Goal: Transaction & Acquisition: Purchase product/service

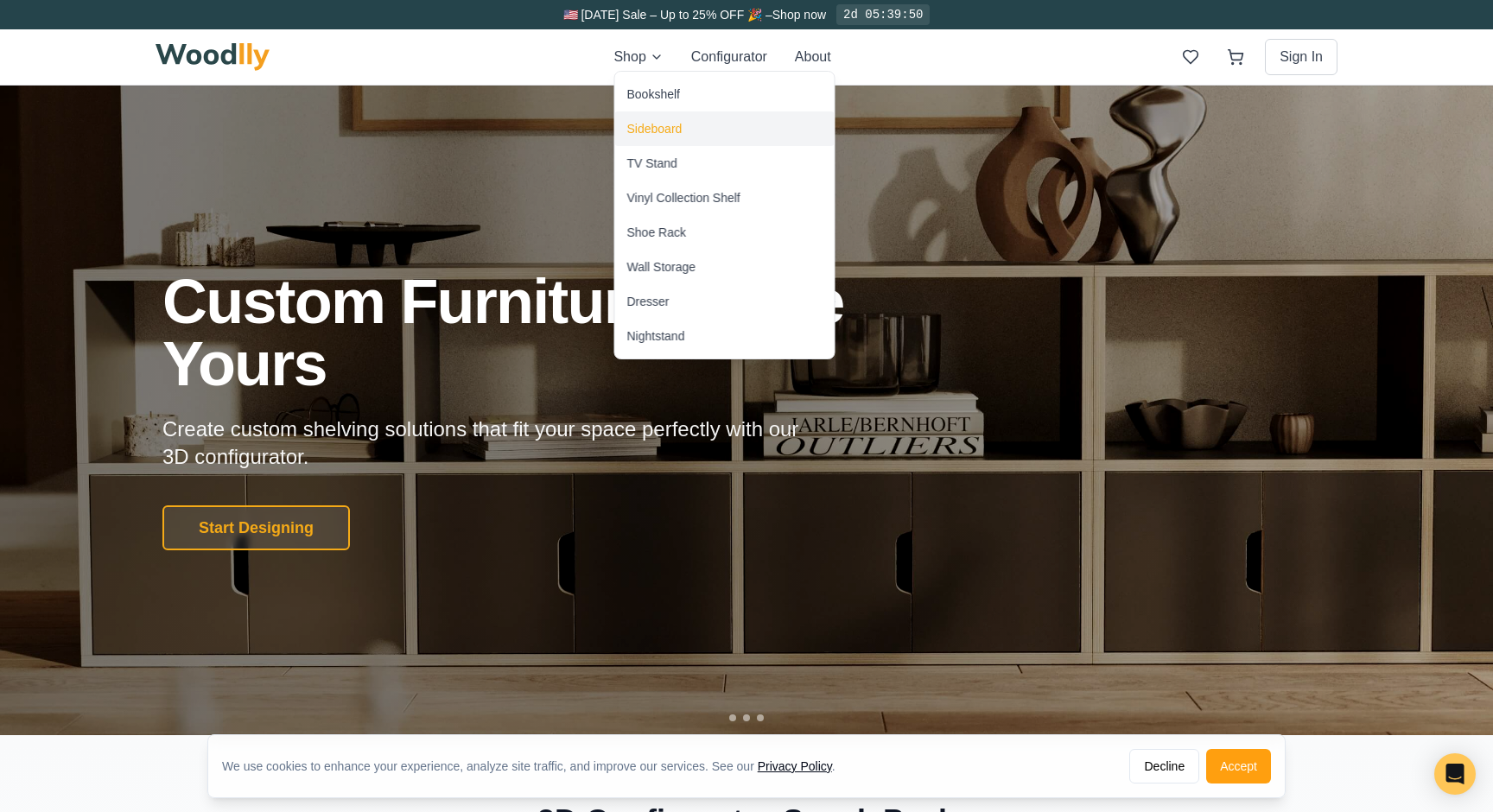
click at [653, 143] on div "Sideboard" at bounding box center [725, 128] width 219 height 34
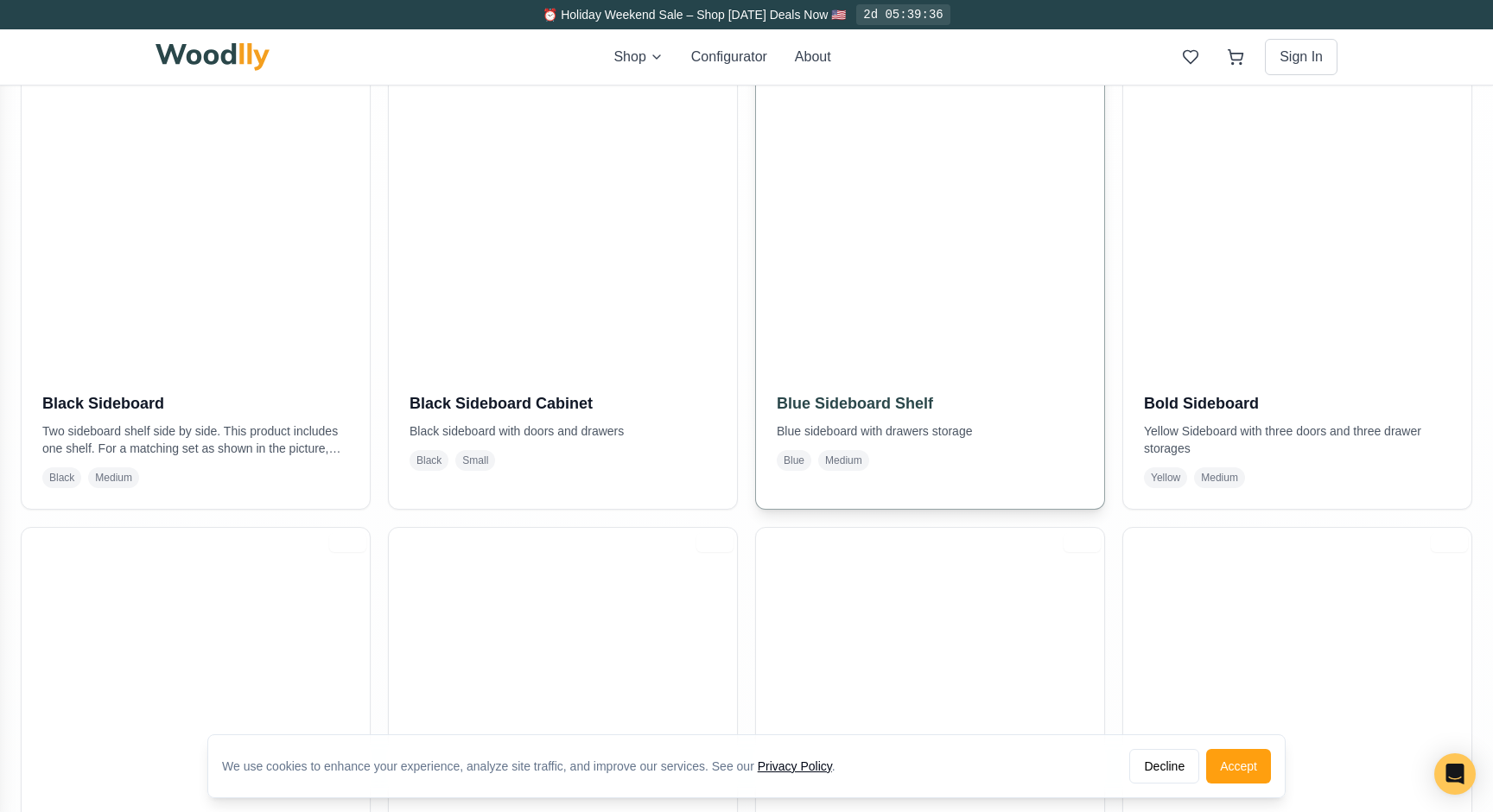
scroll to position [444, 0]
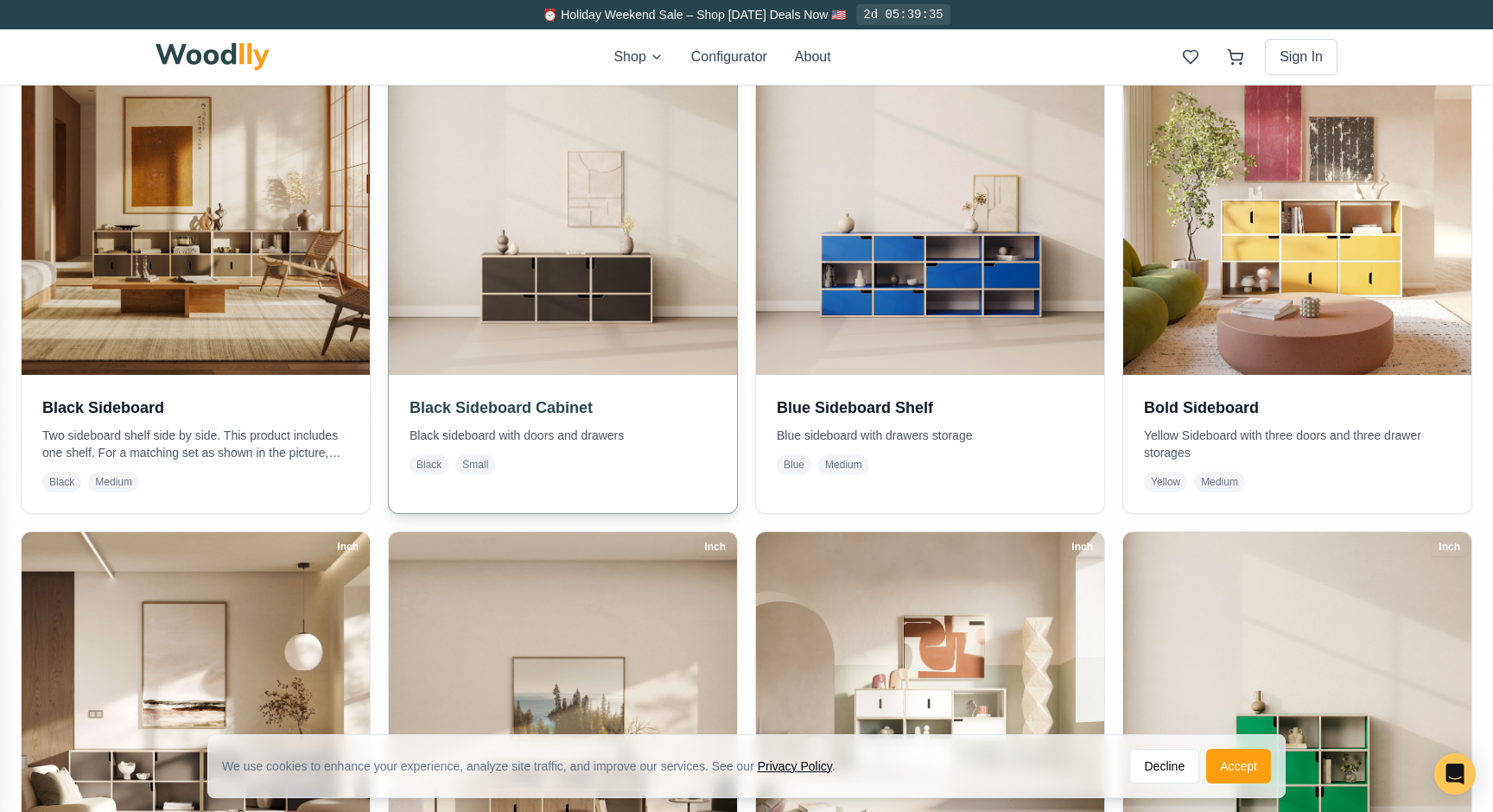
click at [635, 214] on img at bounding box center [562, 200] width 366 height 366
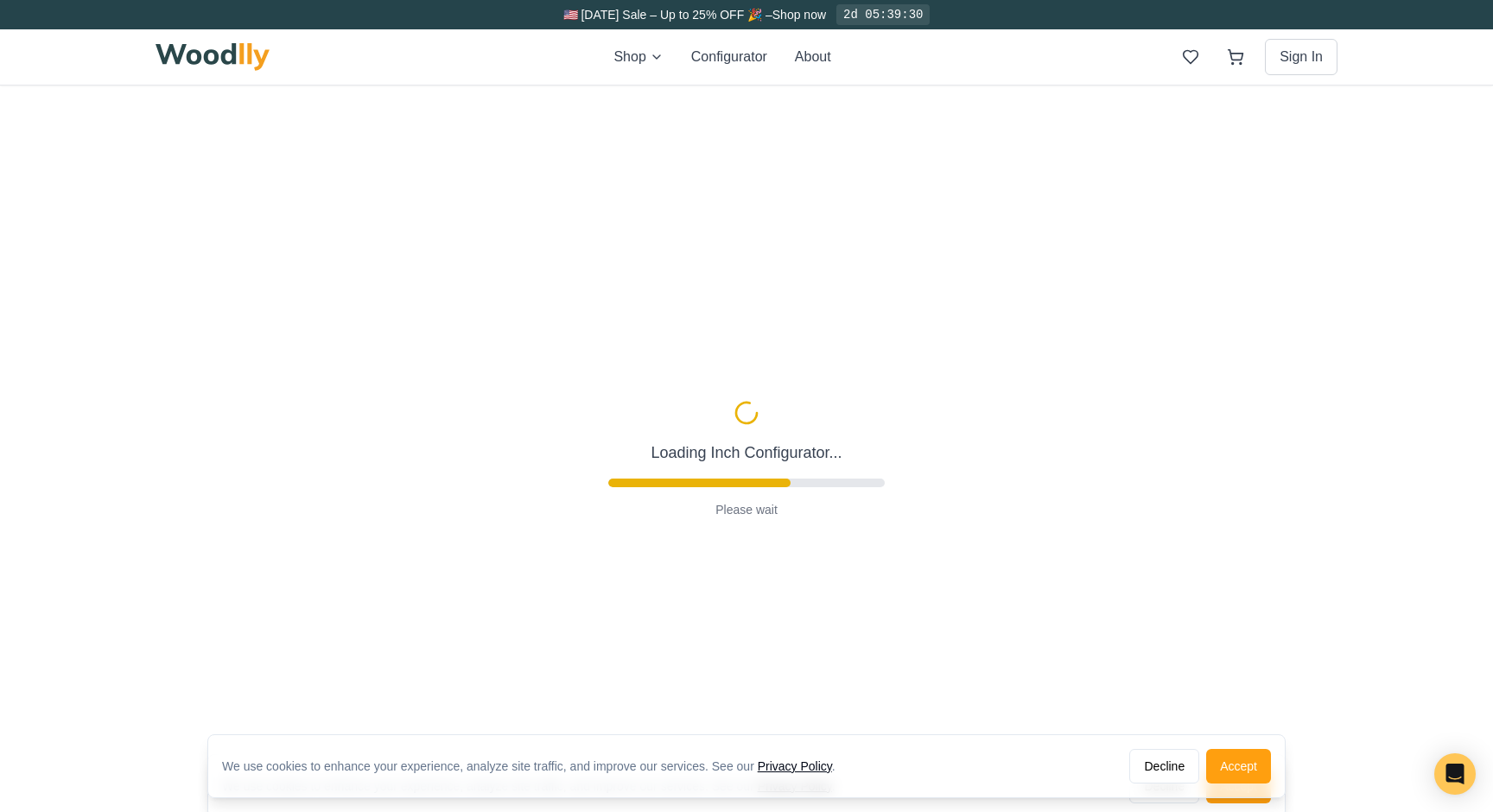
type input "54"
type input "2"
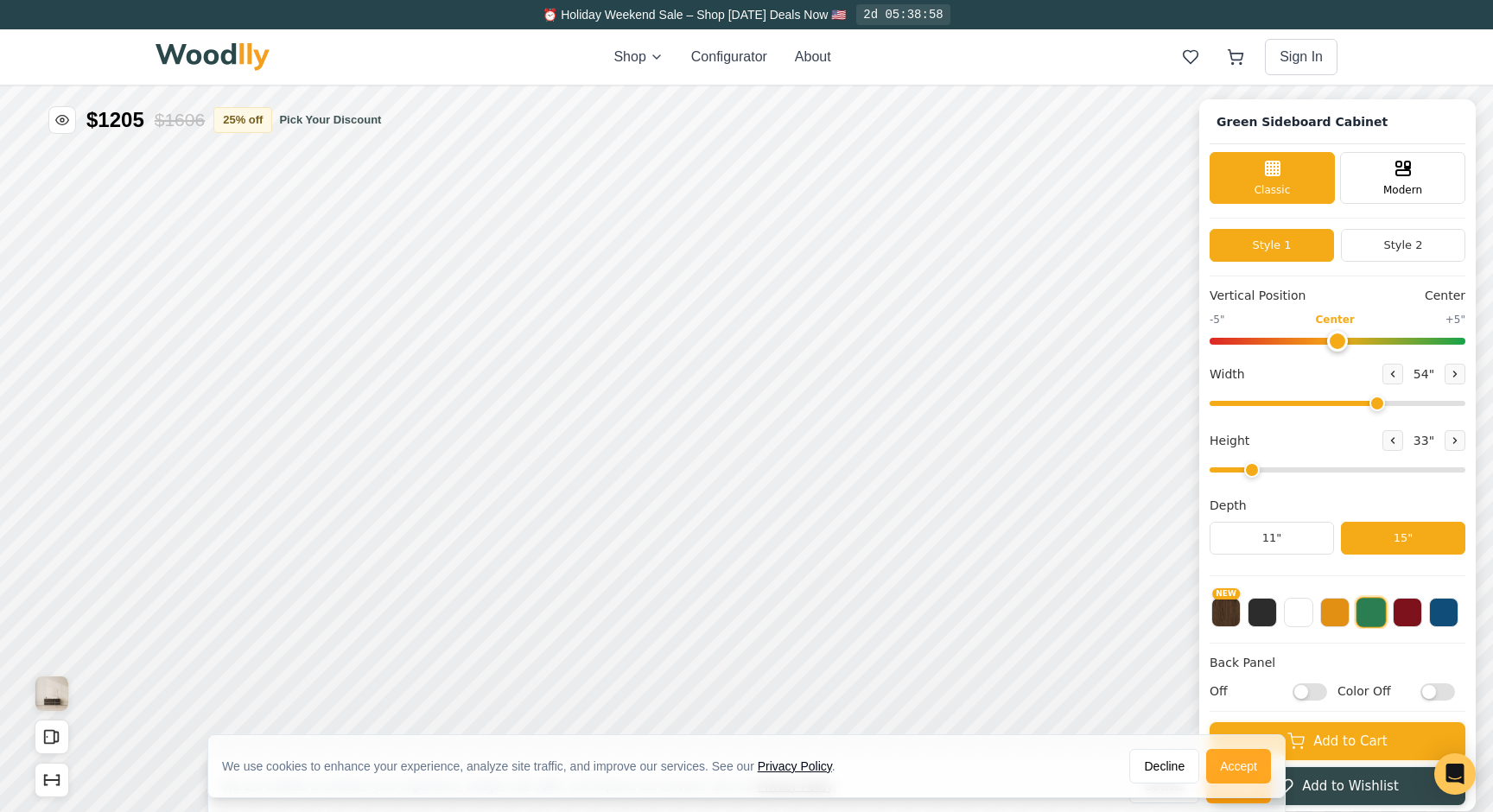
click at [1226, 765] on button "Accept" at bounding box center [1238, 766] width 65 height 34
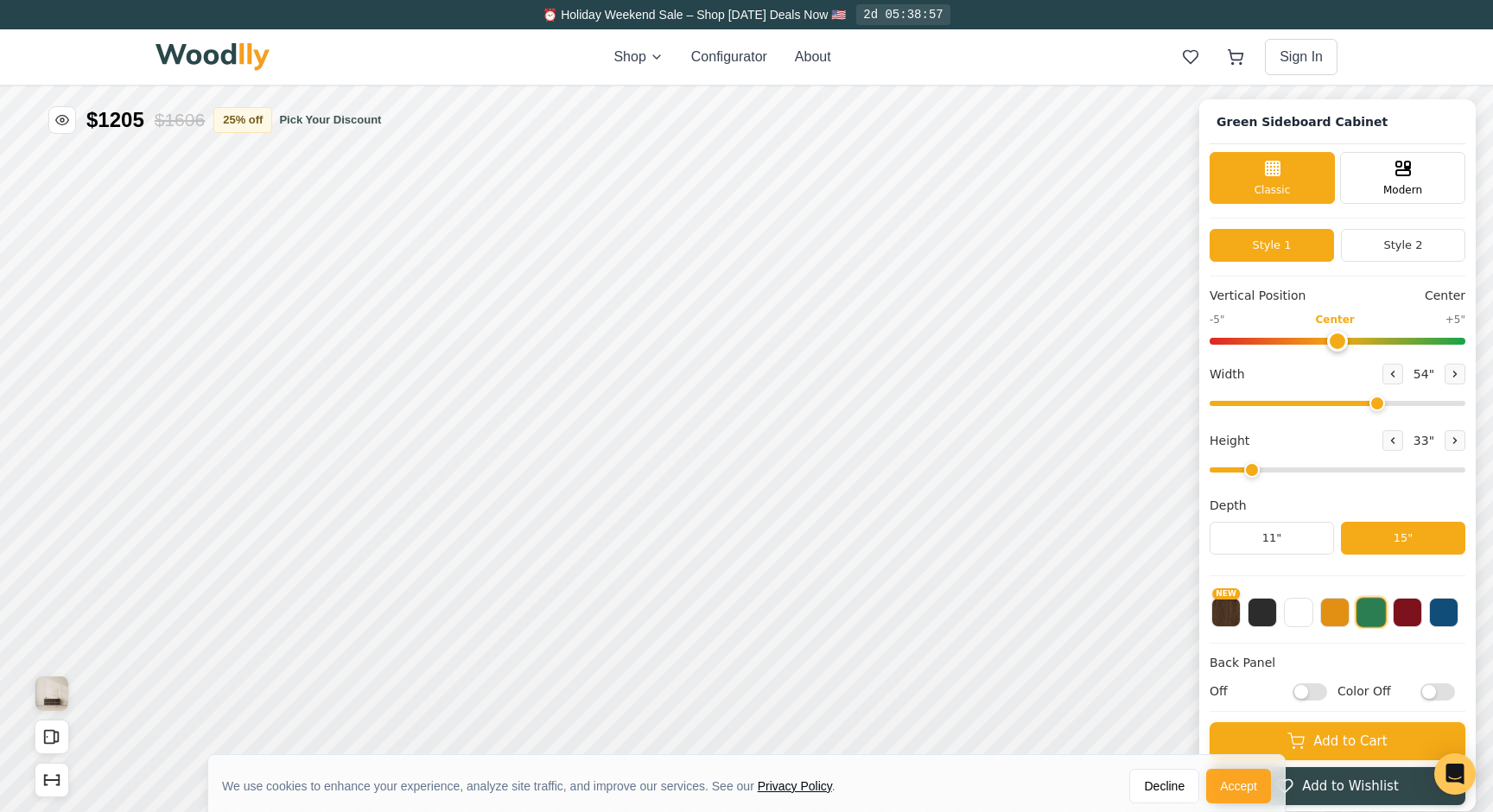
click at [1225, 775] on button "Accept" at bounding box center [1238, 786] width 65 height 34
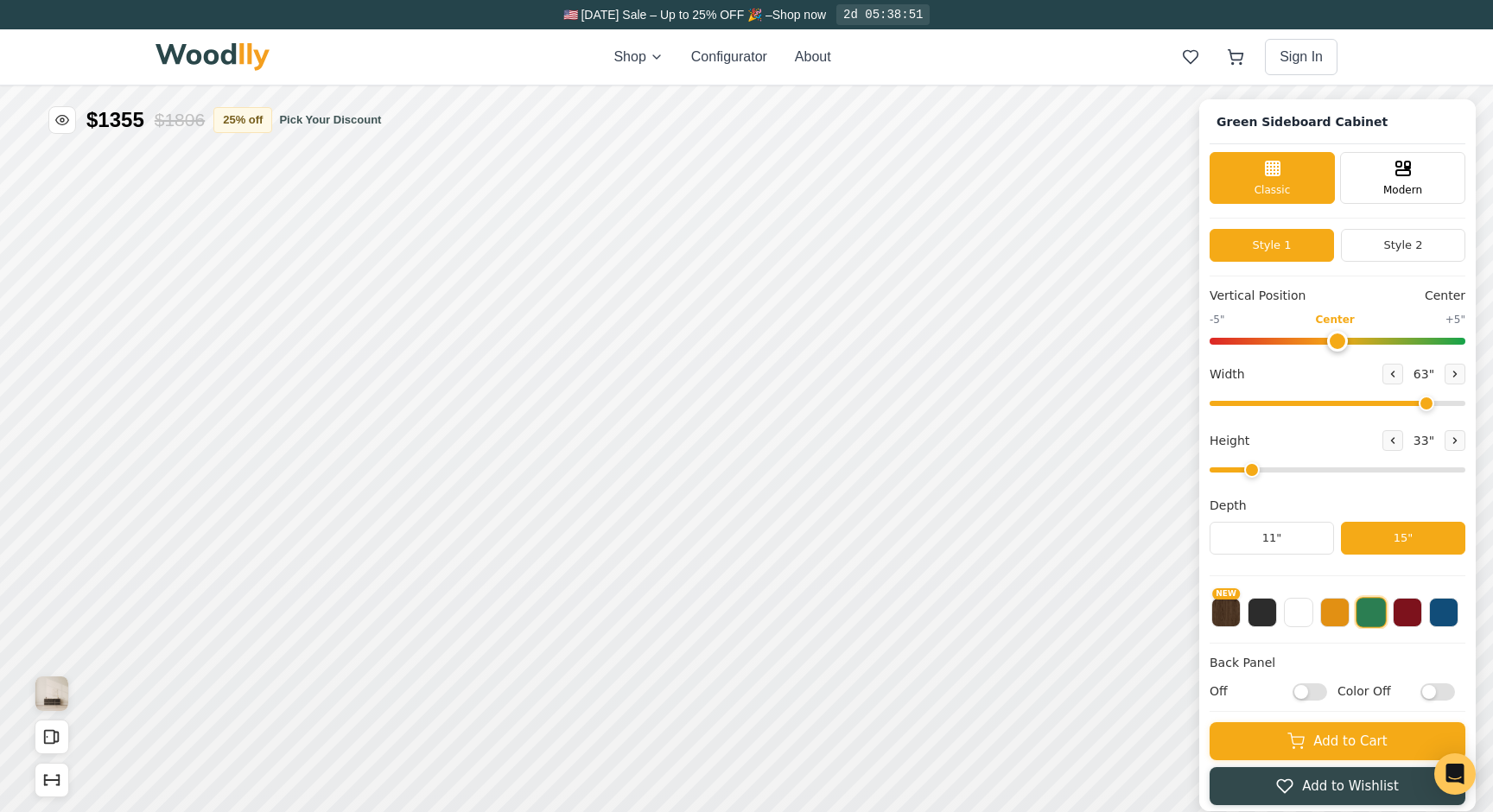
drag, startPoint x: 1356, startPoint y: 398, endPoint x: 1423, endPoint y: 396, distance: 67.0
type input "65"
click at [1423, 401] on input "range" at bounding box center [1336, 403] width 255 height 5
type input "2"
drag, startPoint x: 1280, startPoint y: 472, endPoint x: 1258, endPoint y: 469, distance: 22.2
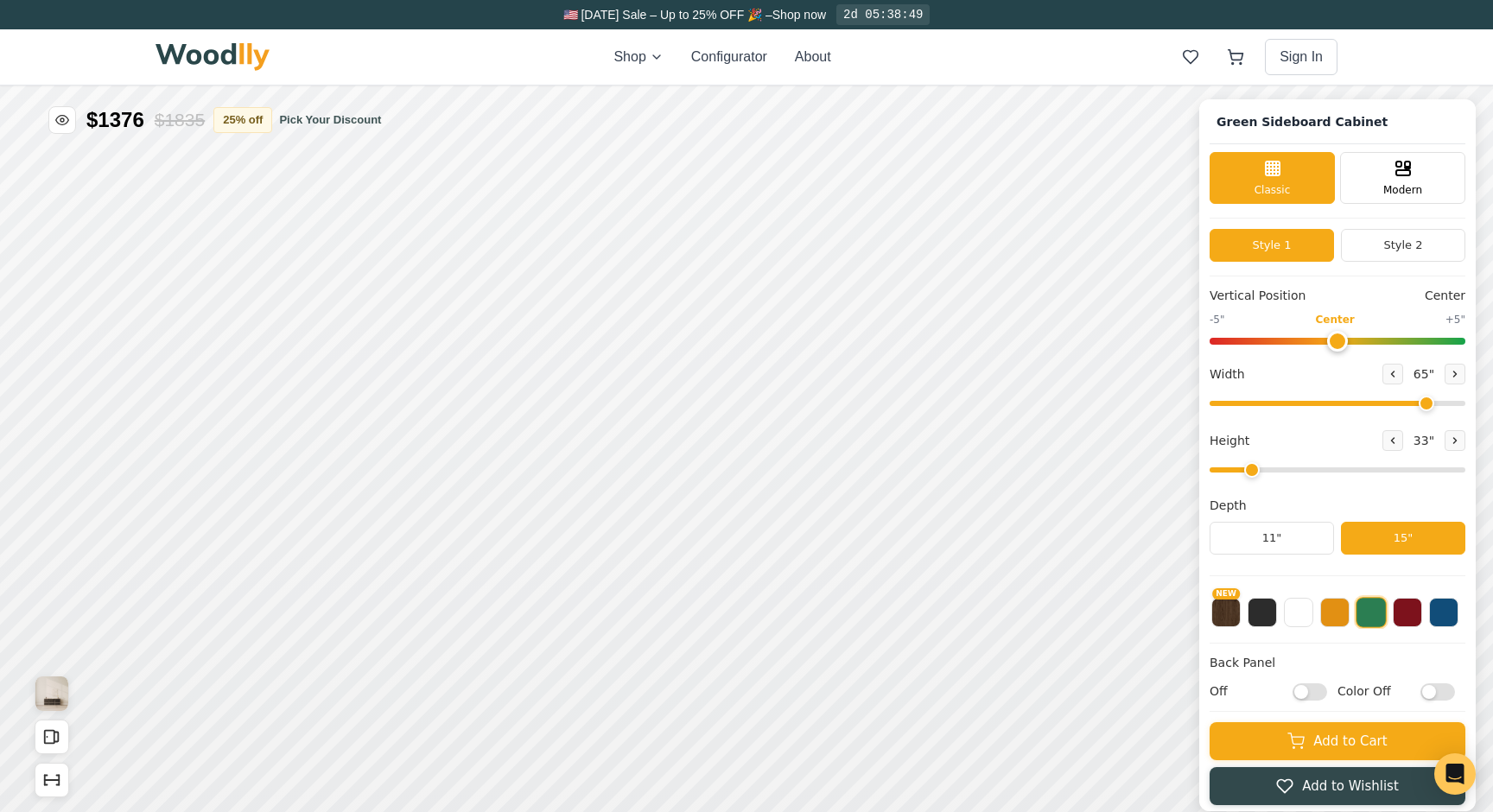
click at [1258, 469] on input "range" at bounding box center [1336, 469] width 255 height 5
drag, startPoint x: 1427, startPoint y: 404, endPoint x: 1476, endPoint y: 405, distance: 49.0
type input "72"
click at [1465, 405] on input "range" at bounding box center [1336, 403] width 255 height 5
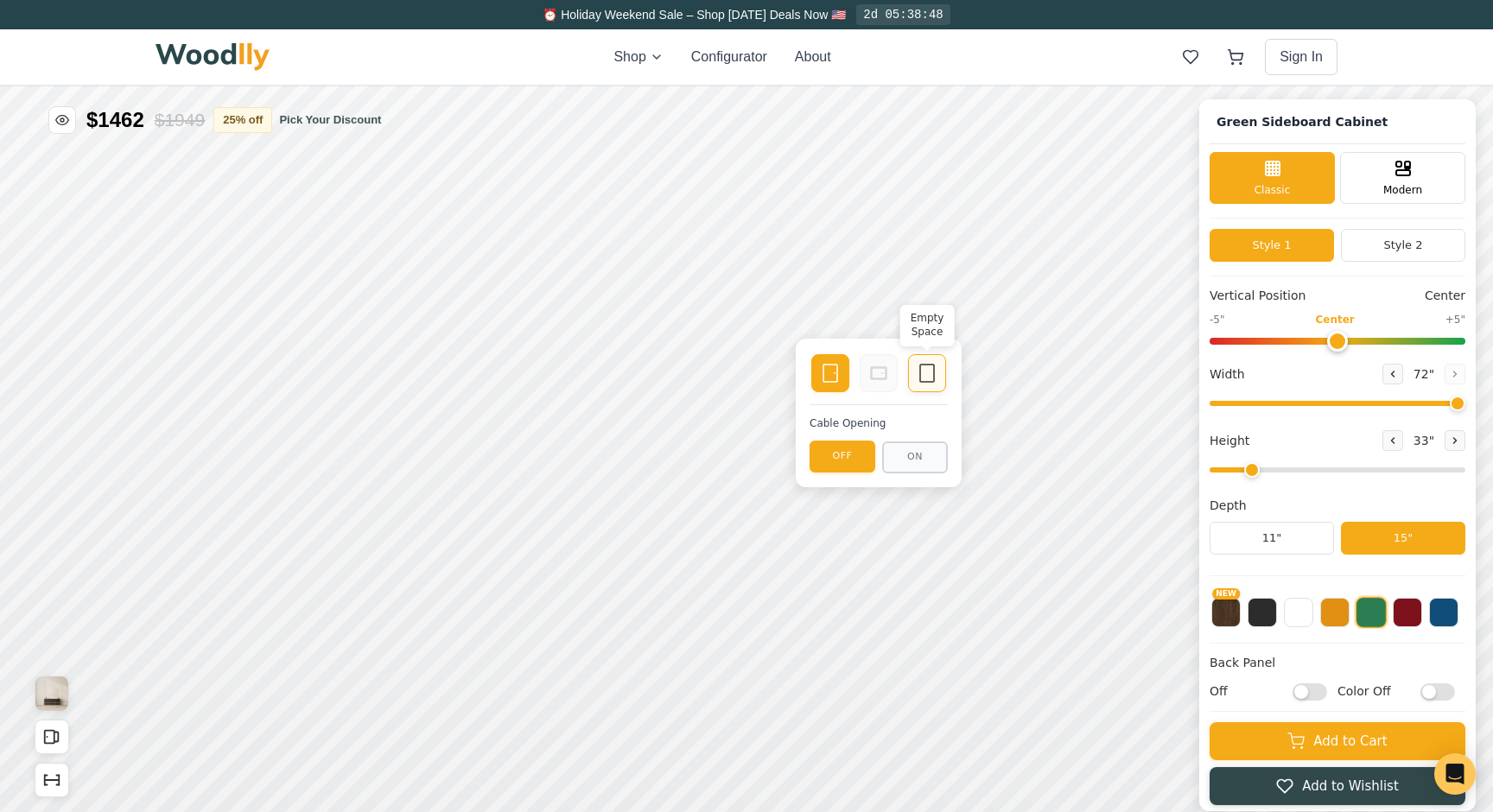
click at [922, 371] on icon at bounding box center [927, 373] width 21 height 21
click at [839, 370] on icon at bounding box center [830, 373] width 21 height 21
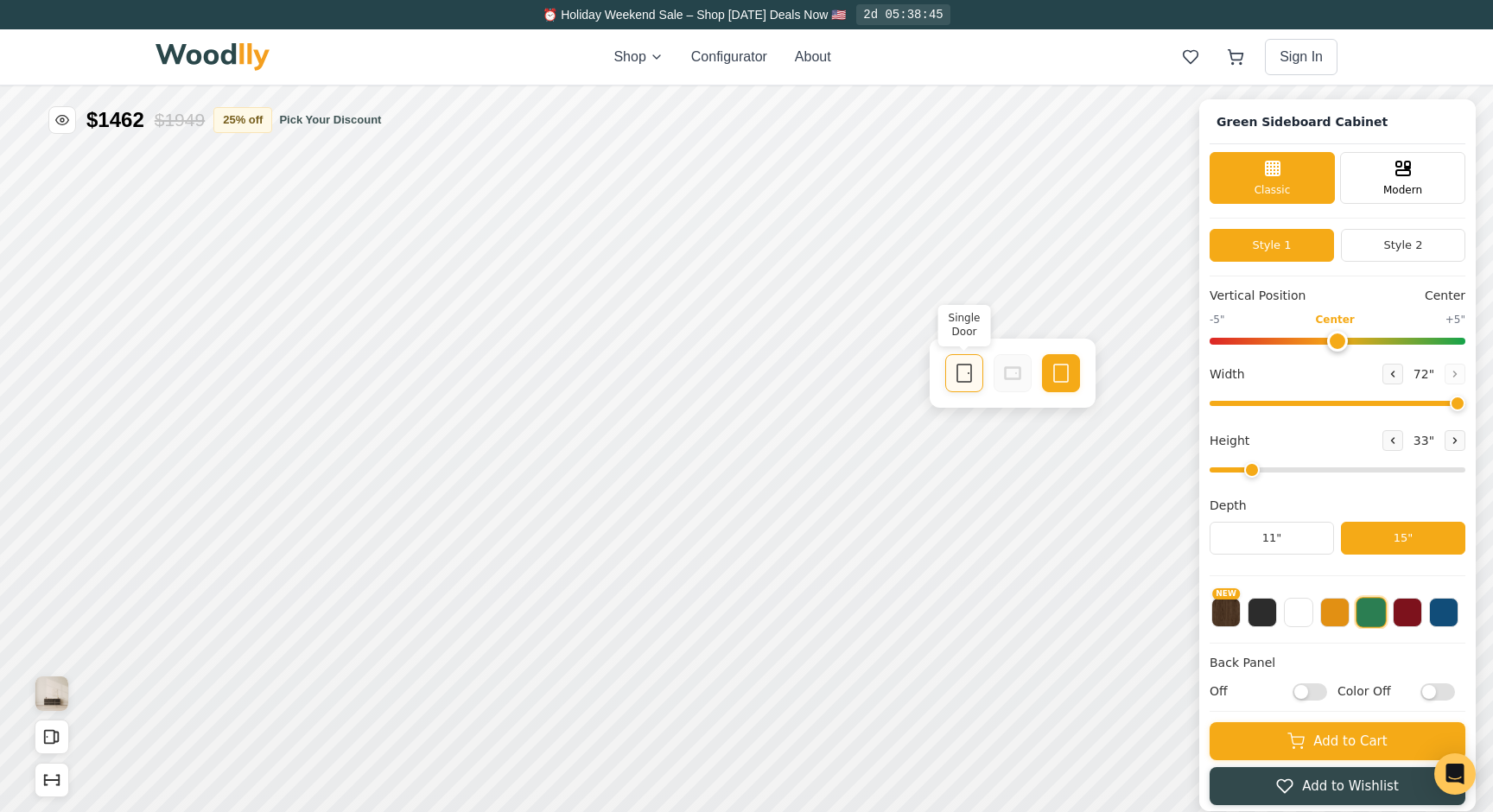
click at [957, 372] on rect at bounding box center [964, 373] width 14 height 17
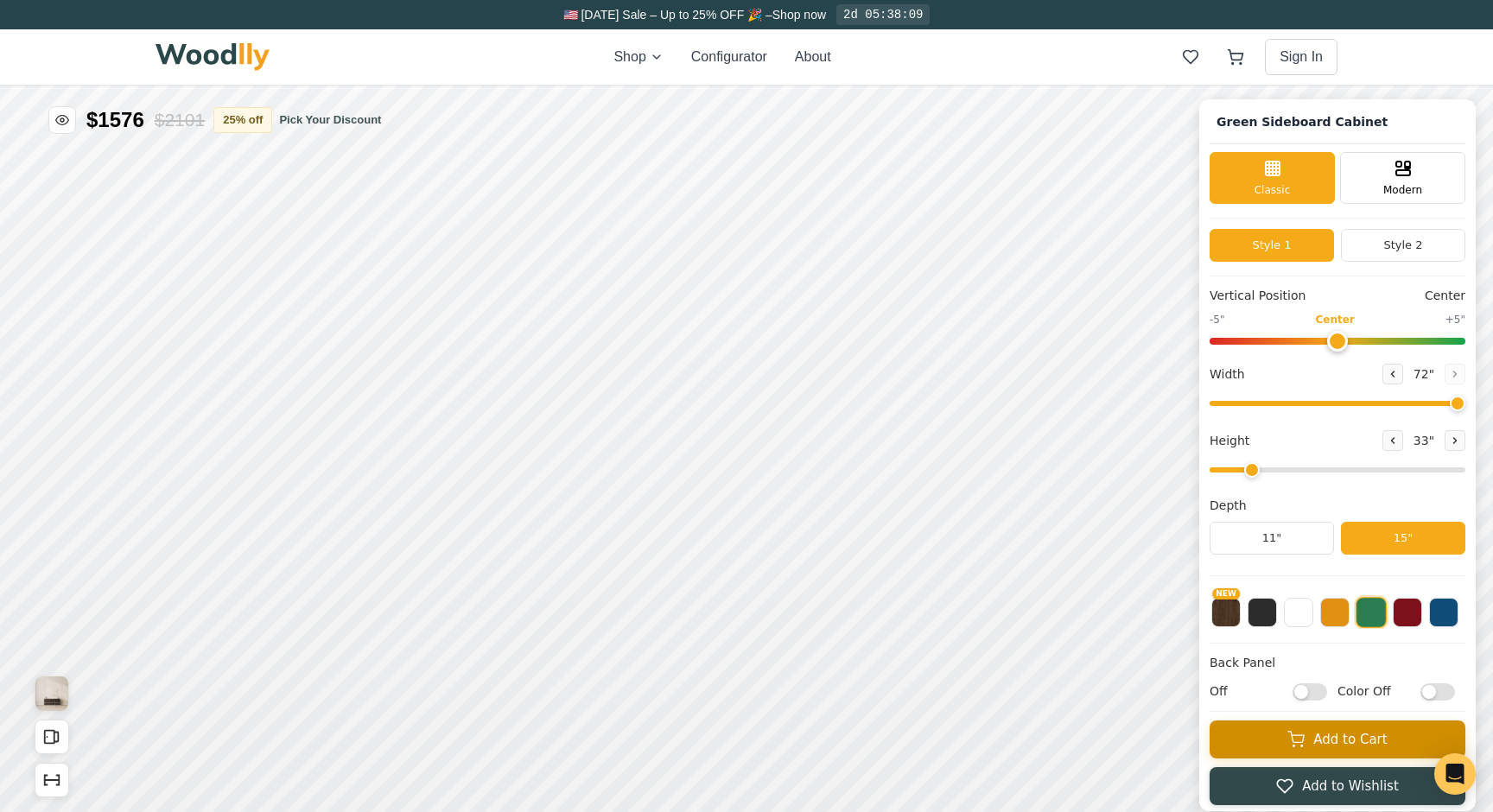
click at [1312, 738] on button "Add to Cart" at bounding box center [1336, 740] width 255 height 38
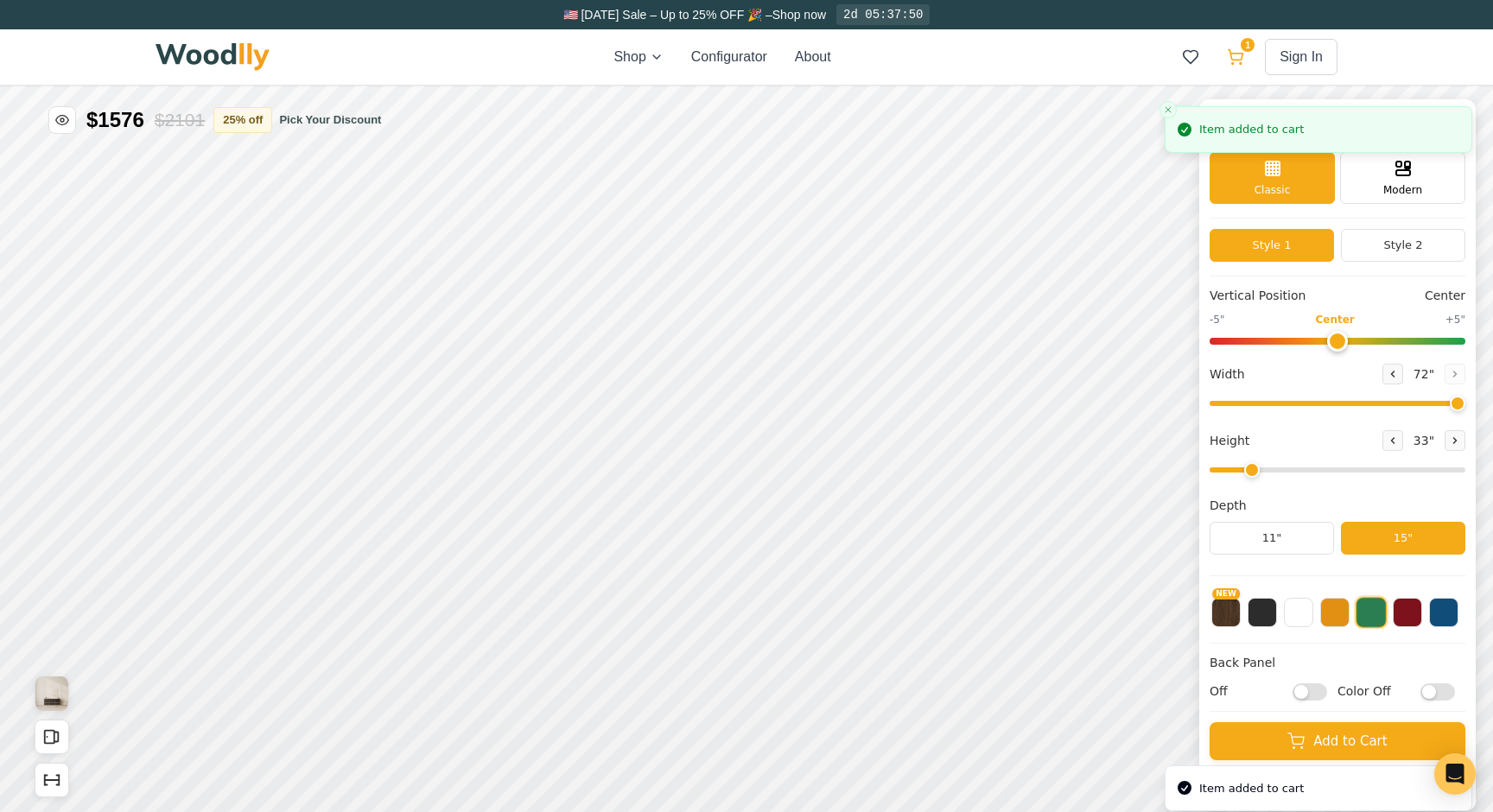
click at [1238, 55] on icon at bounding box center [1236, 57] width 17 height 17
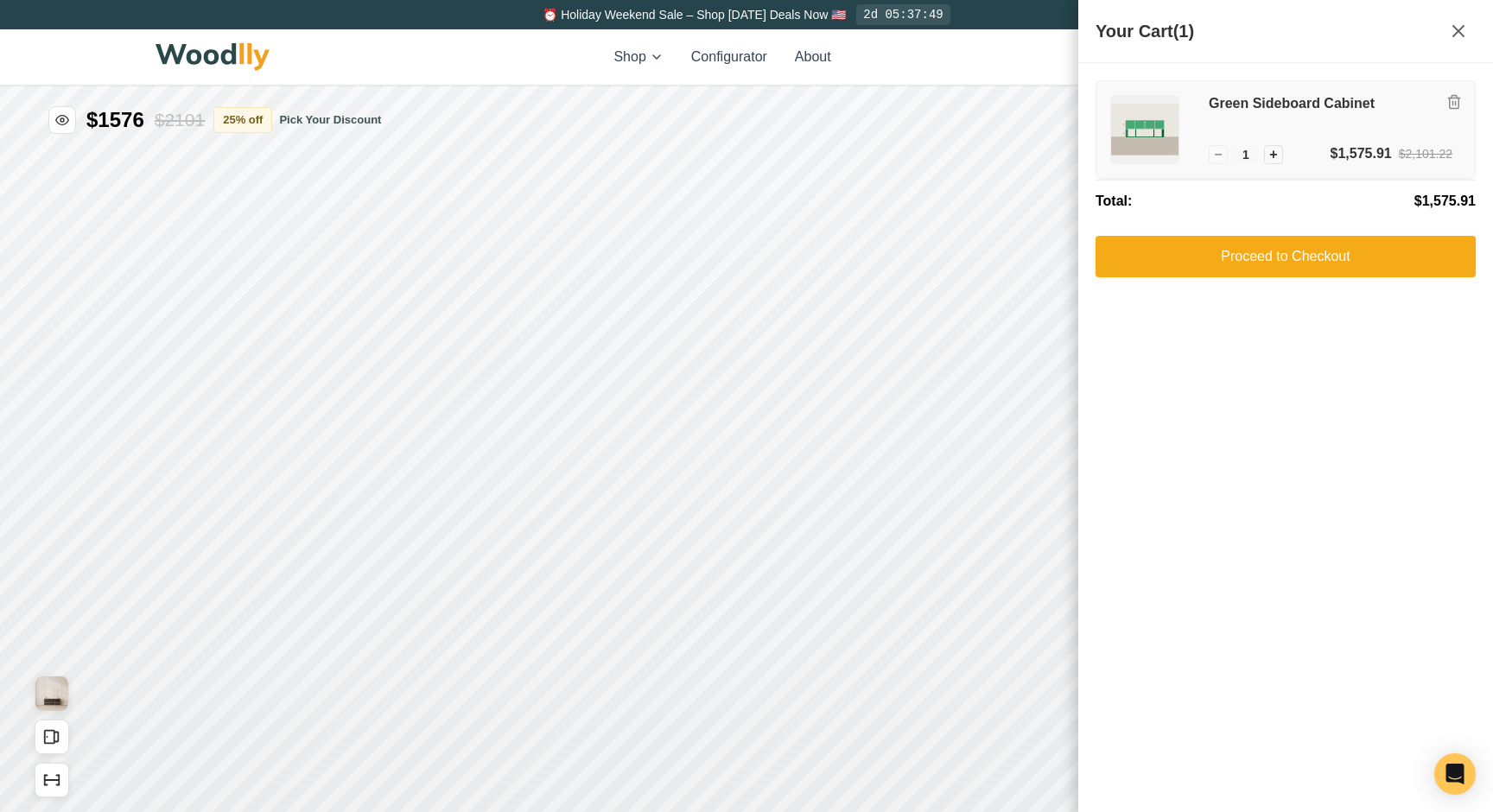
click at [1323, 135] on div "Green Sideboard Cabinet" at bounding box center [1331, 119] width 244 height 48
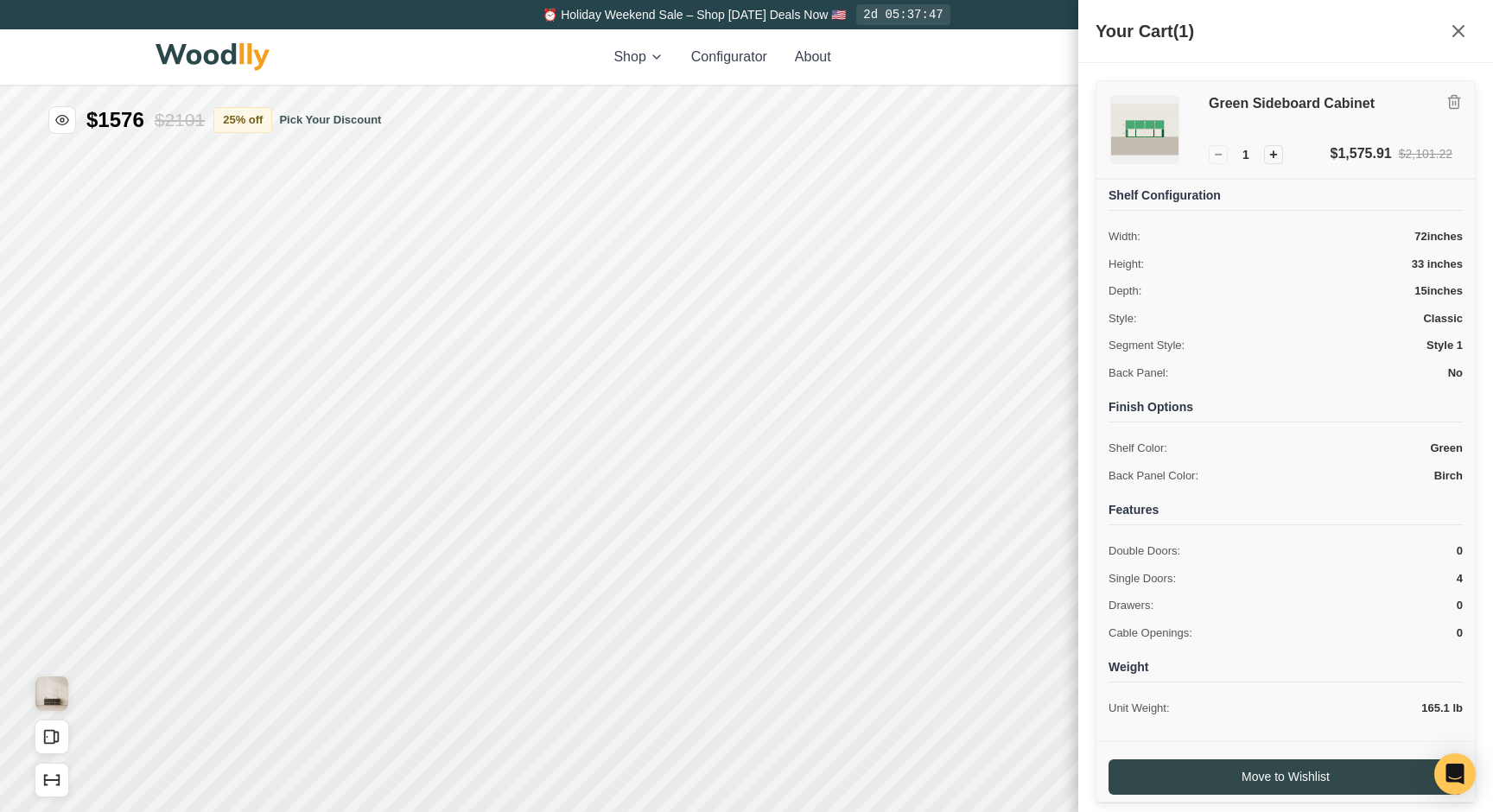
click at [1323, 135] on div "Green Sideboard Cabinet" at bounding box center [1331, 119] width 244 height 48
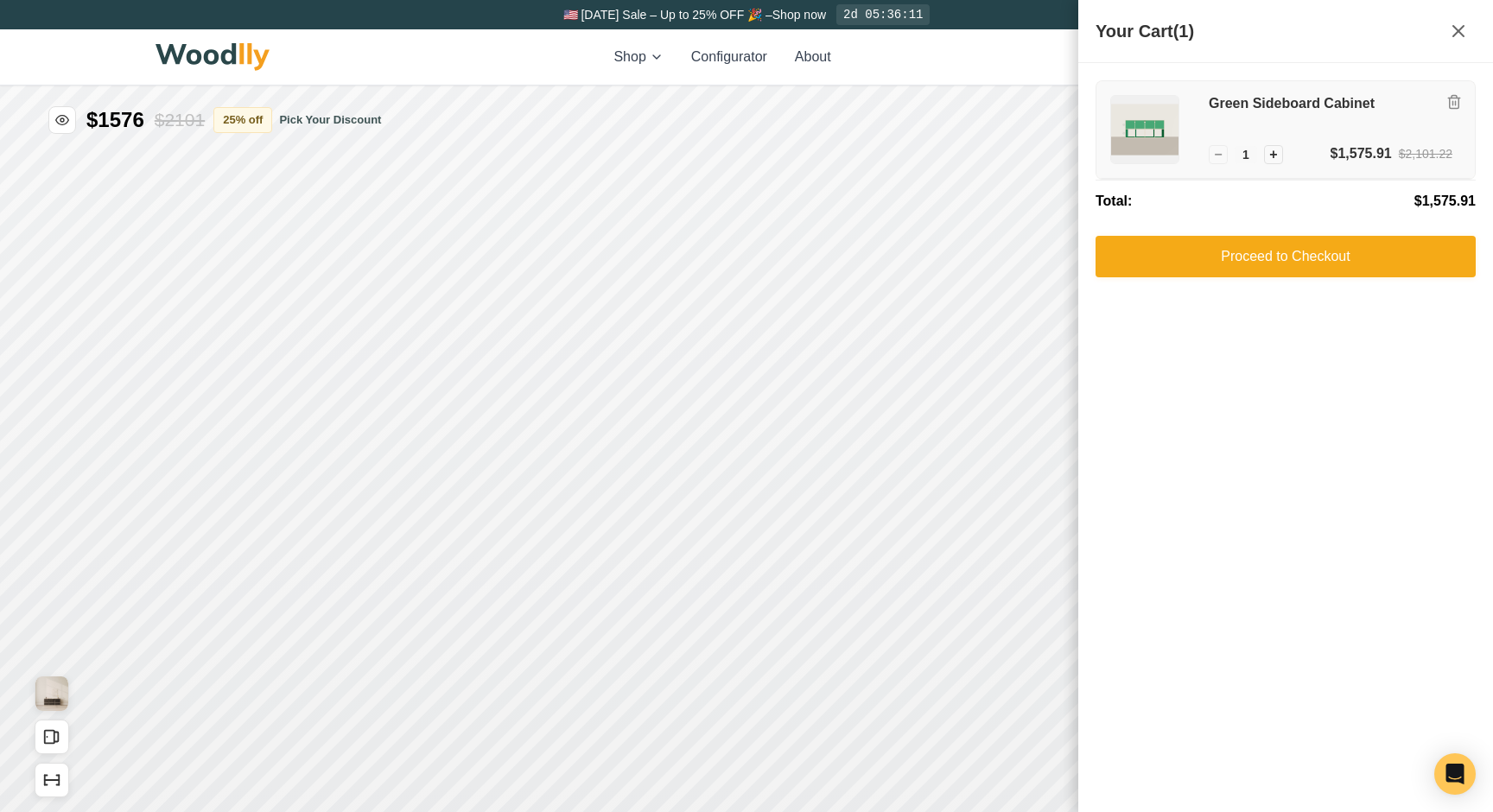
click at [1256, 116] on div "Green Sideboard Cabinet" at bounding box center [1331, 119] width 244 height 48
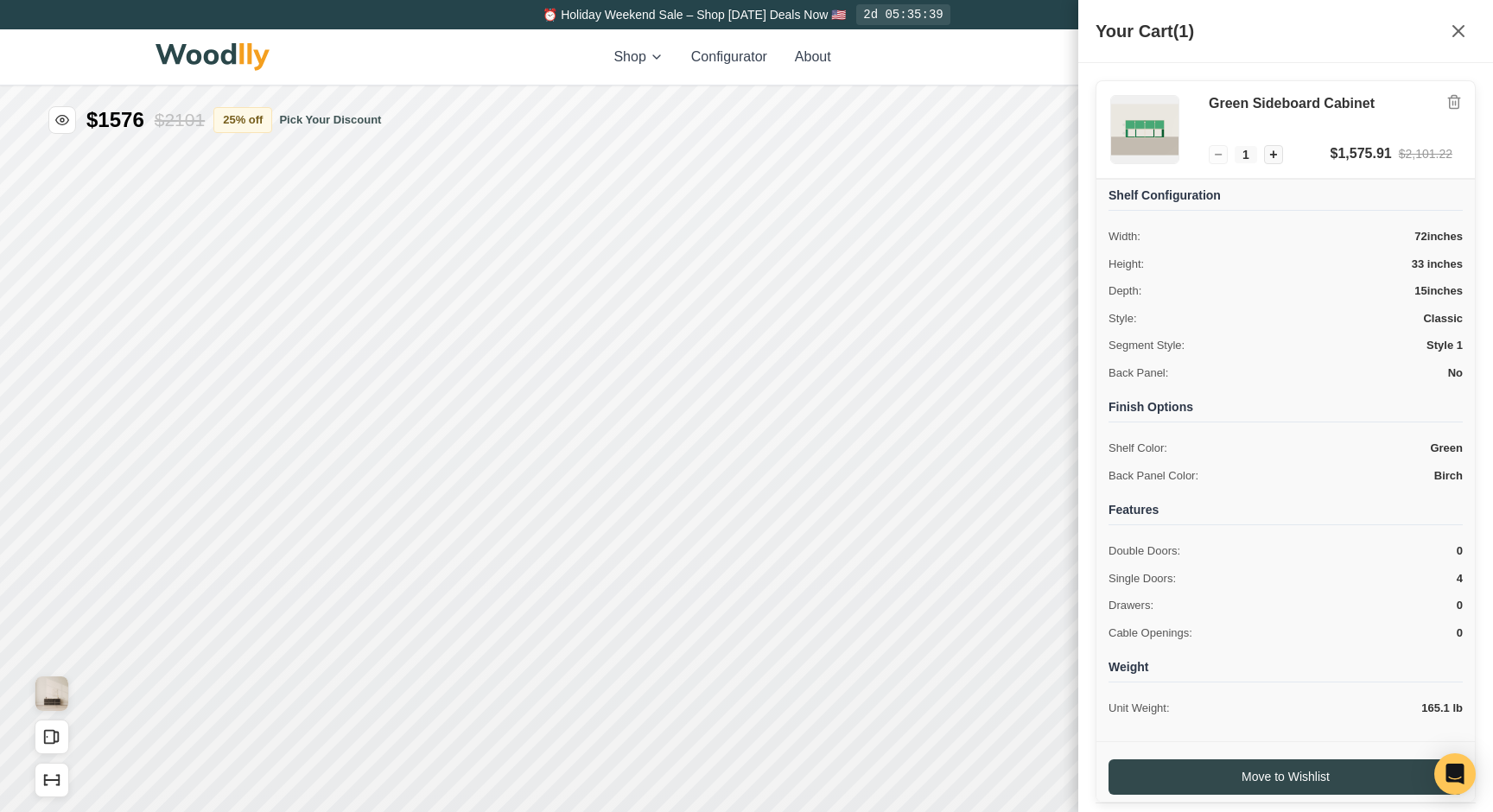
click at [1039, 48] on div "Shop Configurator About 1 Sign In 1" at bounding box center [746, 57] width 1181 height 55
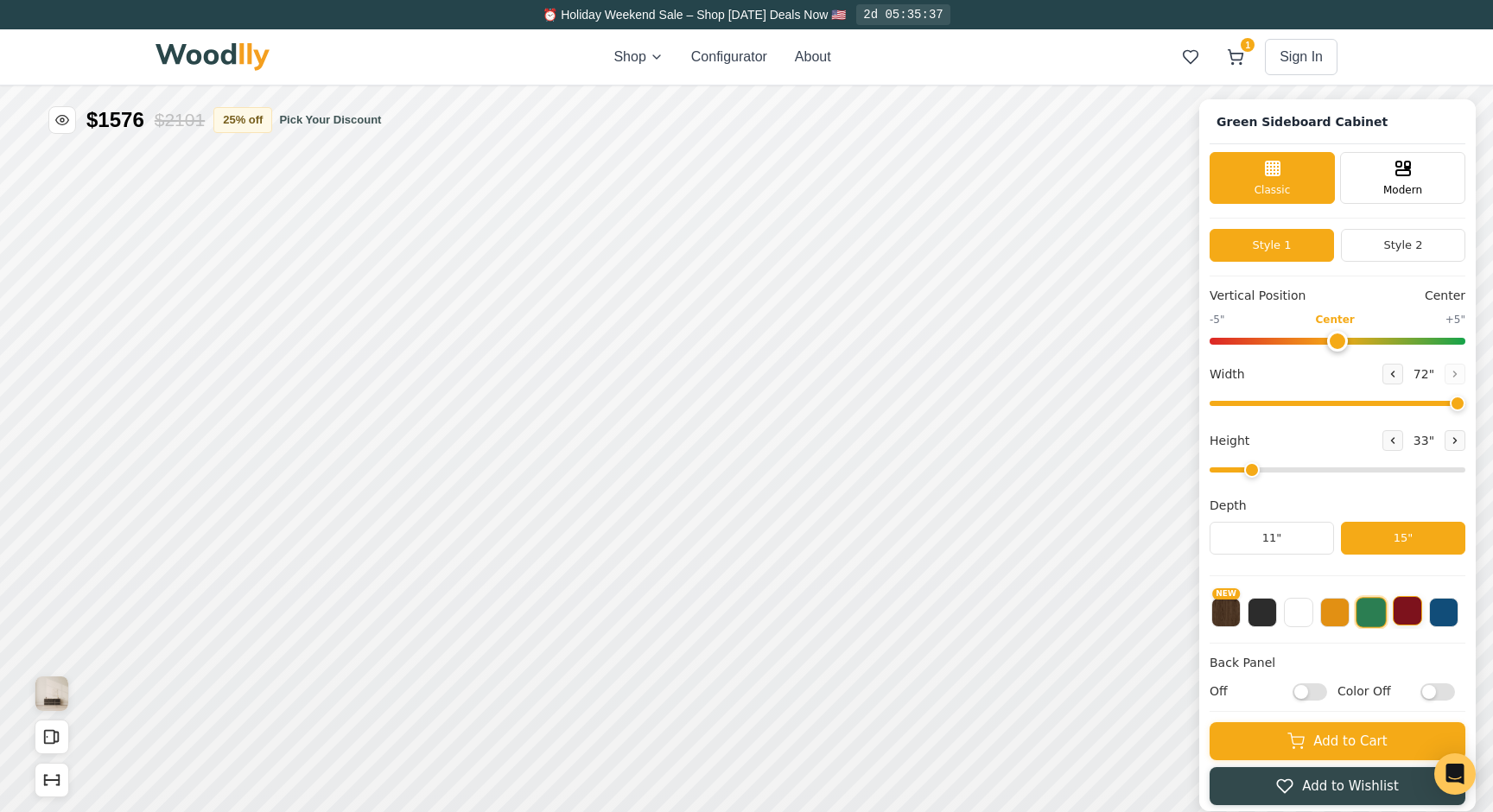
click at [1408, 620] on button at bounding box center [1407, 611] width 29 height 29
click at [1378, 622] on button at bounding box center [1370, 611] width 29 height 29
click at [1410, 620] on button at bounding box center [1407, 611] width 29 height 29
click at [1441, 617] on button at bounding box center [1443, 611] width 29 height 29
click at [1415, 620] on button at bounding box center [1407, 611] width 29 height 29
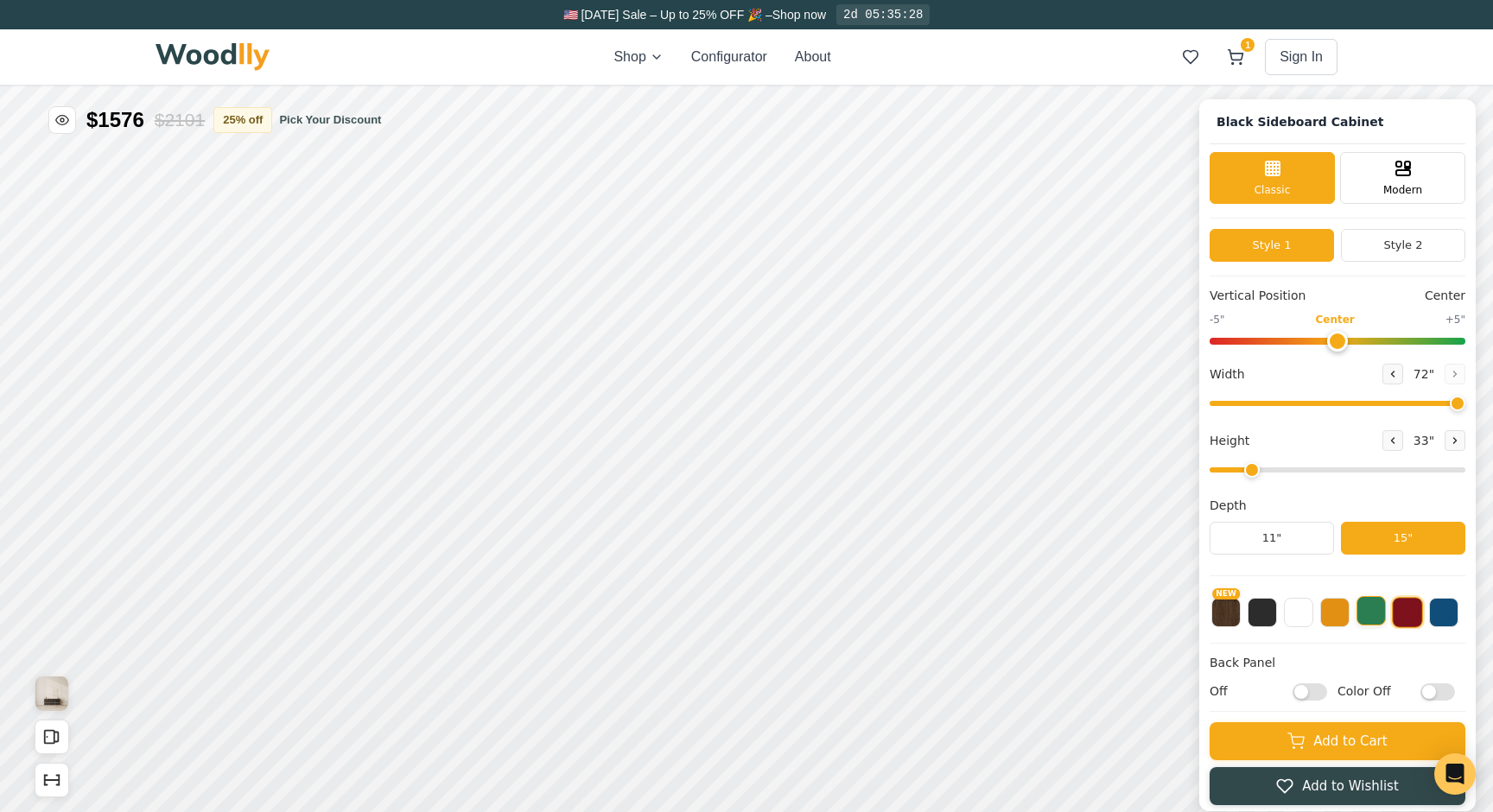
click at [1368, 620] on button at bounding box center [1370, 611] width 29 height 29
click at [1334, 620] on button at bounding box center [1334, 611] width 29 height 29
click at [1312, 620] on button at bounding box center [1298, 611] width 29 height 29
click at [1271, 621] on button at bounding box center [1261, 611] width 29 height 29
click at [1233, 620] on button "NEW" at bounding box center [1225, 611] width 29 height 29
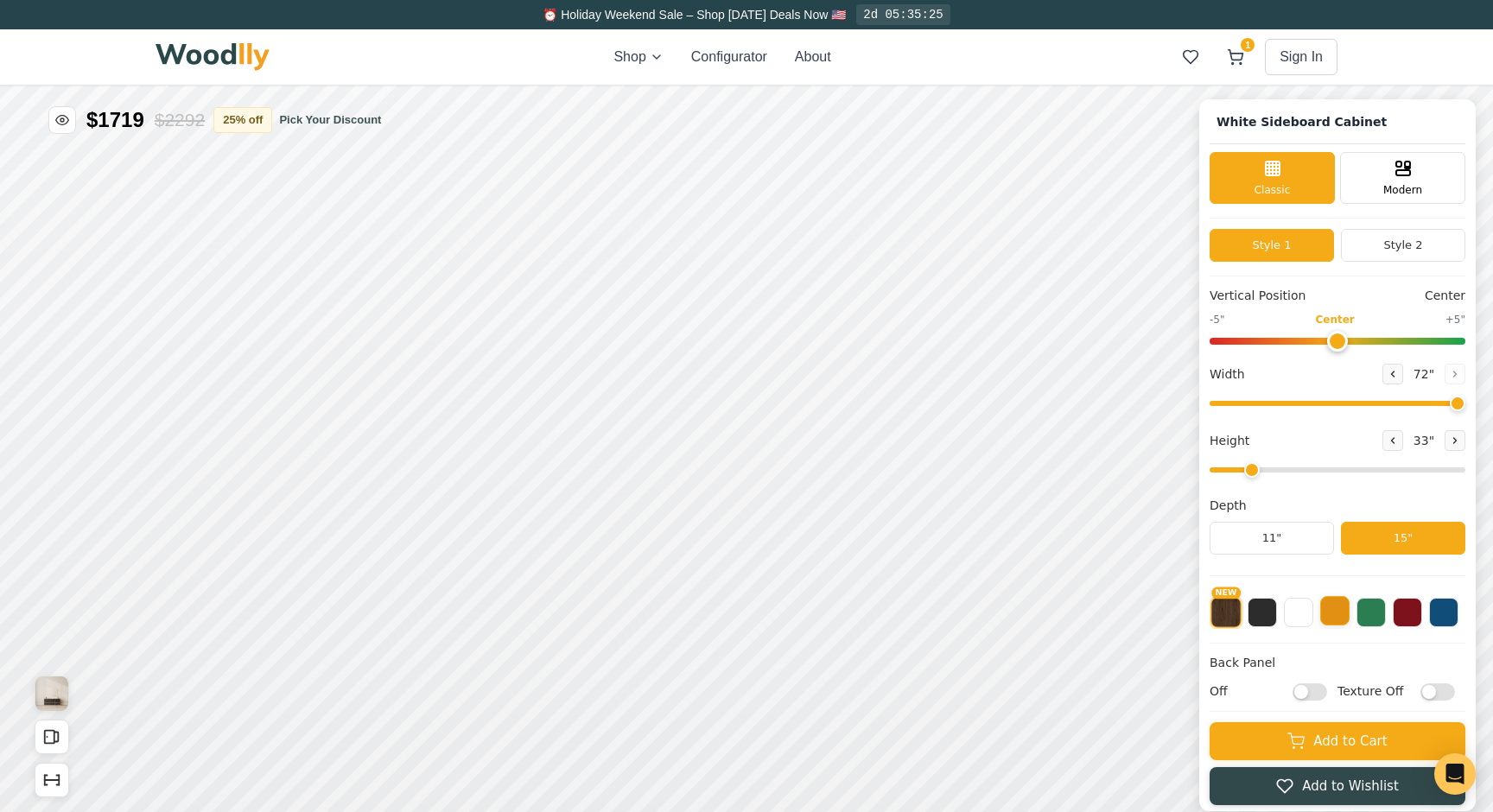
click at [1342, 617] on button at bounding box center [1334, 611] width 29 height 29
click at [1370, 621] on button at bounding box center [1370, 611] width 29 height 29
click at [1344, 131] on h1 "Green Sideboard Cabinet" at bounding box center [1301, 123] width 185 height 25
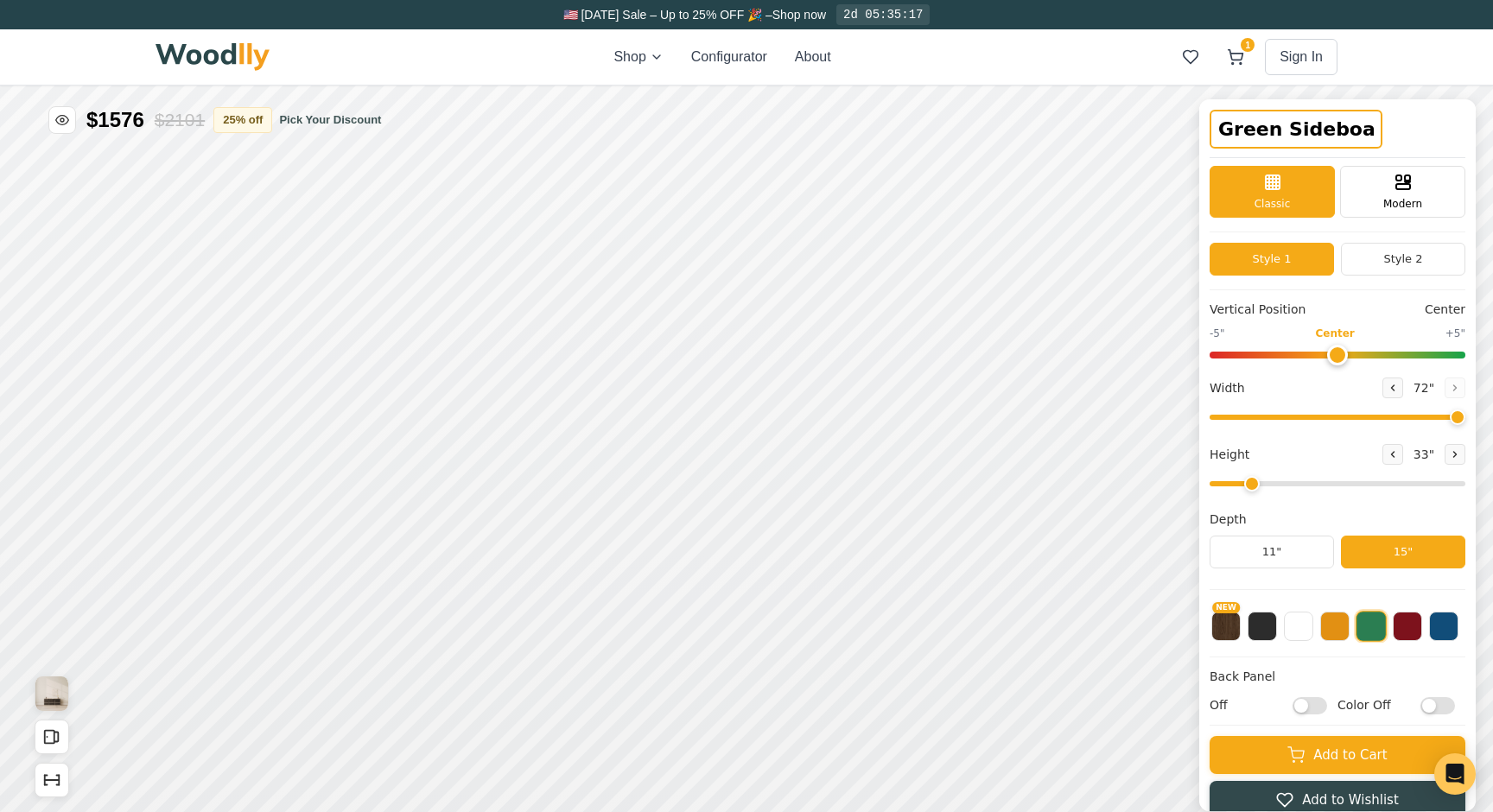
scroll to position [0, 62]
click at [1355, 131] on input "Green Sideboard Cabinet" at bounding box center [1295, 129] width 173 height 39
type input "Green Sideboard 🗄️"
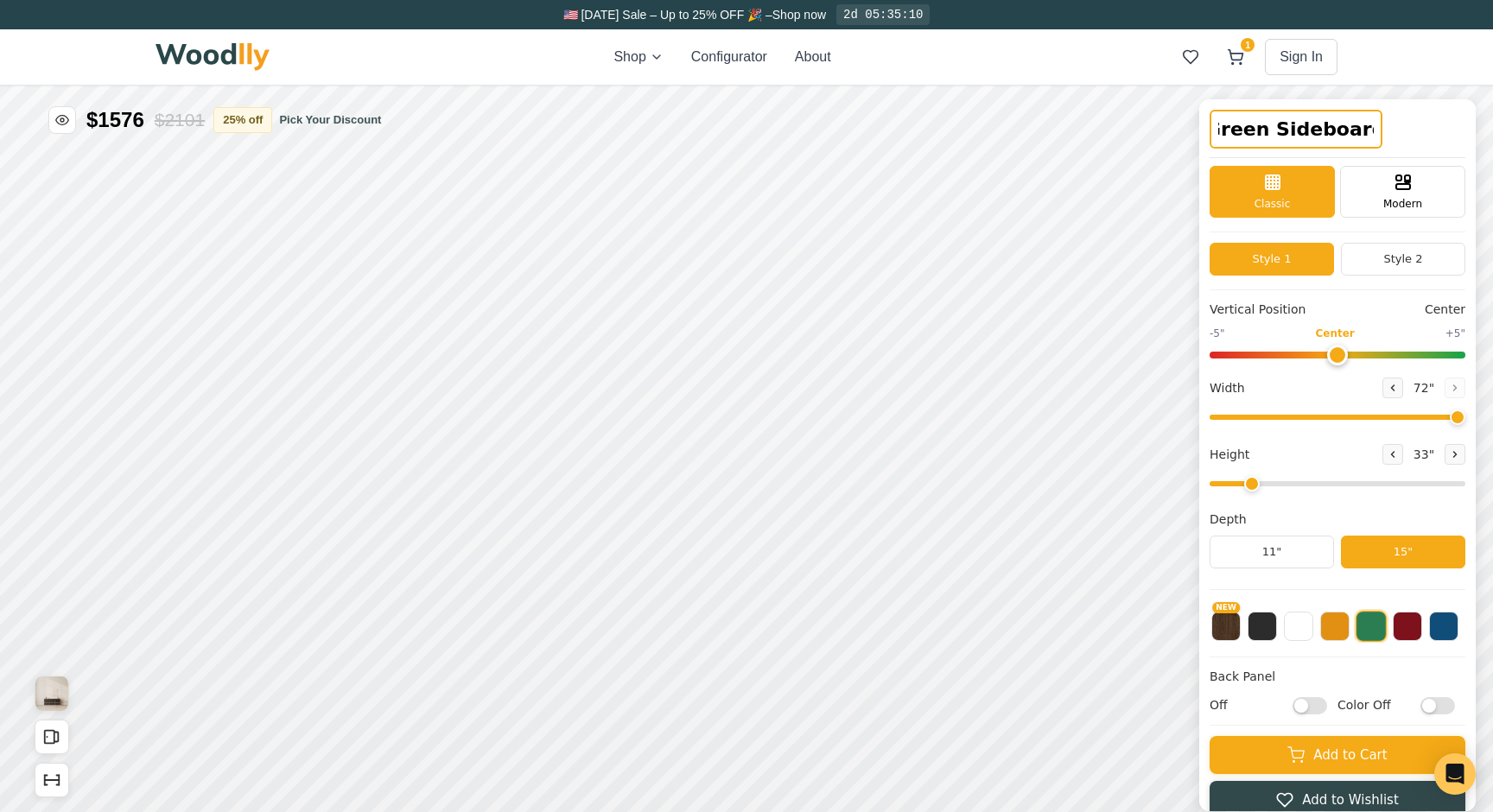
click at [1401, 142] on div "Green Sideboard 🗄️" at bounding box center [1336, 134] width 255 height 48
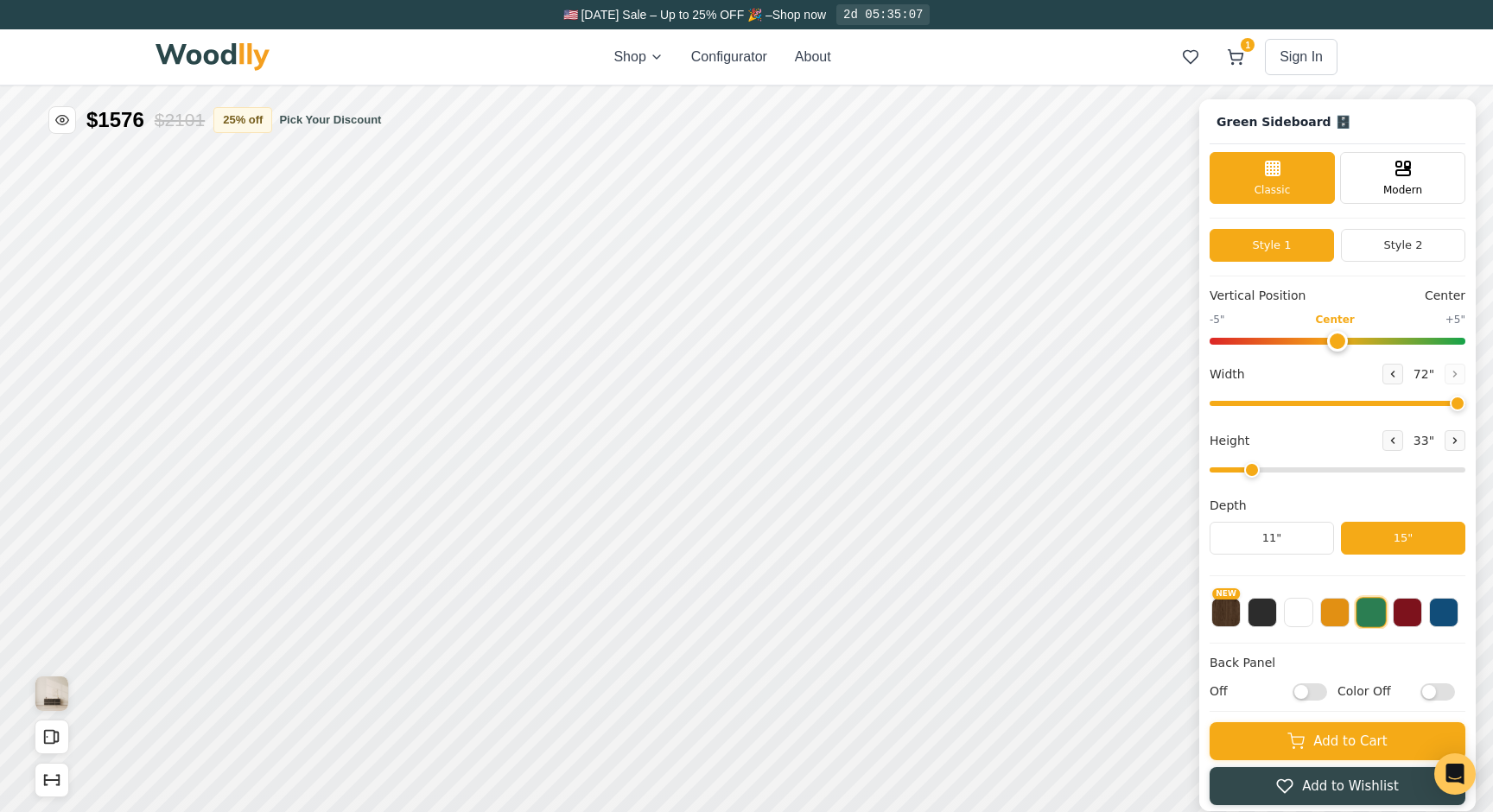
click at [1300, 690] on input "Off" at bounding box center [1310, 691] width 34 height 17
checkbox input "true"
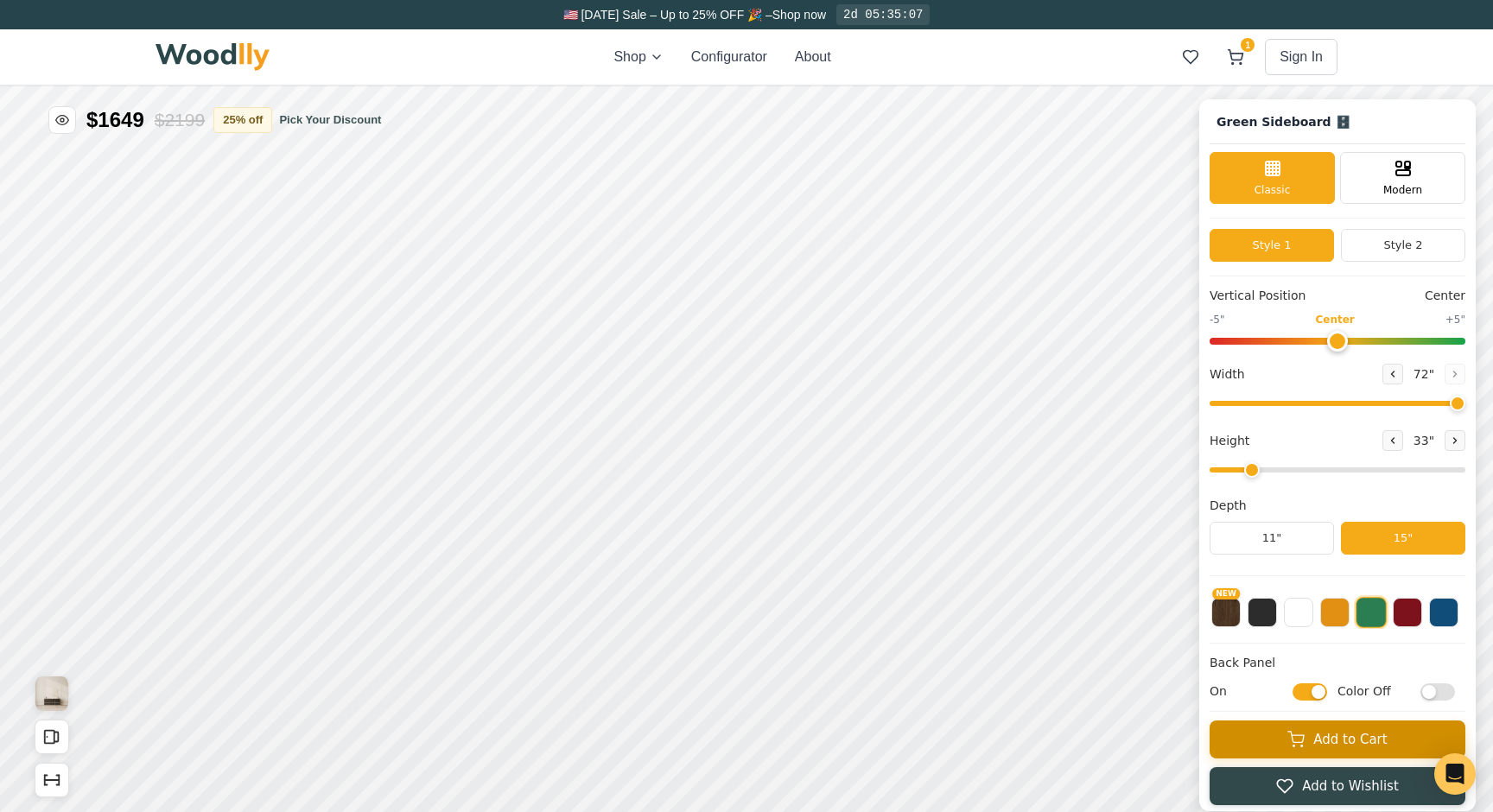
click at [1279, 735] on button "Add to Cart" at bounding box center [1336, 740] width 255 height 38
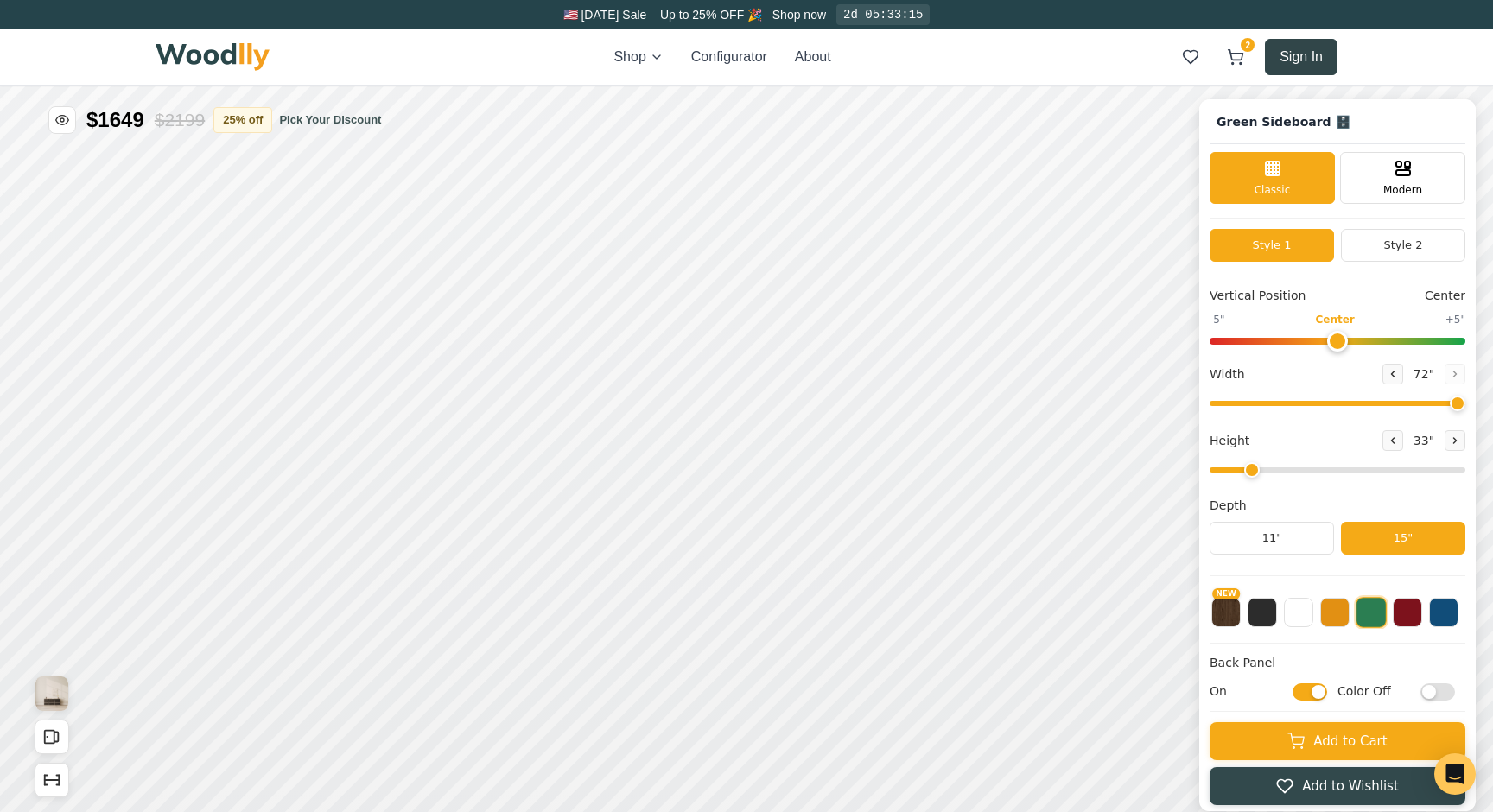
click at [1273, 62] on button "Sign In" at bounding box center [1301, 57] width 72 height 36
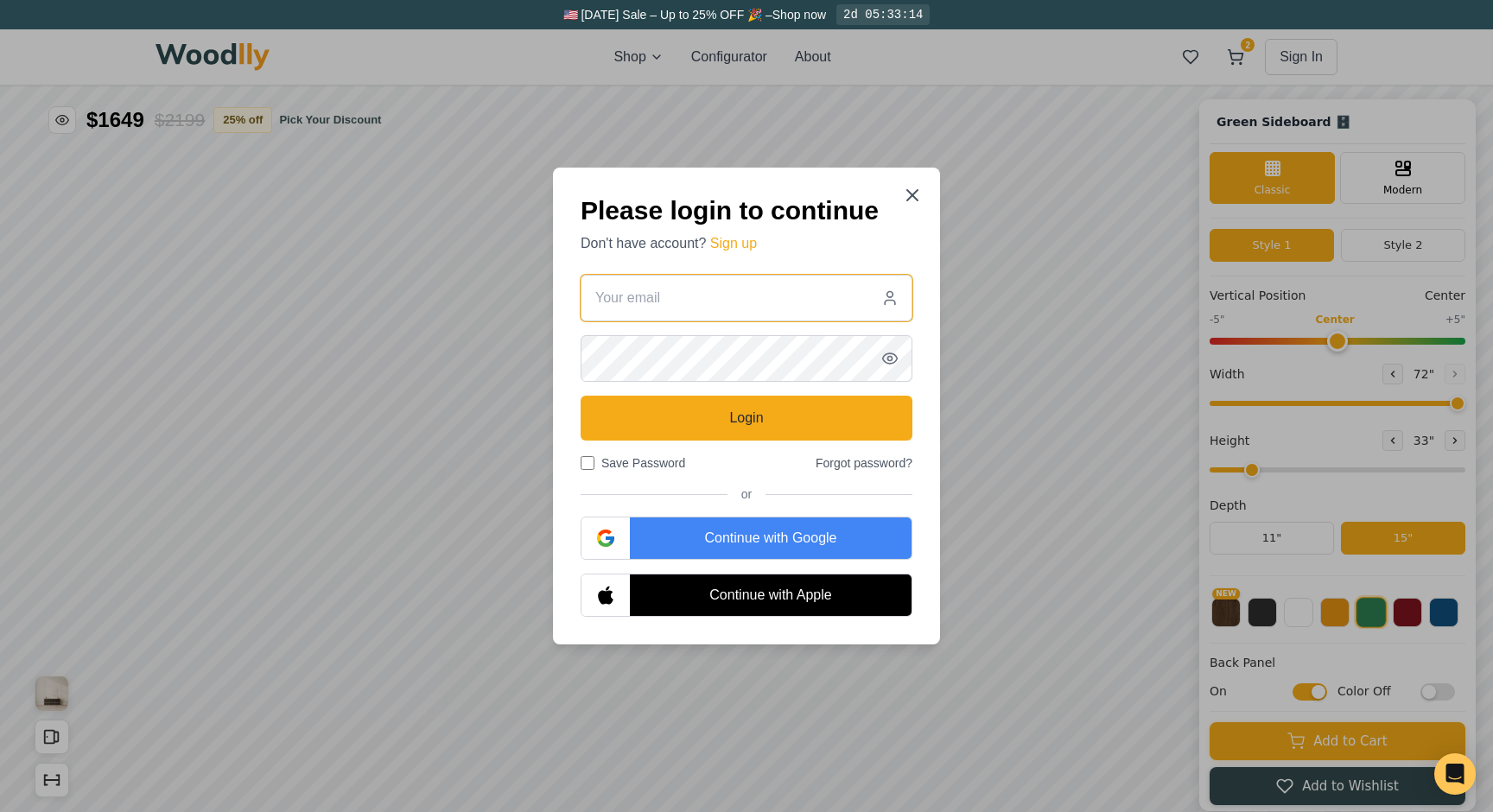
click at [713, 292] on input "email" at bounding box center [746, 297] width 331 height 47
type input "[EMAIL_ADDRESS][DOMAIN_NAME]"
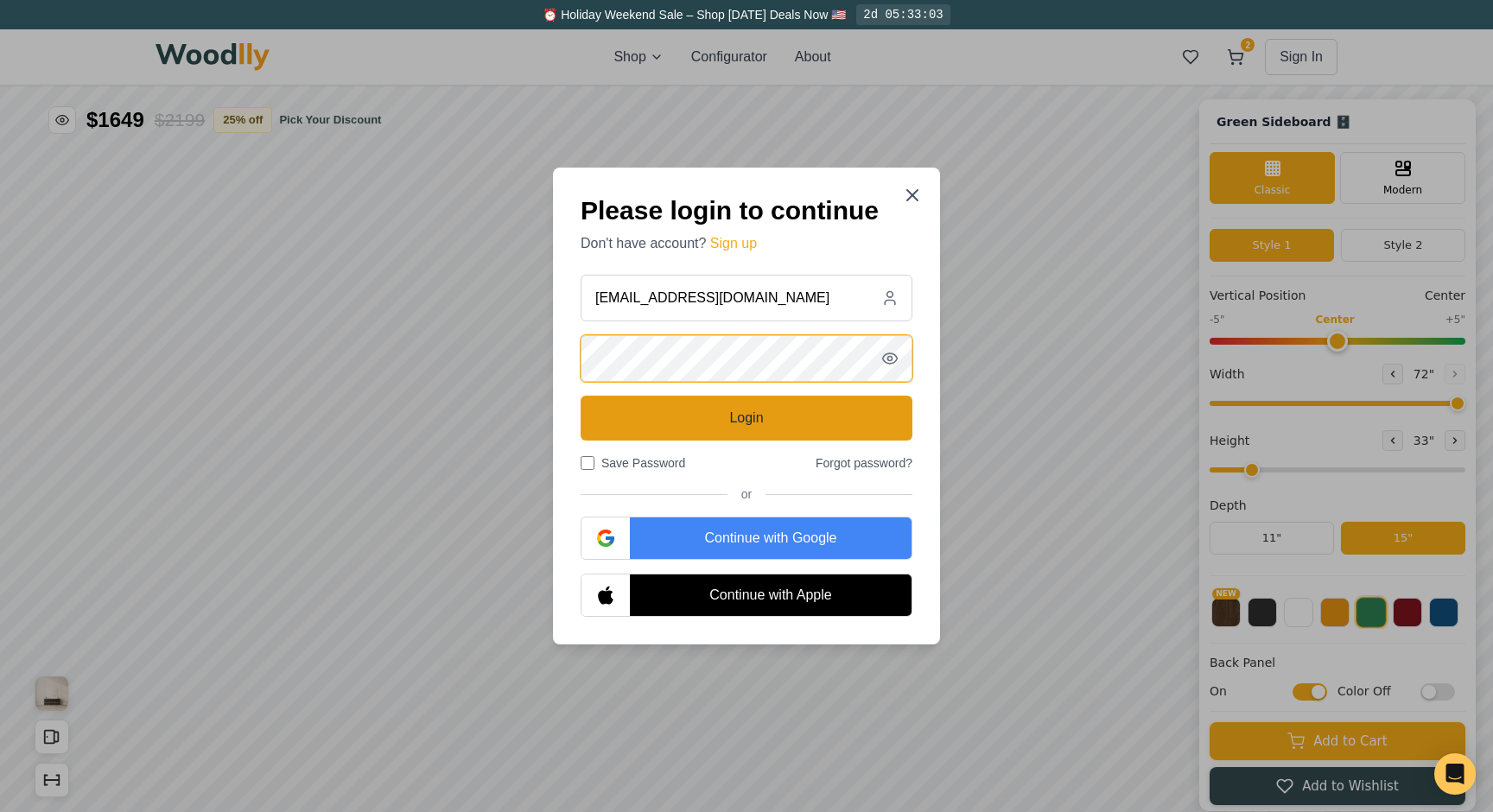
click at [710, 422] on button "Login" at bounding box center [746, 418] width 331 height 45
click at [761, 407] on button "Login" at bounding box center [746, 418] width 331 height 45
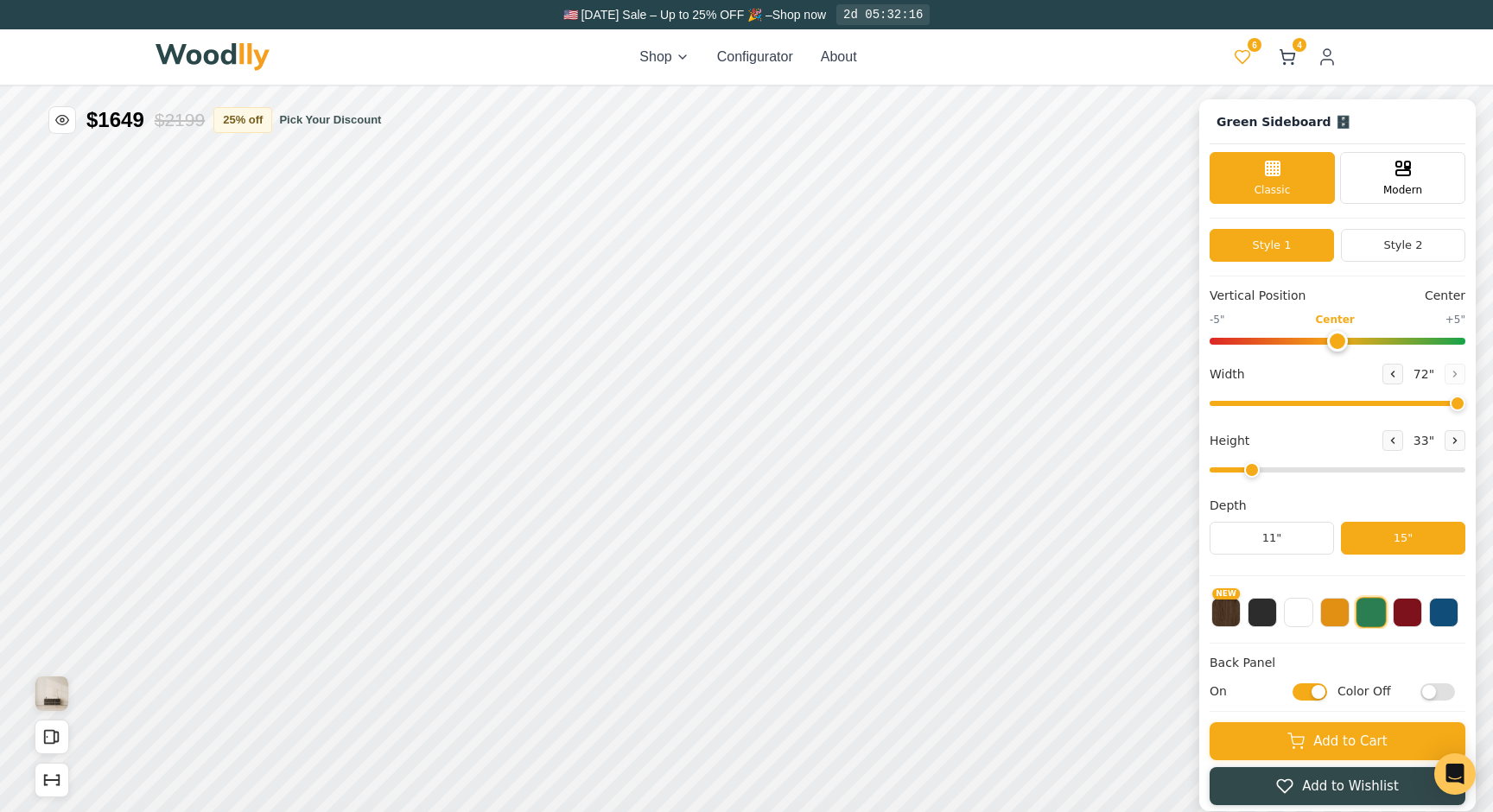
click at [1244, 61] on icon at bounding box center [1242, 58] width 14 height 13
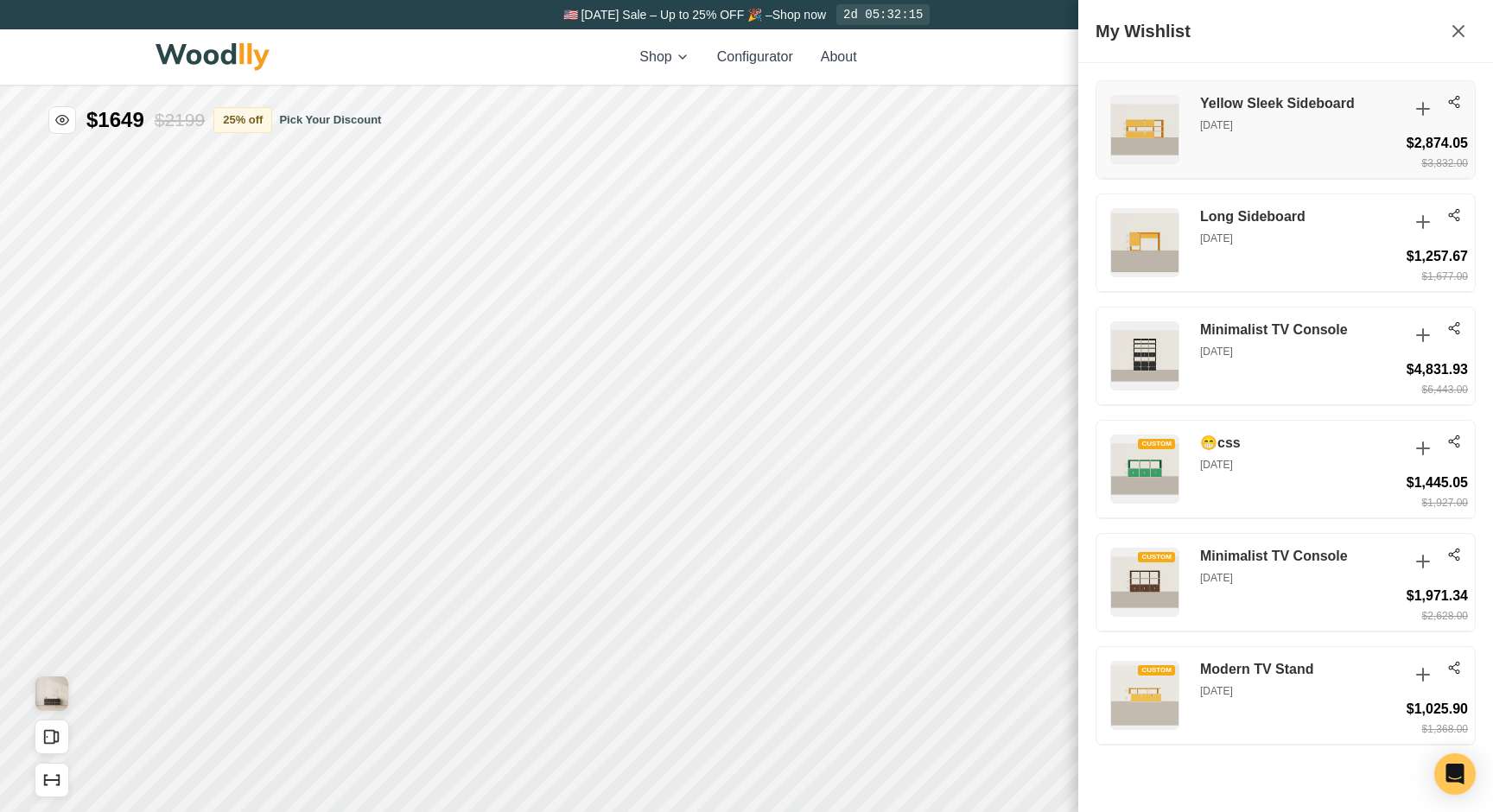
click at [1253, 136] on div "Yellow Sleek Sideboard [DATE] $2,874.05 $3,832.00" at bounding box center [1285, 130] width 378 height 98
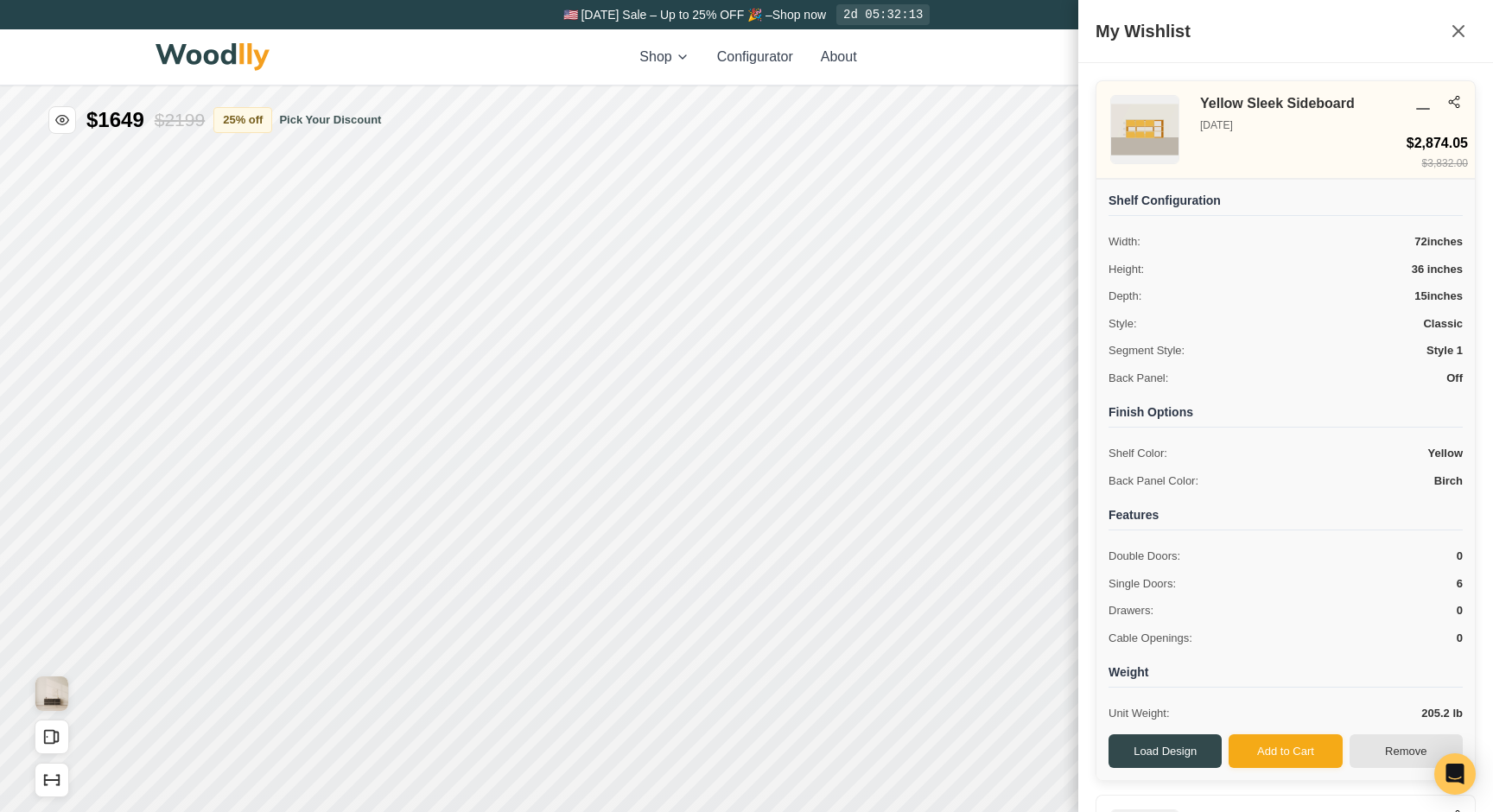
click at [1377, 743] on button "Remove" at bounding box center [1406, 751] width 113 height 34
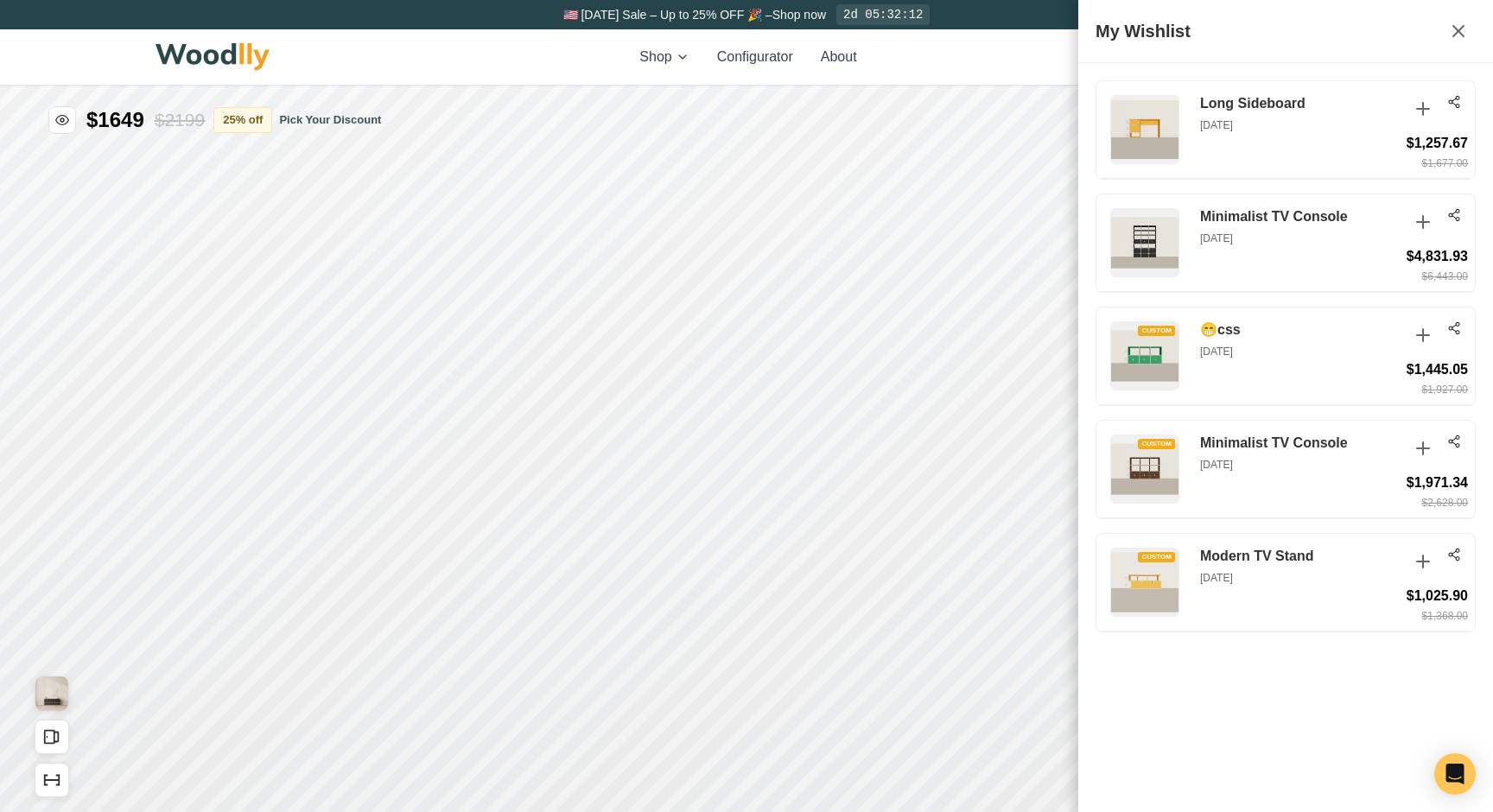
click at [1033, 44] on div "Shop Configurator About 5 4 5 4" at bounding box center [746, 57] width 1181 height 55
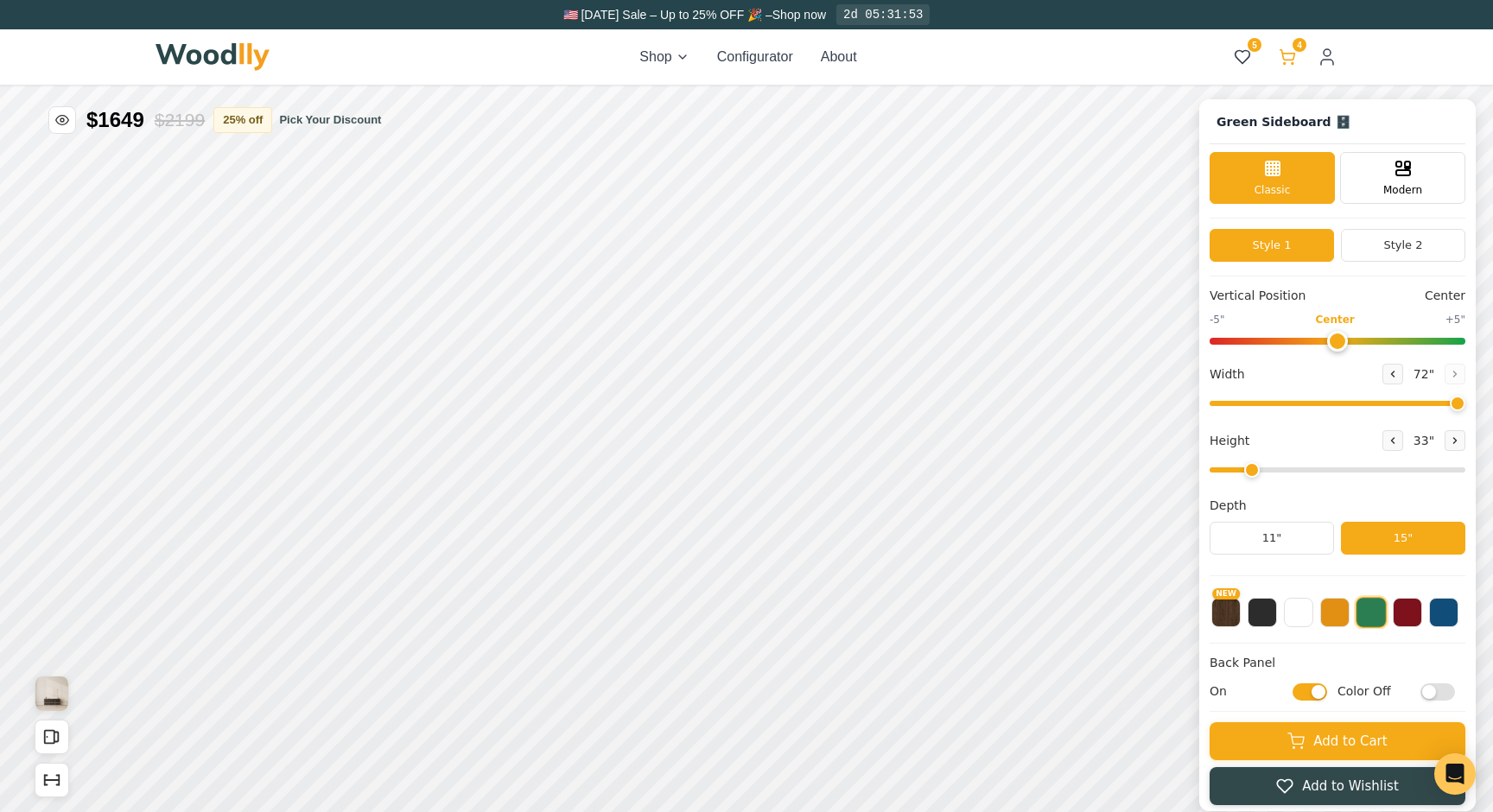
click at [1293, 52] on icon at bounding box center [1287, 57] width 17 height 17
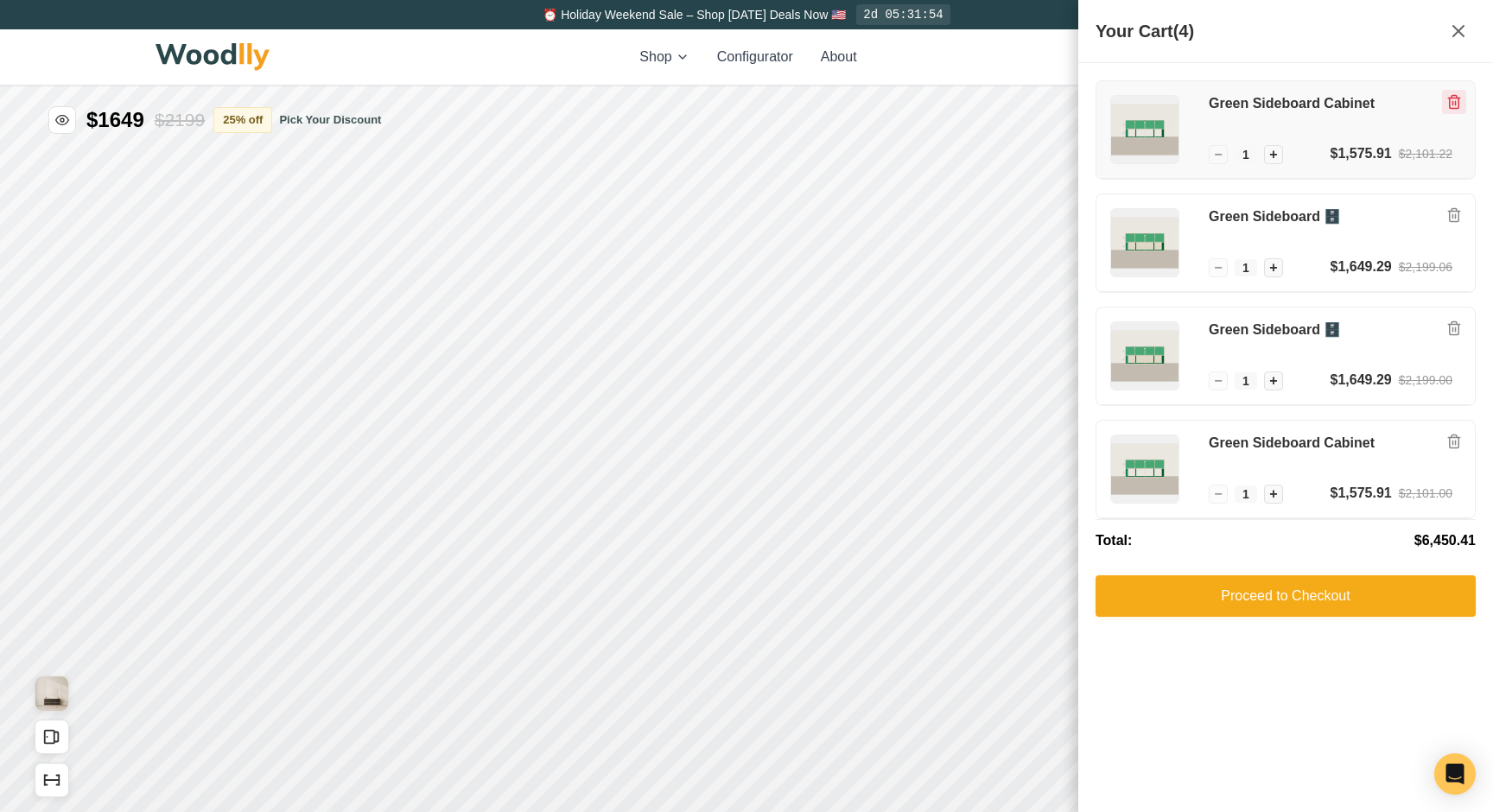
click at [1459, 99] on icon "Remove item" at bounding box center [1454, 102] width 15 height 15
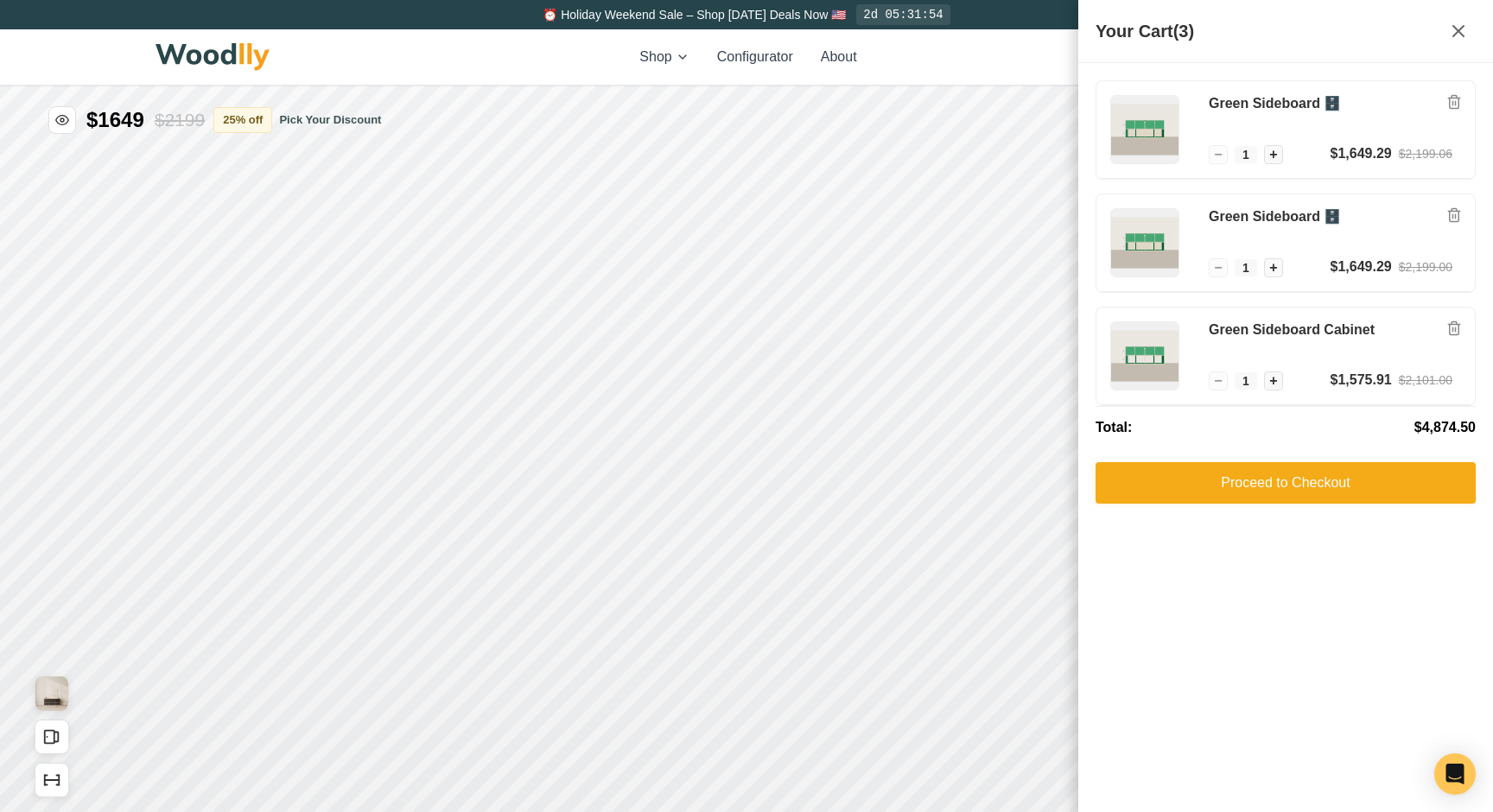
click at [1459, 99] on icon "Remove item" at bounding box center [1454, 102] width 15 height 15
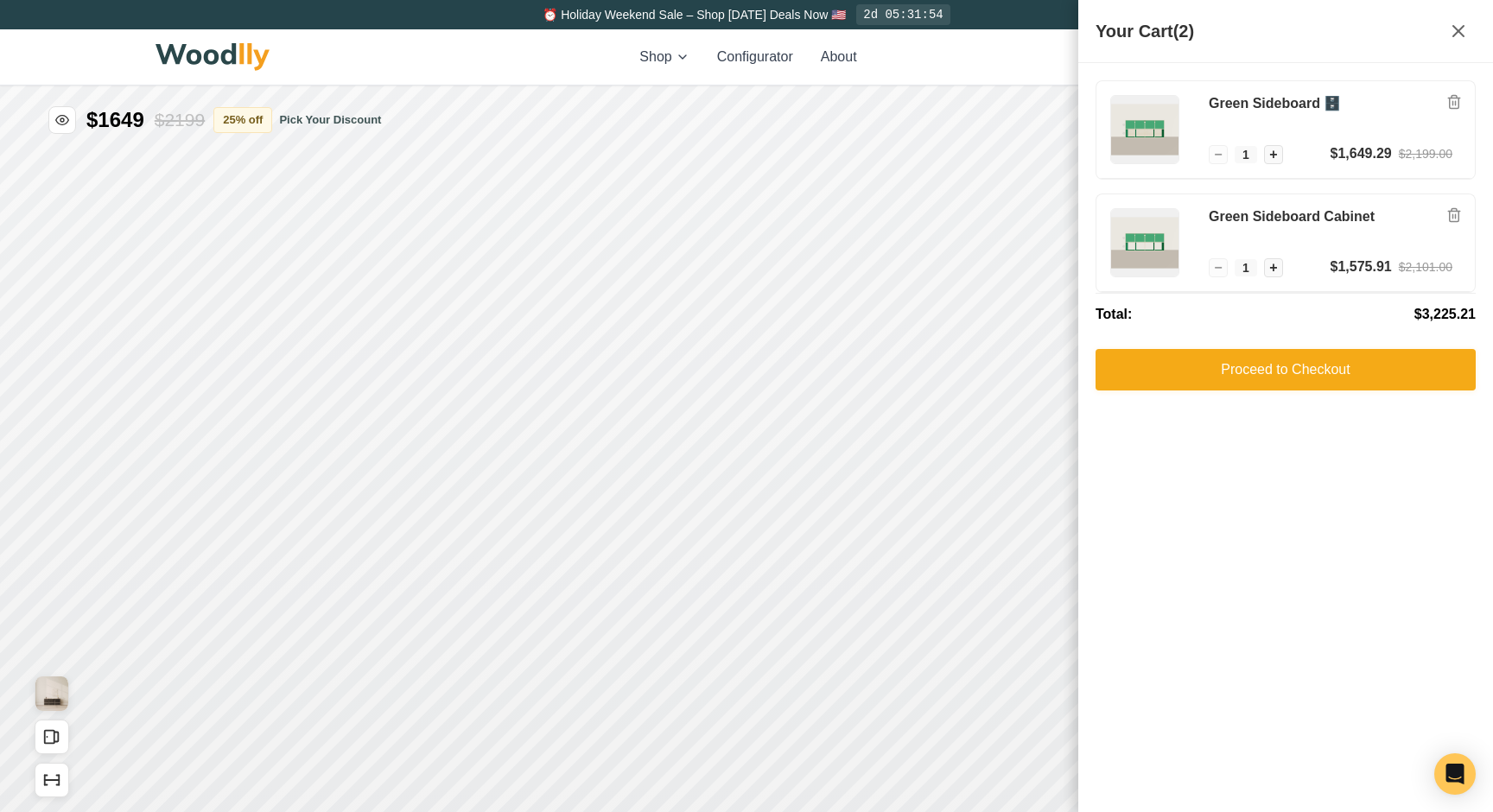
click at [1459, 99] on icon "Remove item" at bounding box center [1454, 102] width 15 height 15
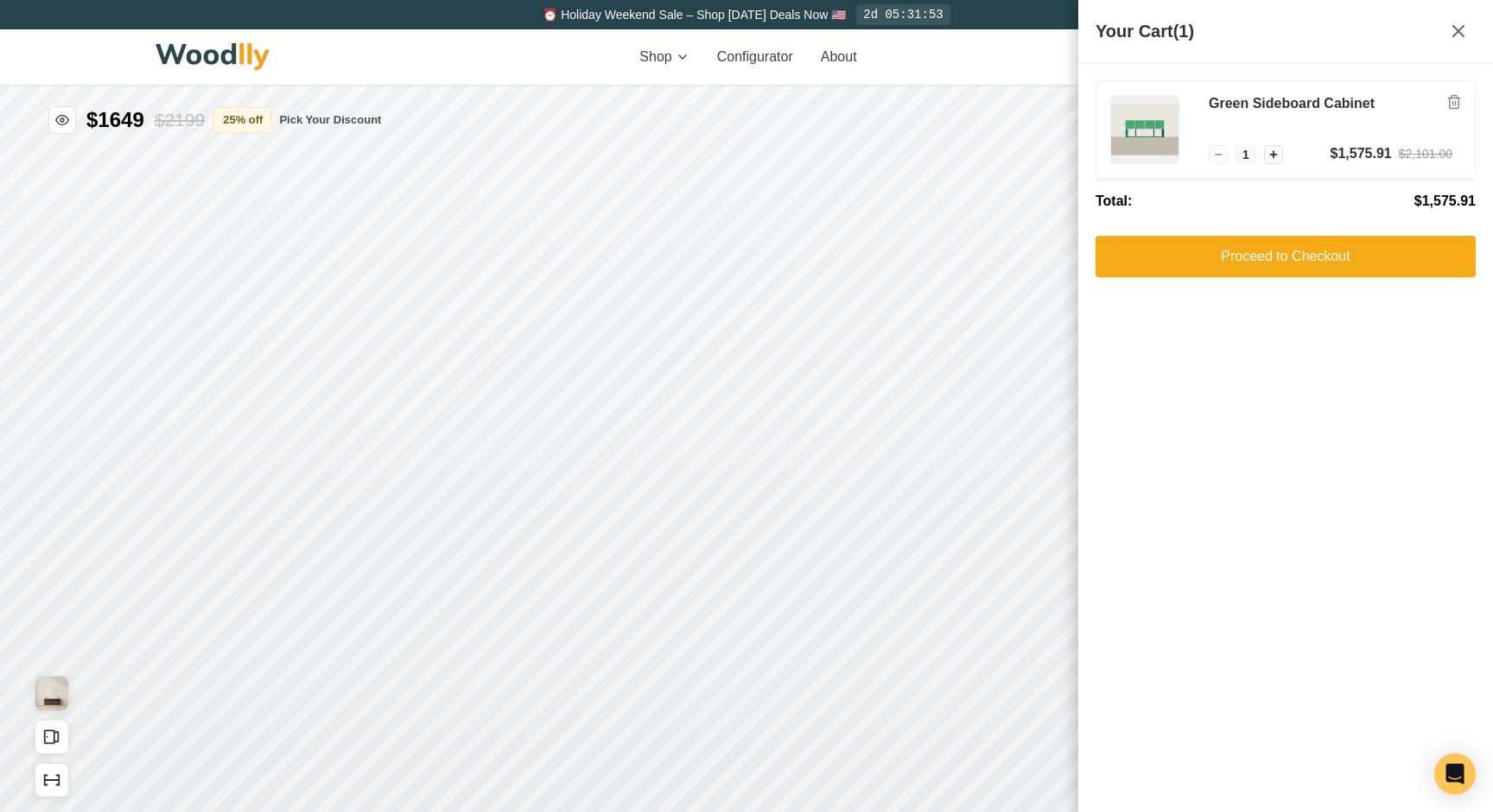
click at [1459, 99] on icon "Remove item" at bounding box center [1454, 102] width 15 height 15
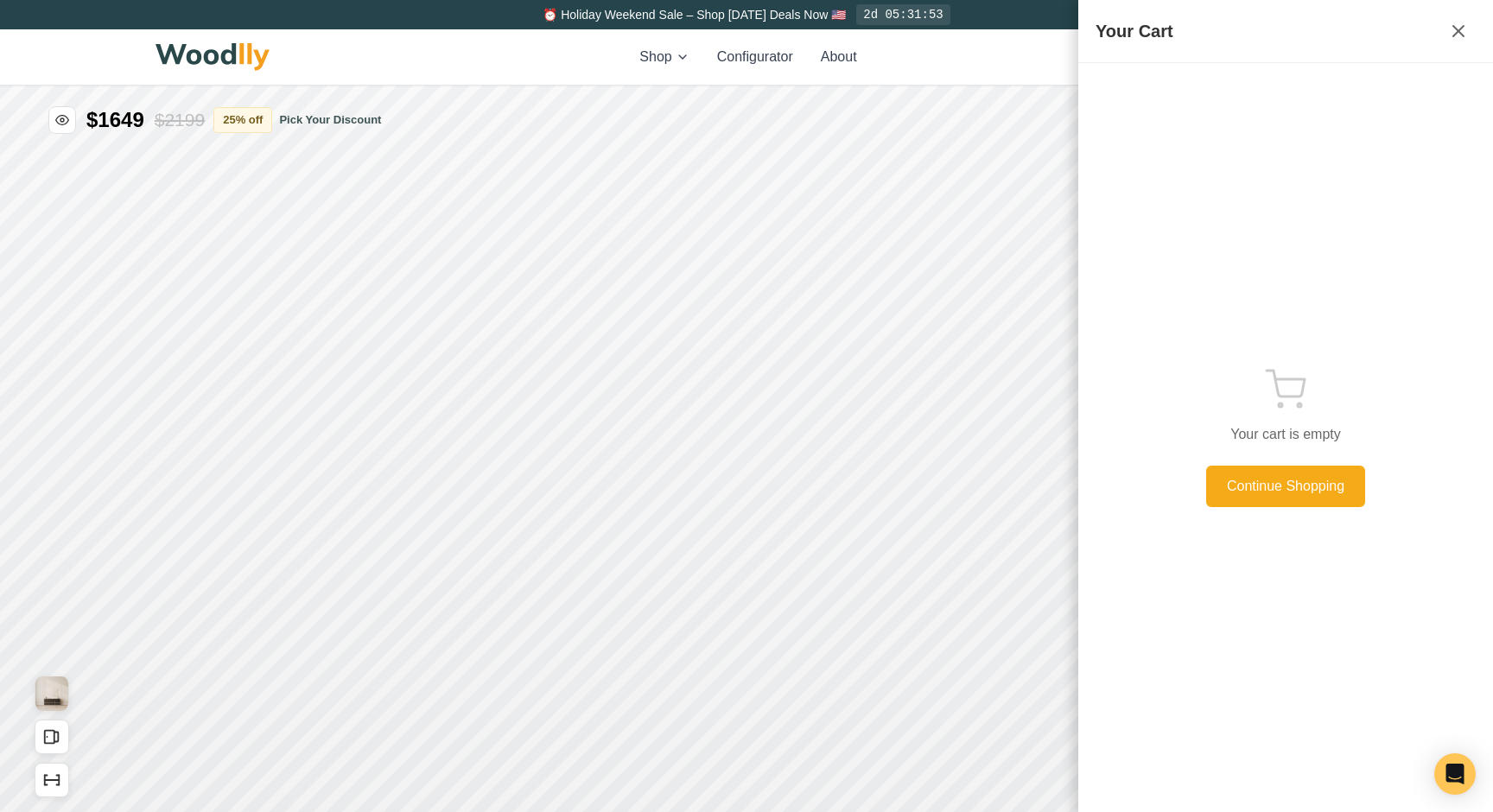
click at [1044, 75] on div "Shop Configurator About 5 5" at bounding box center [746, 57] width 1181 height 55
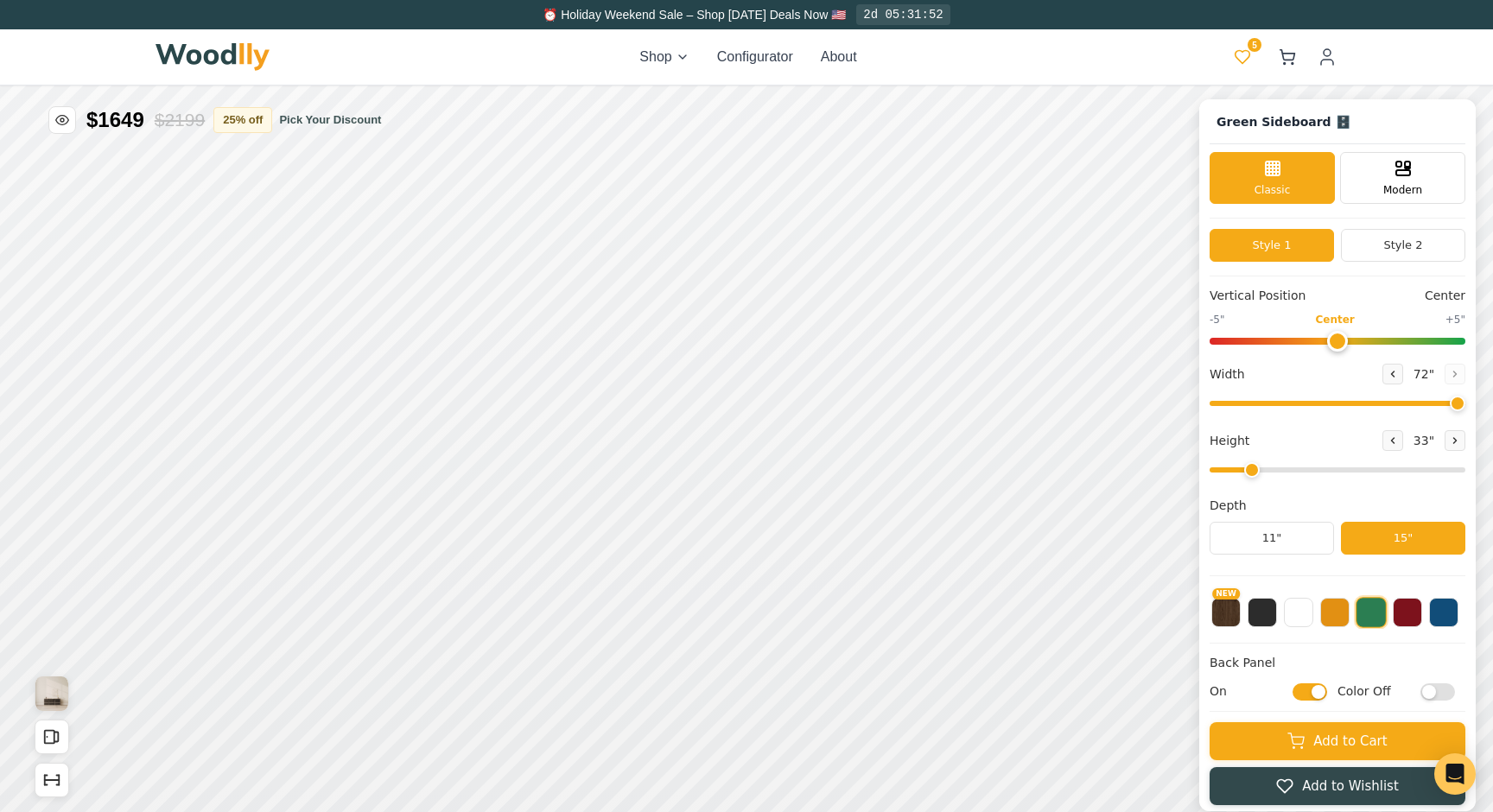
click at [1256, 52] on button "5" at bounding box center [1242, 57] width 31 height 31
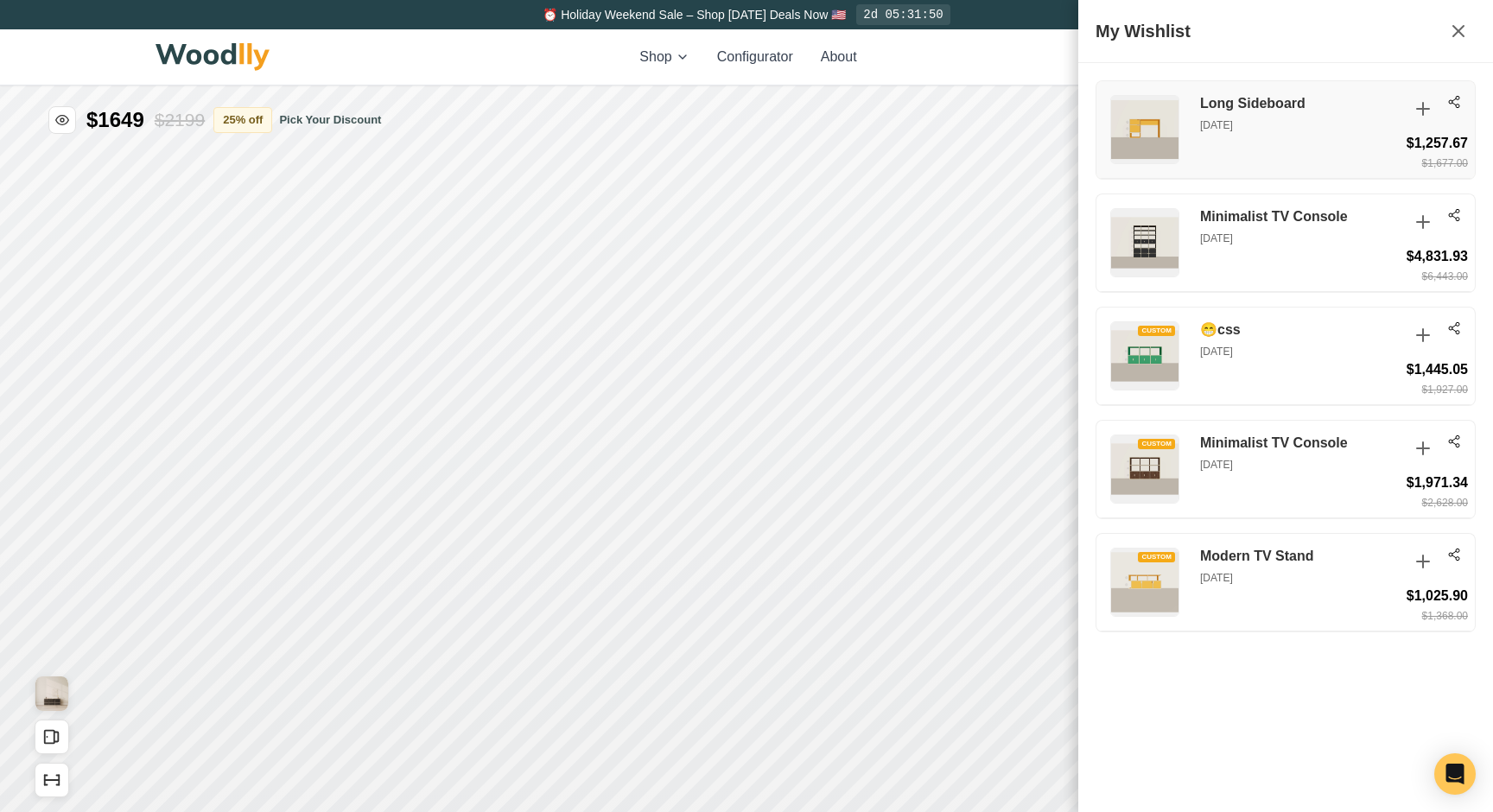
click at [1314, 145] on div "Long Sideboard [DATE] $1,257.67 $1,677.00" at bounding box center [1285, 130] width 378 height 98
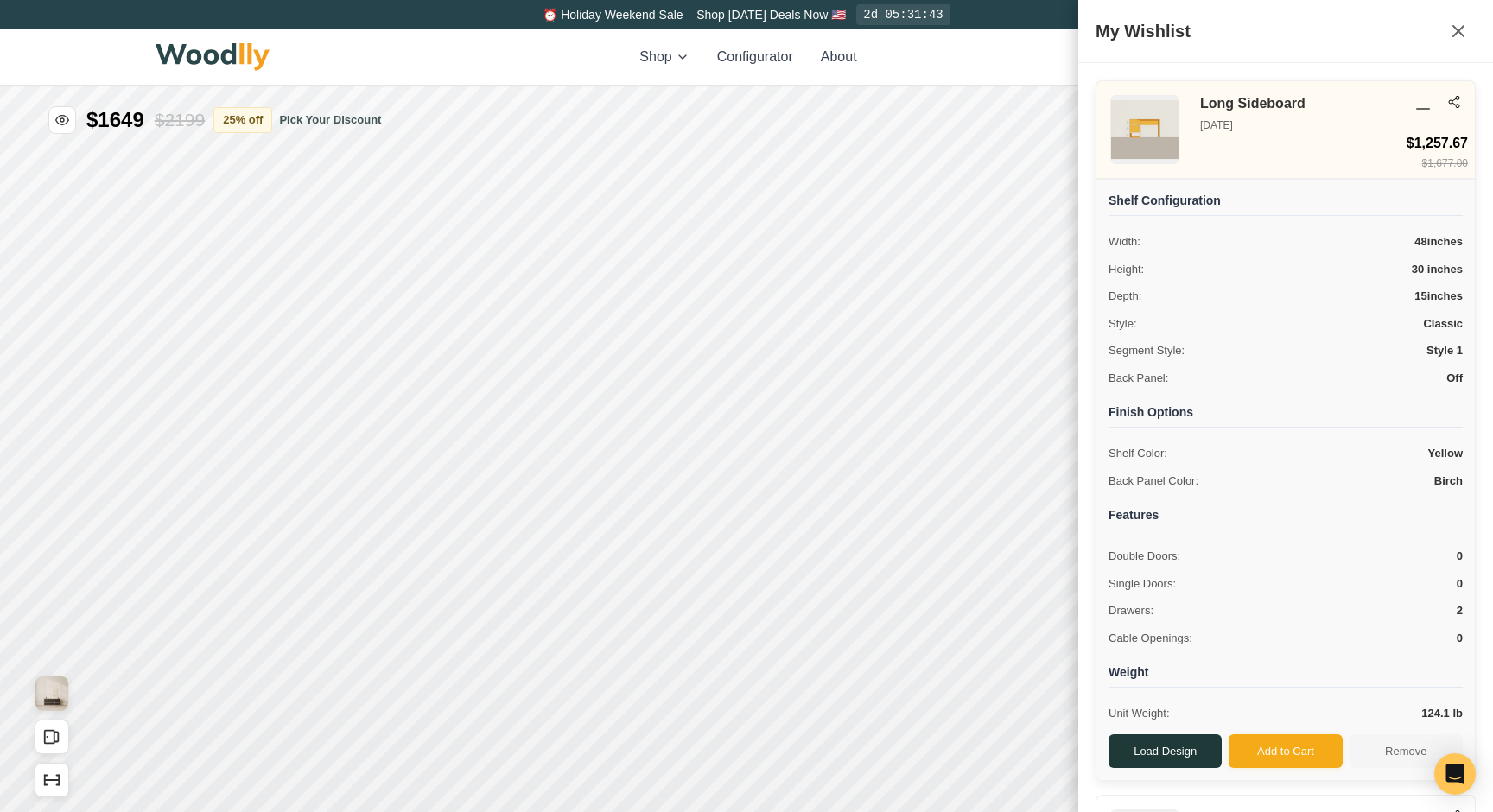
click at [1180, 757] on button "Load Design" at bounding box center [1164, 751] width 113 height 34
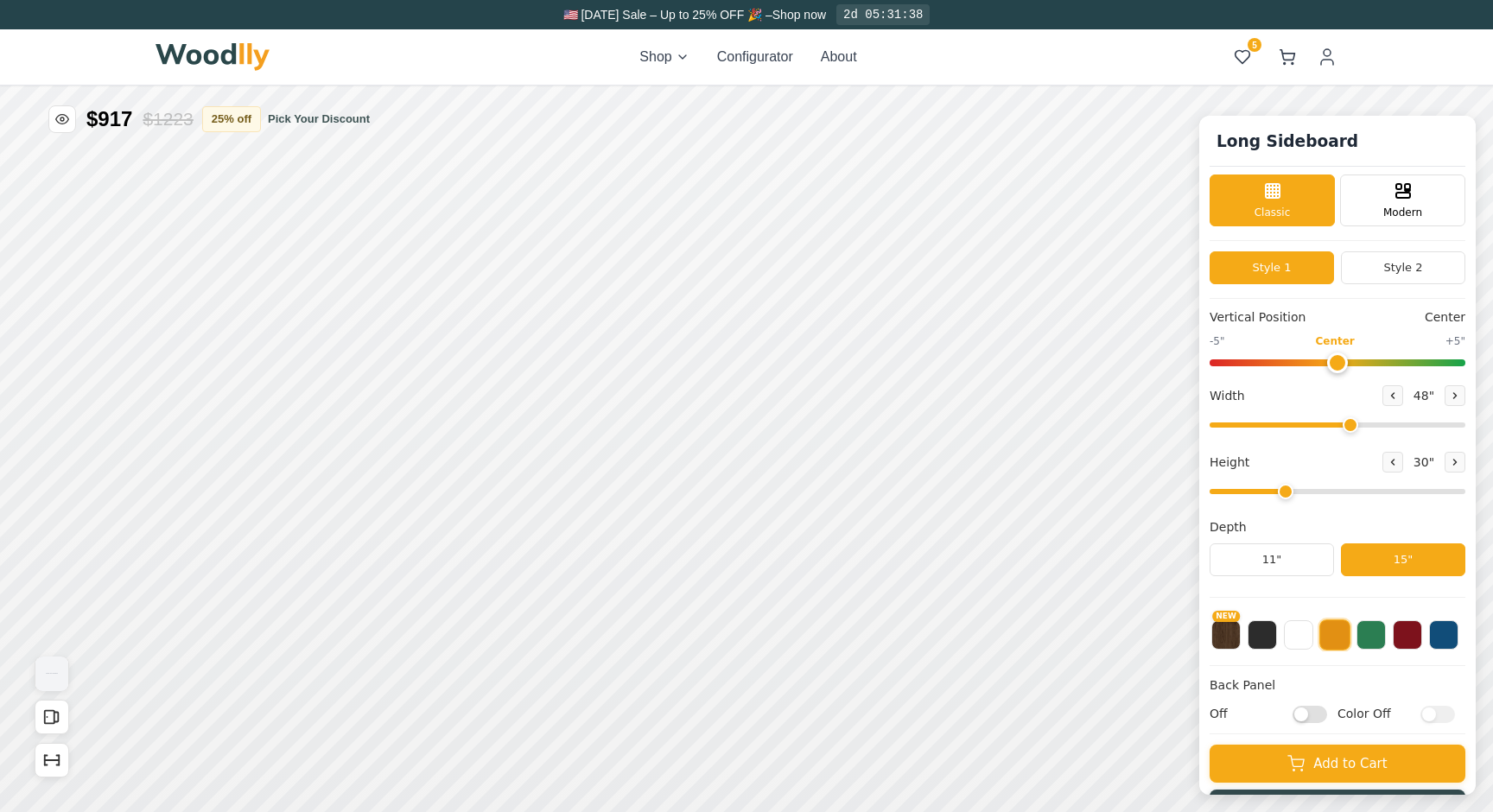
click at [1247, 76] on div "Shop Configurator About 5 5" at bounding box center [746, 57] width 1181 height 55
click at [1246, 51] on icon at bounding box center [1242, 58] width 14 height 13
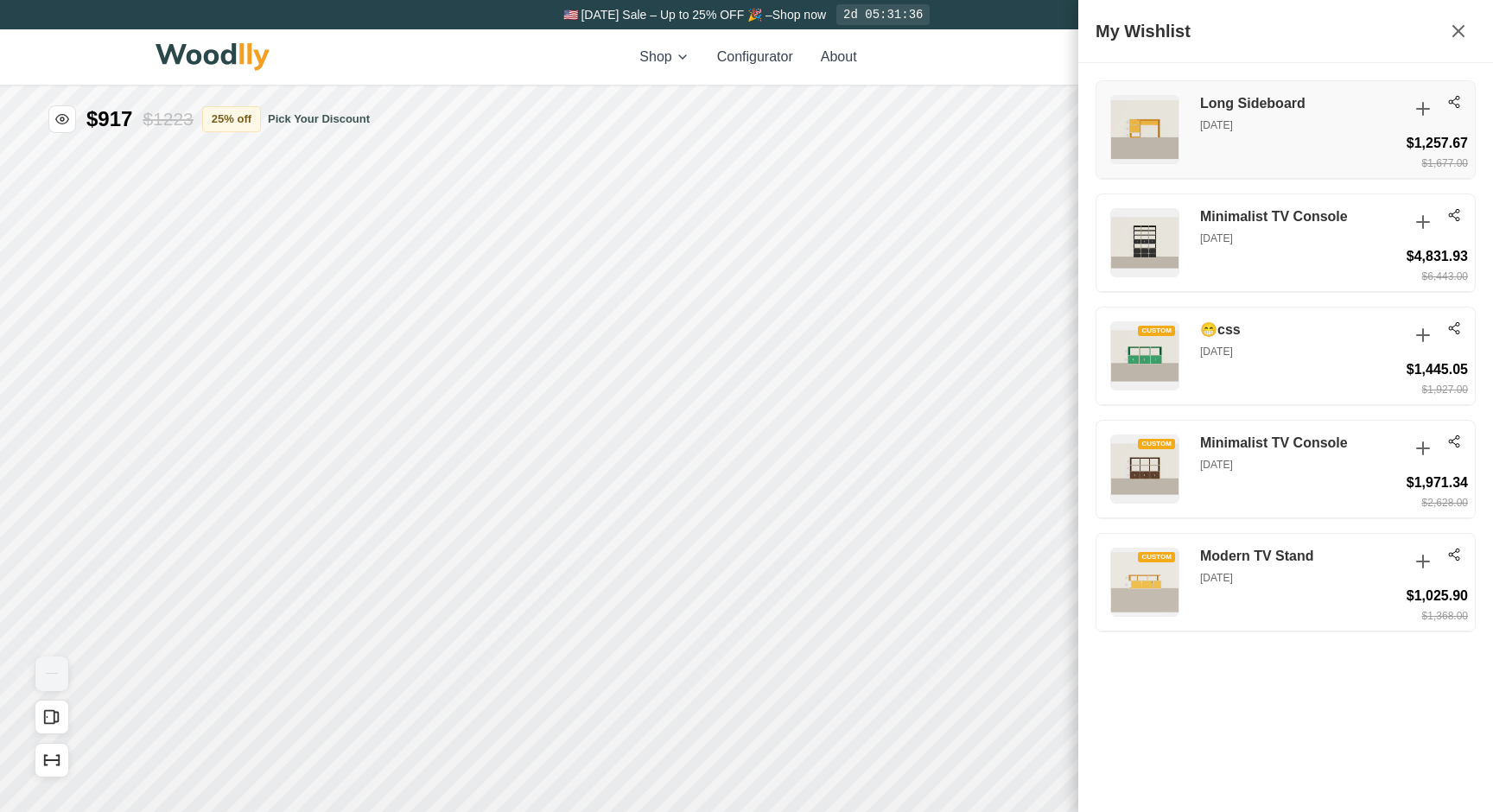
click at [1369, 139] on div "Long Sideboard [DATE] $1,257.67 $1,677.00" at bounding box center [1285, 130] width 378 height 98
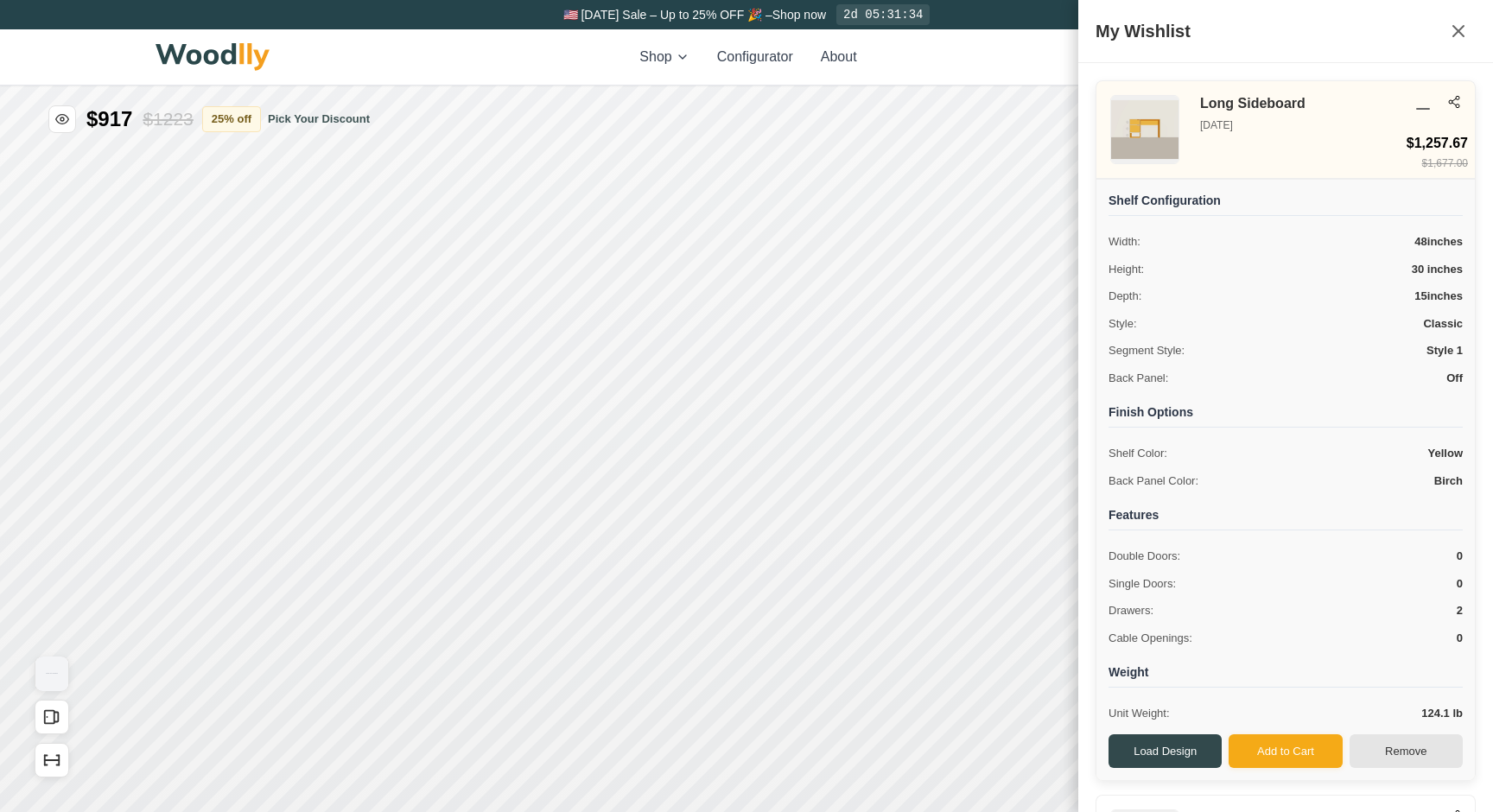
click at [1395, 741] on button "Remove" at bounding box center [1406, 751] width 113 height 34
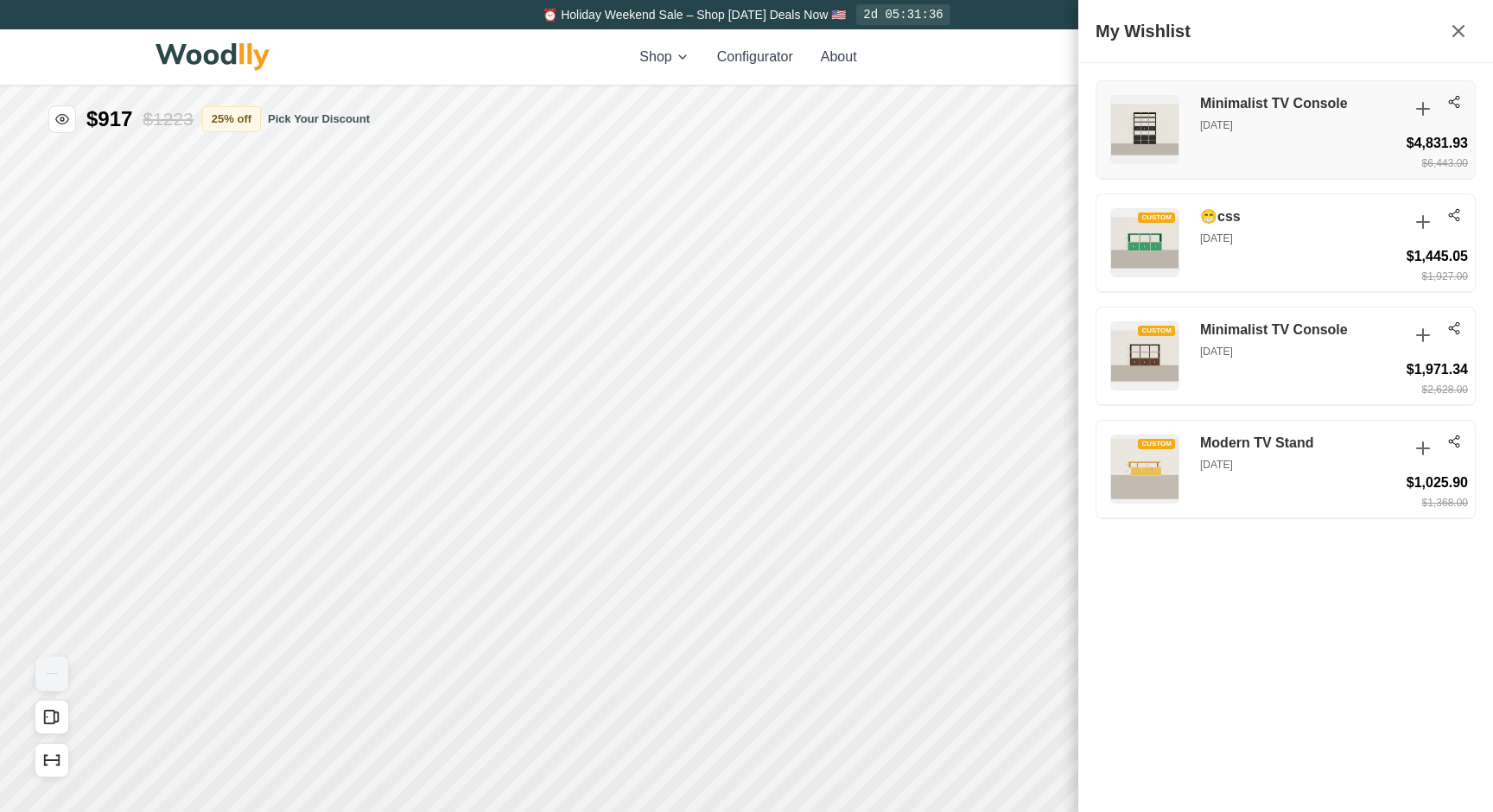
click at [1268, 166] on div "Minimalist TV Console Aug 12, 2025 $4,831.93 $6,443.00" at bounding box center [1285, 130] width 378 height 98
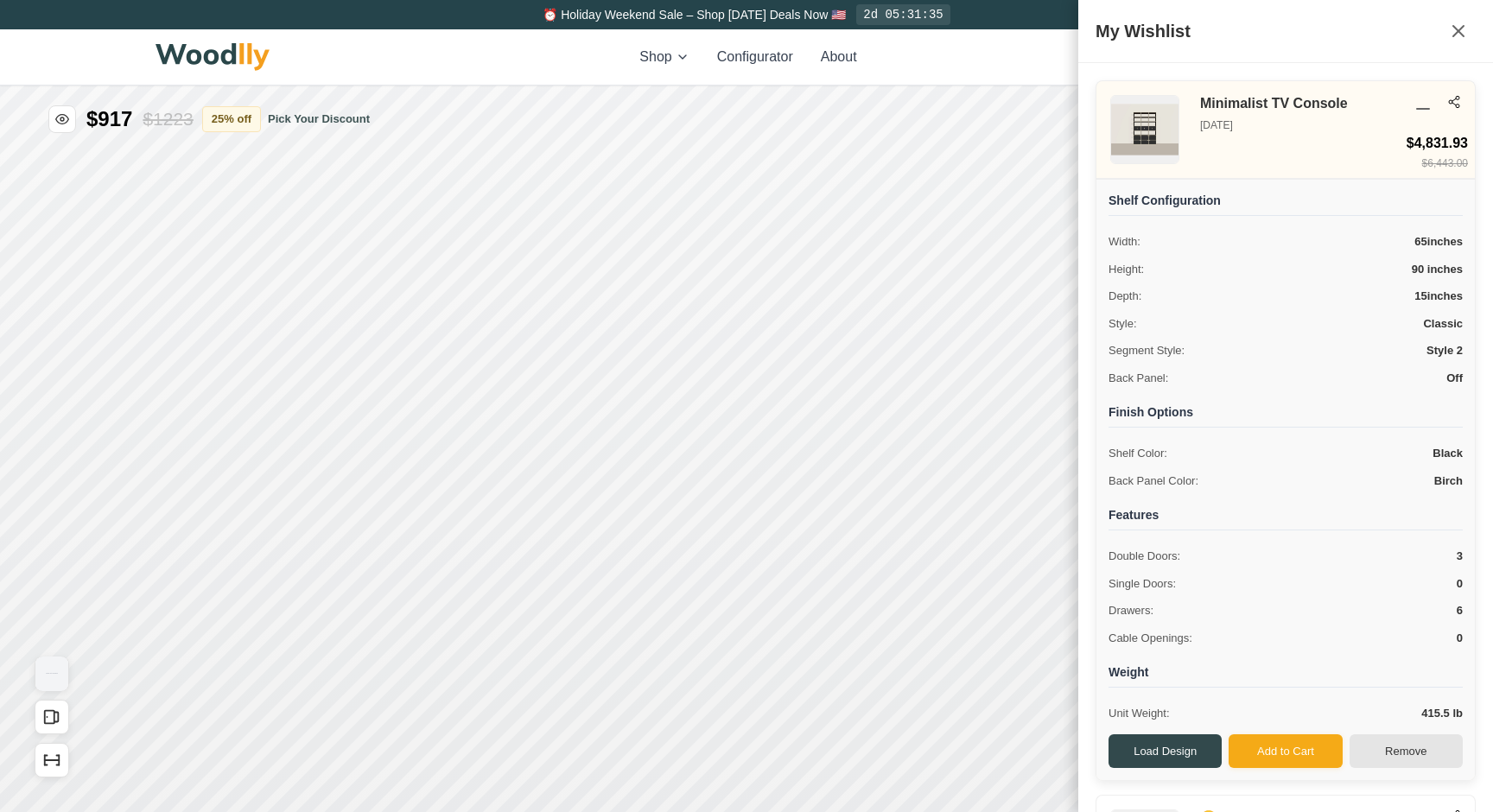
click at [1390, 765] on button "Remove" at bounding box center [1406, 751] width 113 height 34
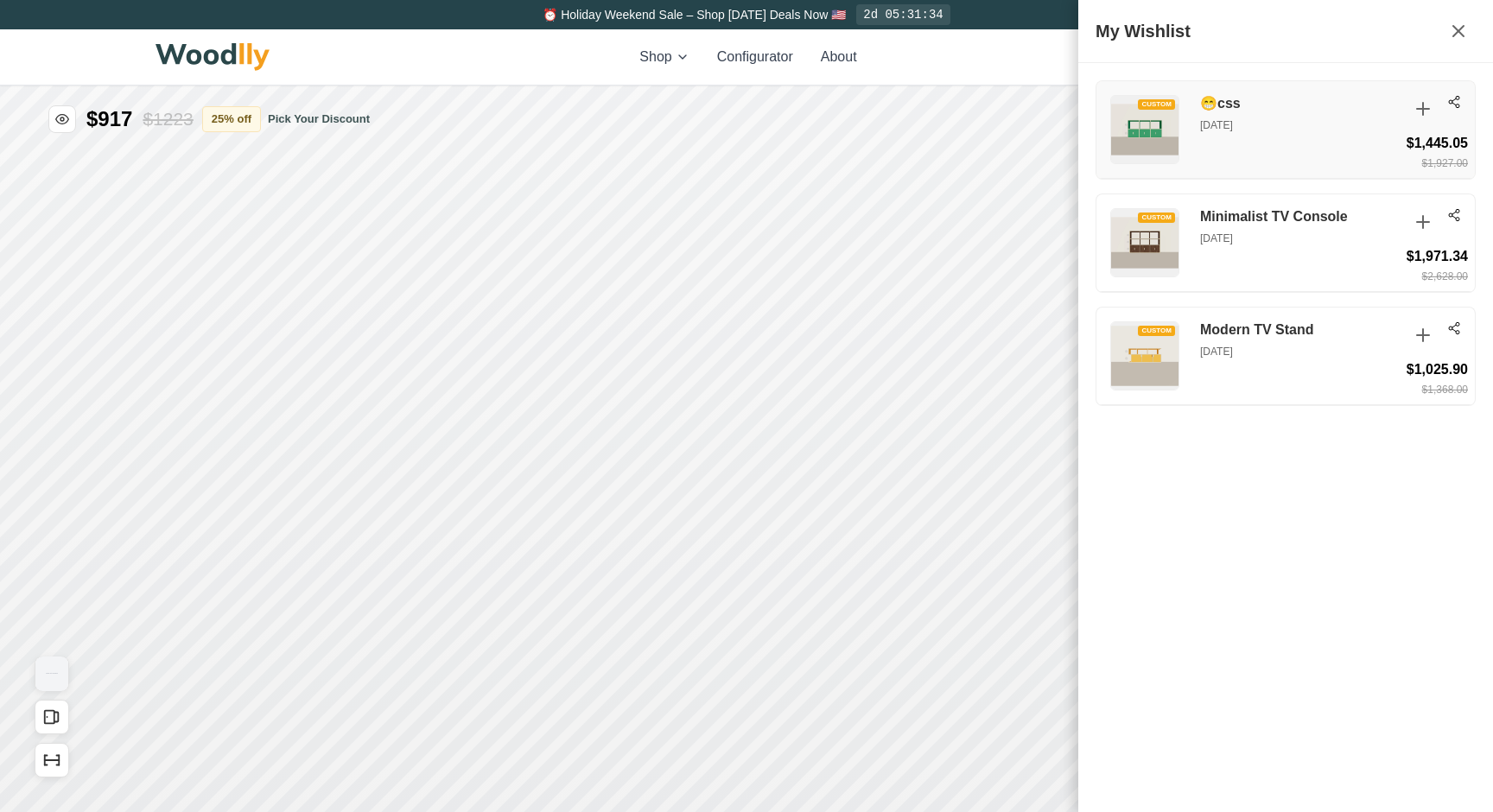
click at [1282, 153] on div "CUSTOM 😁css Aug 16, 2025 $1,445.05 $1,927.00" at bounding box center [1285, 130] width 378 height 98
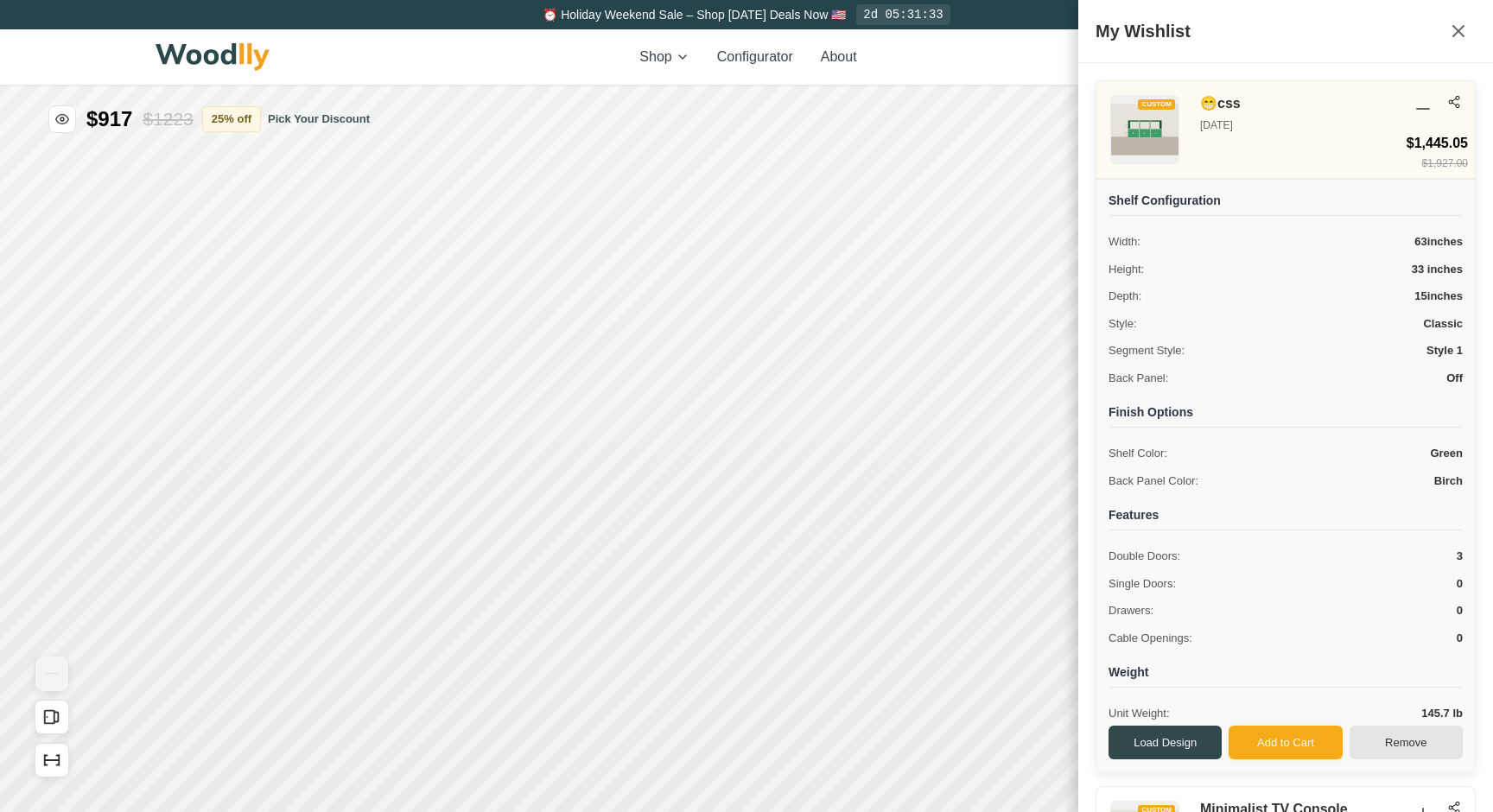
click at [1408, 736] on button "Remove" at bounding box center [1406, 743] width 113 height 34
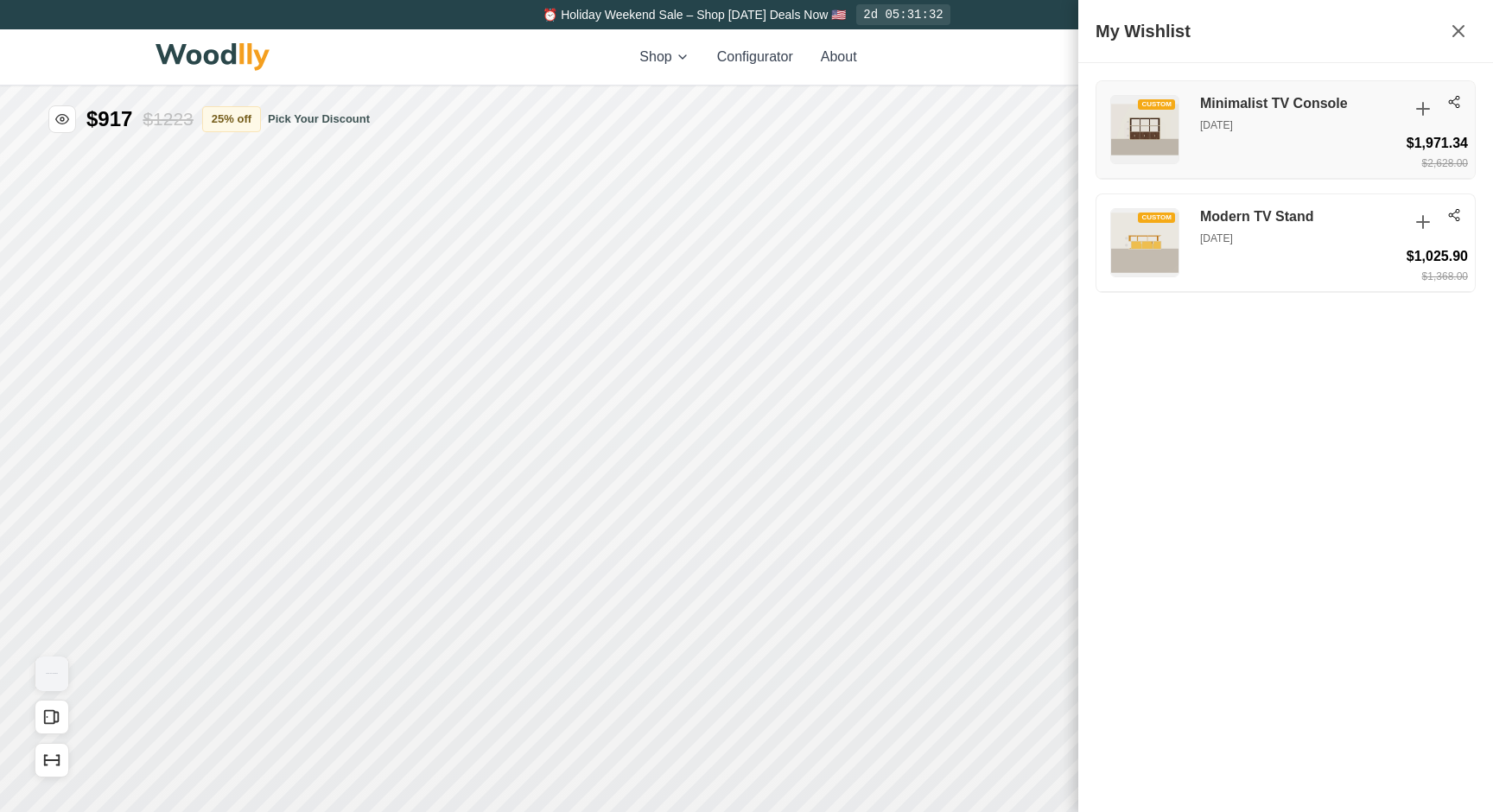
click at [1313, 134] on div "CUSTOM Minimalist TV Console Aug 16, 2025 $1,971.34 $2,628.00" at bounding box center [1285, 130] width 378 height 98
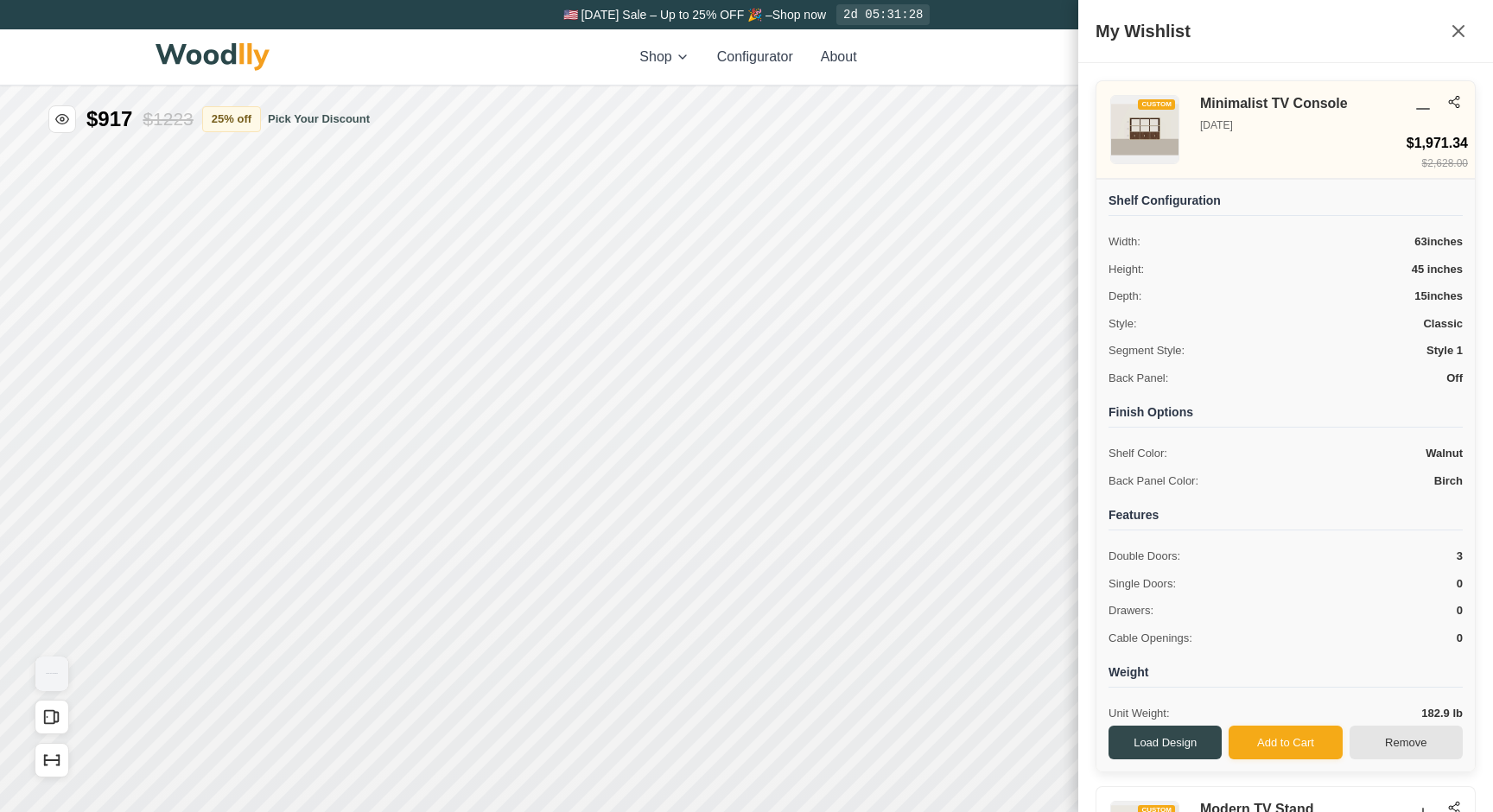
click at [1393, 730] on button "Remove" at bounding box center [1406, 743] width 113 height 34
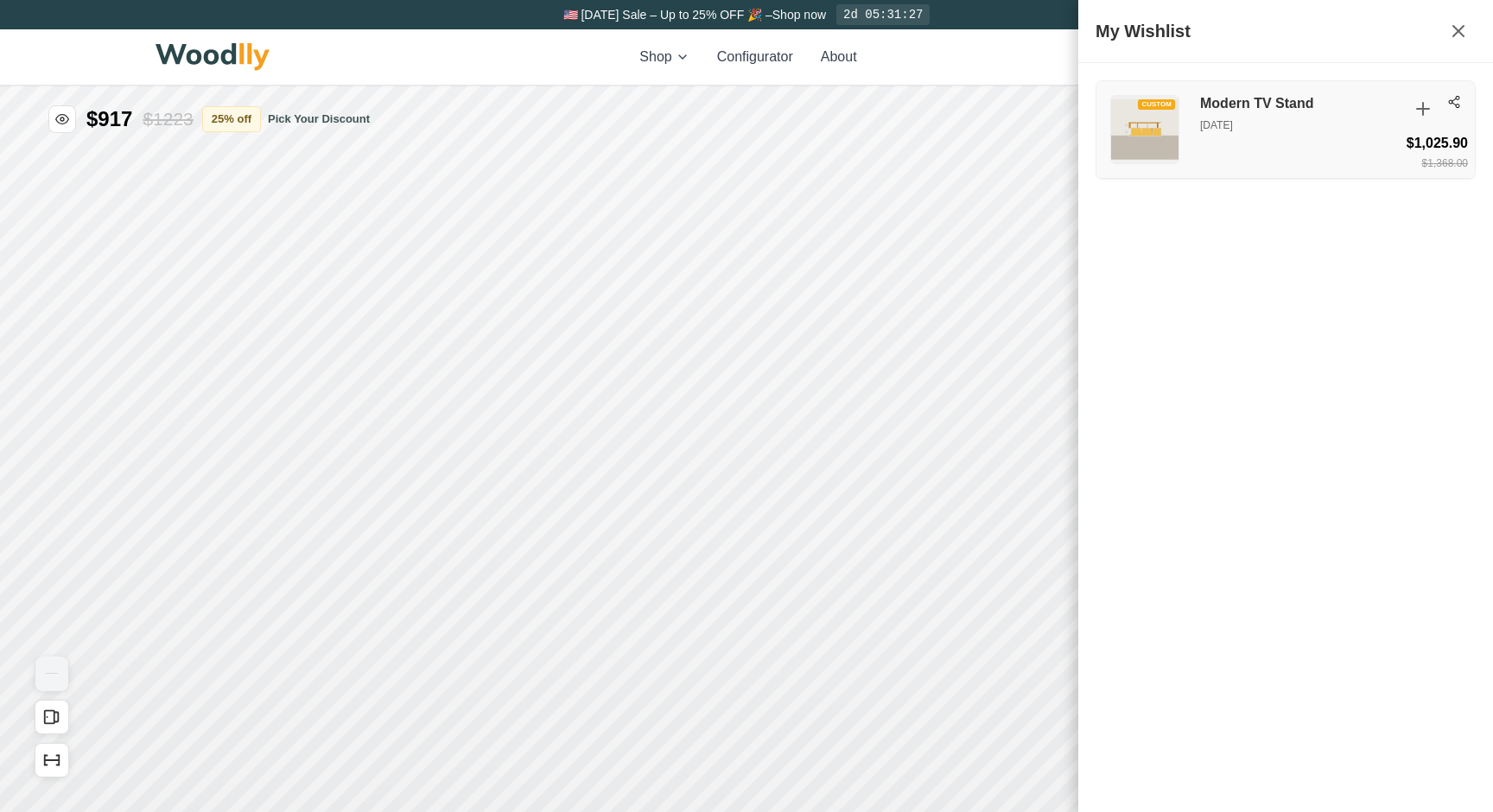
click at [1325, 147] on div "CUSTOM Modern TV Stand Aug 20, 2025 $1,025.90 $1,368.00" at bounding box center [1285, 130] width 378 height 98
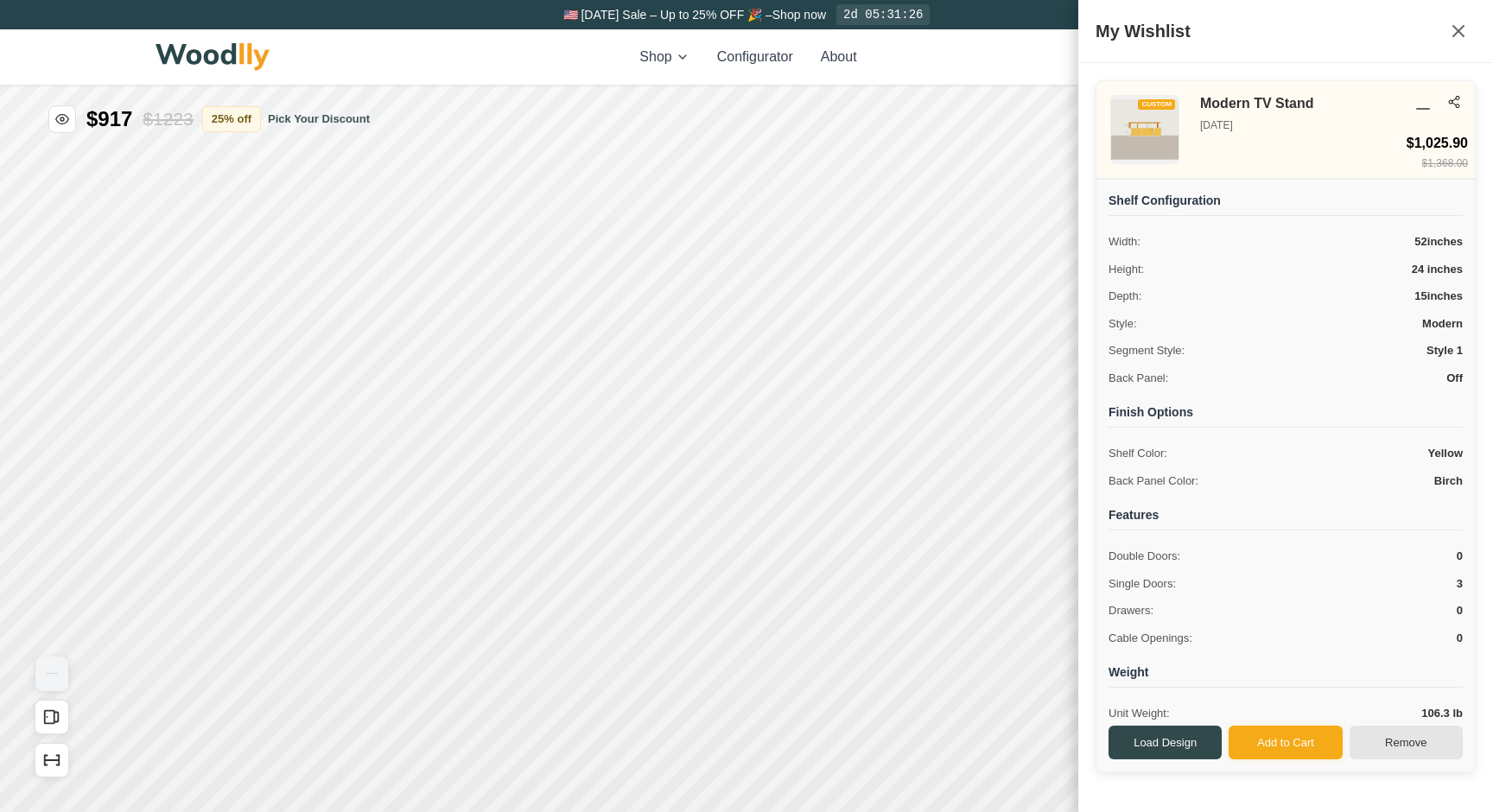
click at [1409, 740] on button "Remove" at bounding box center [1406, 743] width 113 height 34
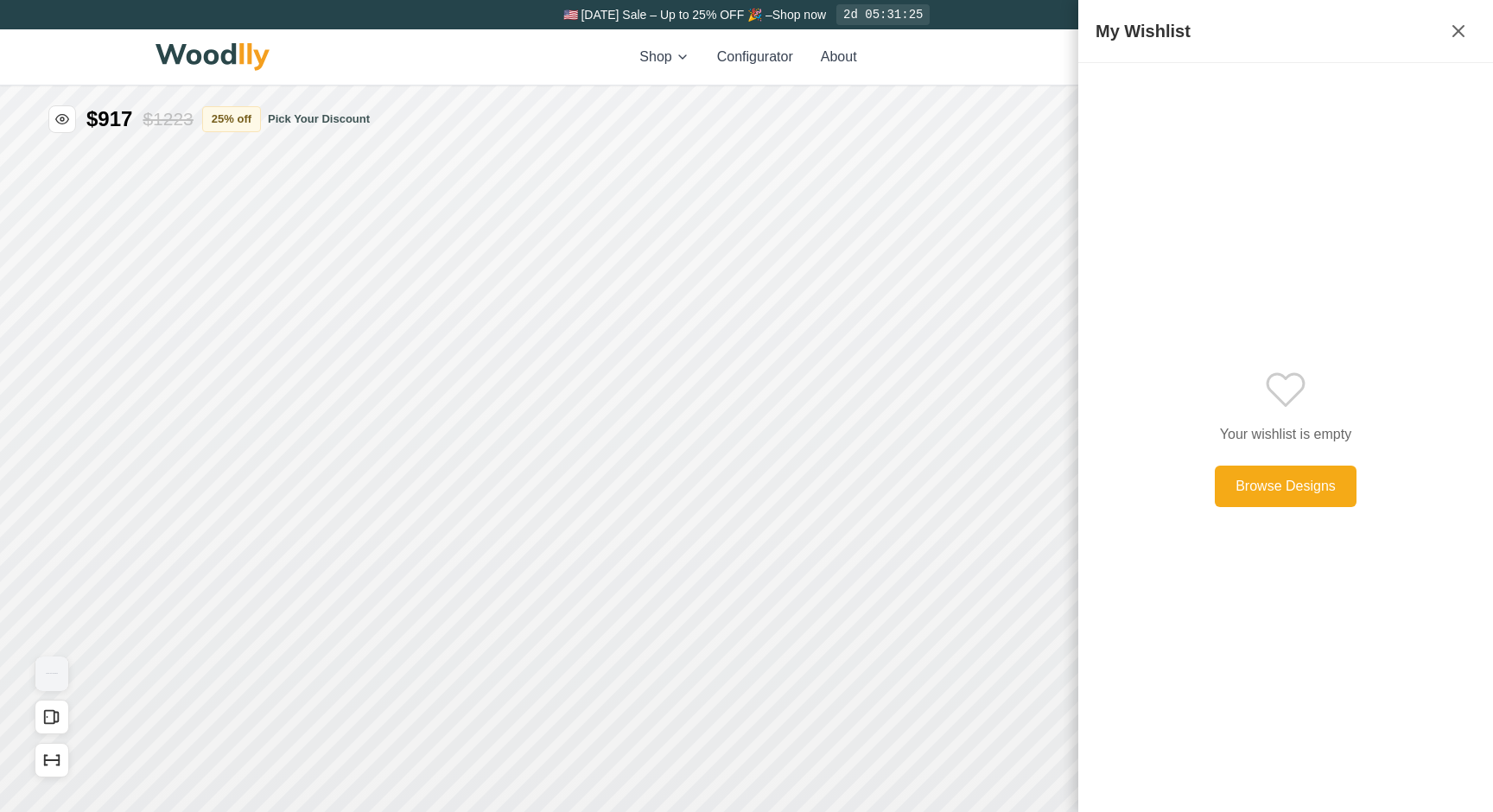
click at [1034, 60] on div "Shop Configurator About" at bounding box center [746, 57] width 1181 height 55
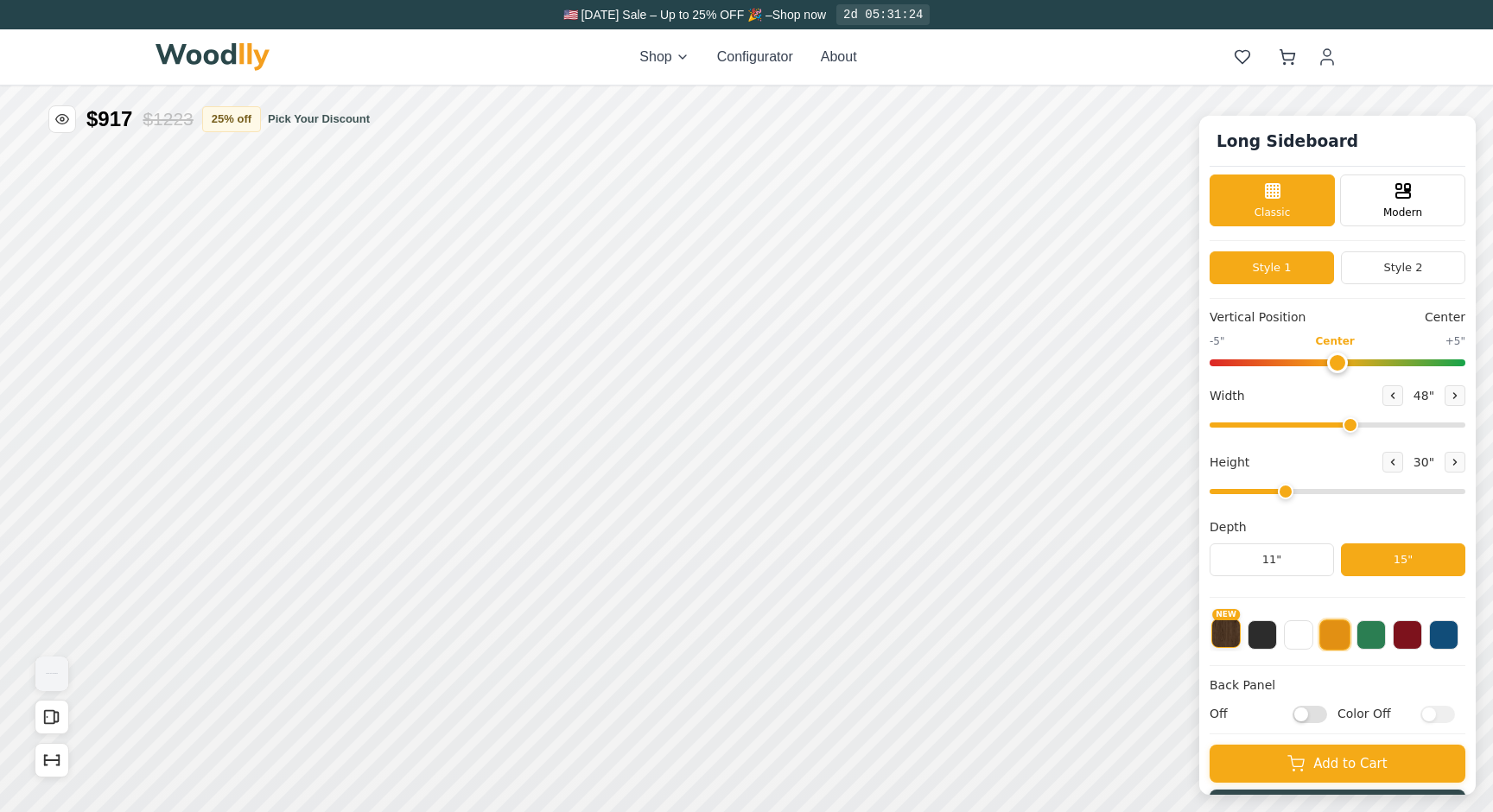
click at [1236, 641] on button "NEW" at bounding box center [1225, 633] width 29 height 29
click at [1332, 638] on button at bounding box center [1334, 633] width 29 height 29
click at [1315, 726] on div "Back Panel Off Color Off" at bounding box center [1336, 705] width 255 height 58
click at [1313, 717] on input "Off" at bounding box center [1310, 713] width 34 height 17
checkbox input "true"
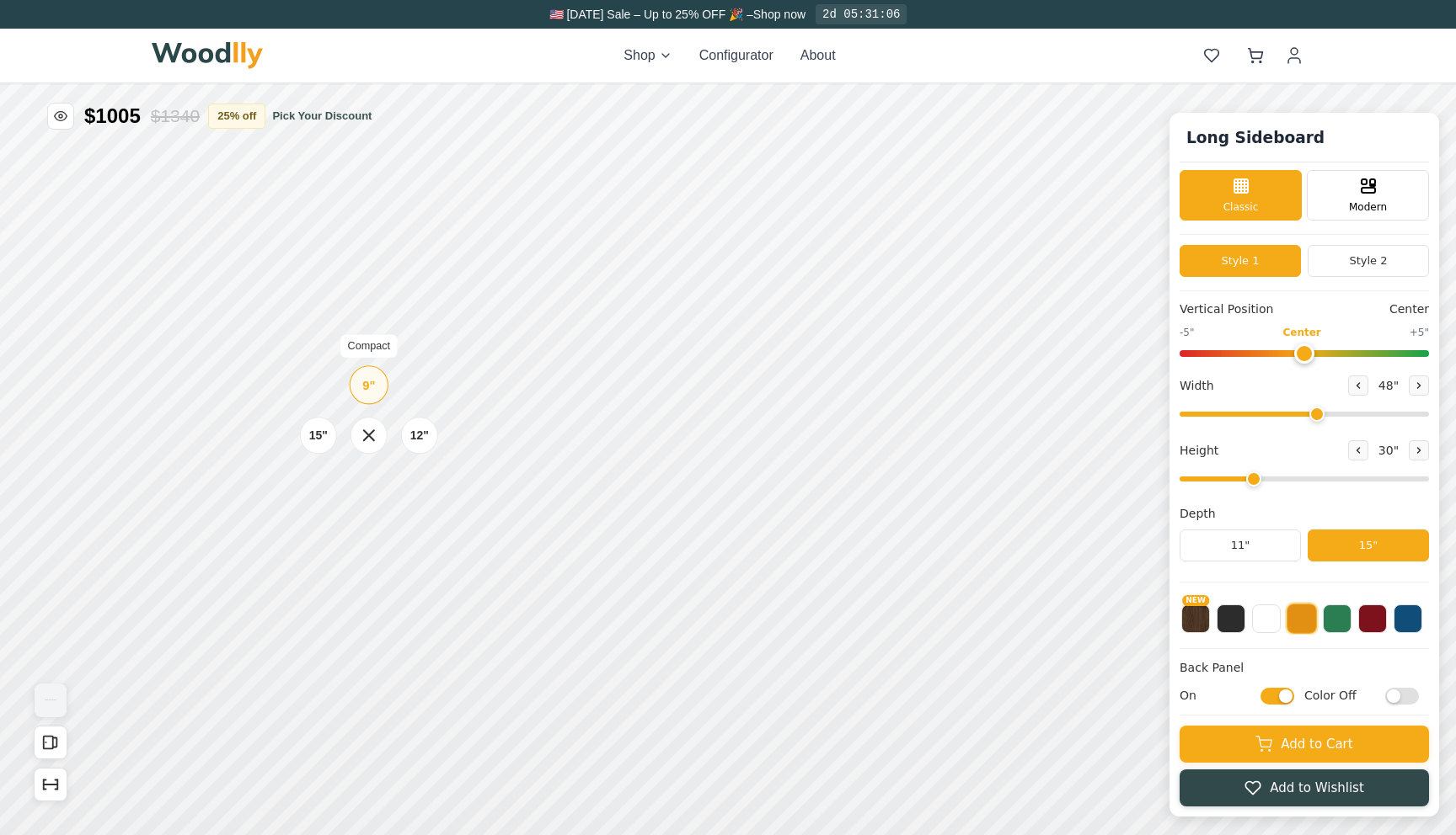
click at [378, 391] on div "9" Compact" at bounding box center [369, 385] width 39 height 39
click at [366, 320] on div "9"" at bounding box center [363, 310] width 37 height 37
click at [414, 517] on div "12"" at bounding box center [419, 518] width 19 height 19
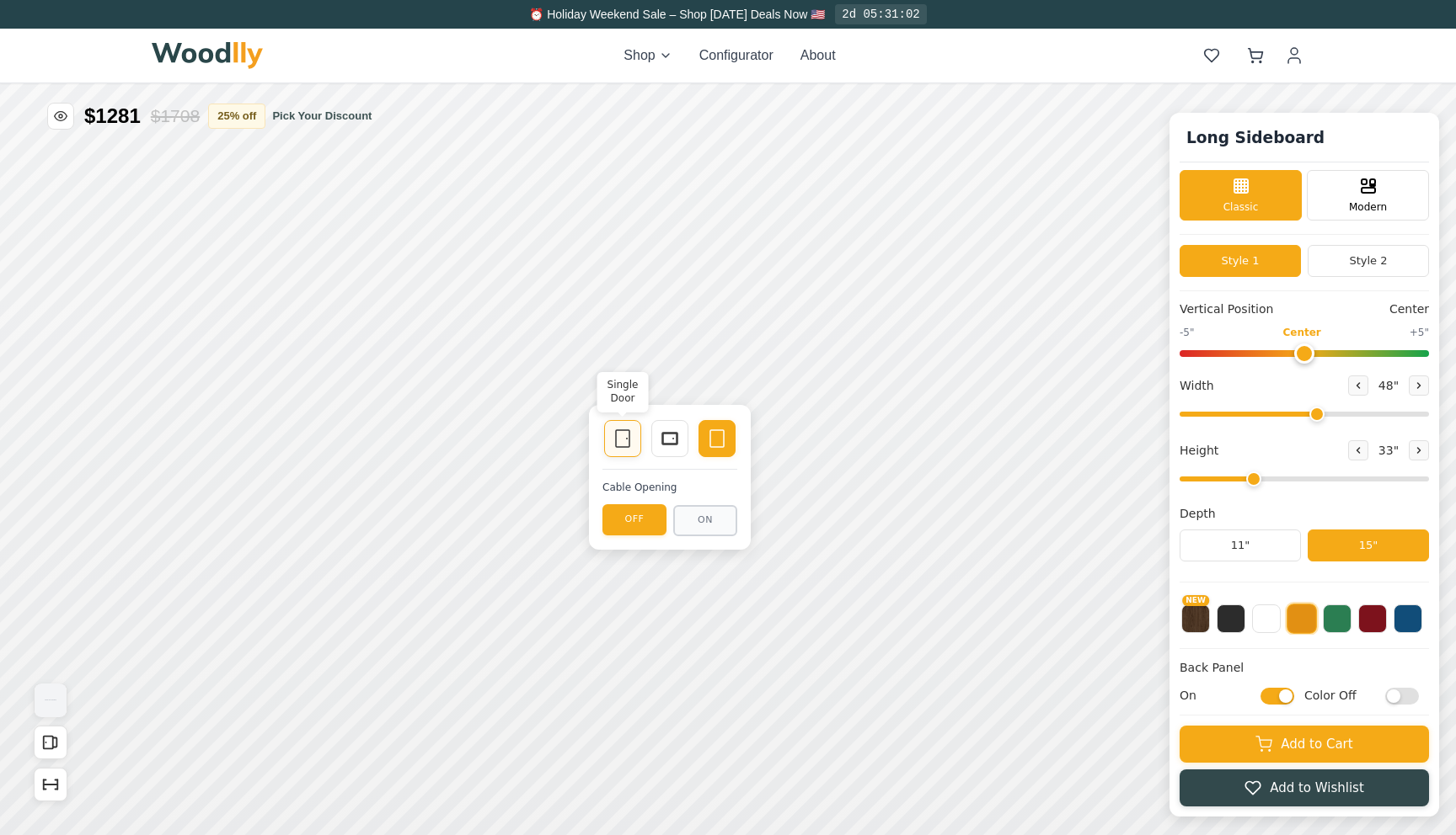
click at [631, 443] on icon at bounding box center [622, 439] width 20 height 20
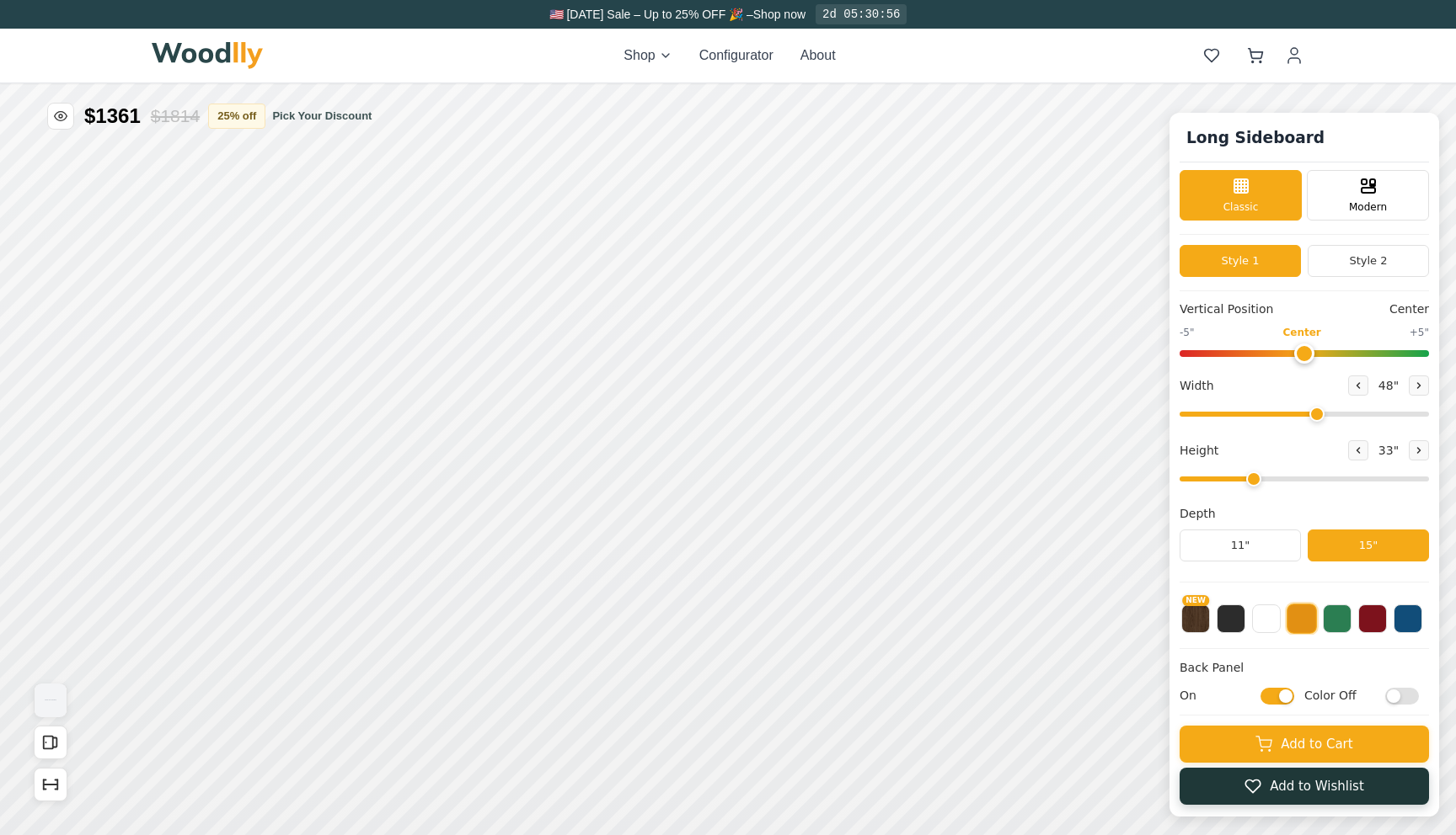
click at [1235, 787] on button "Add to Wishlist" at bounding box center [1303, 787] width 249 height 37
click at [1207, 52] on icon at bounding box center [1211, 56] width 17 height 17
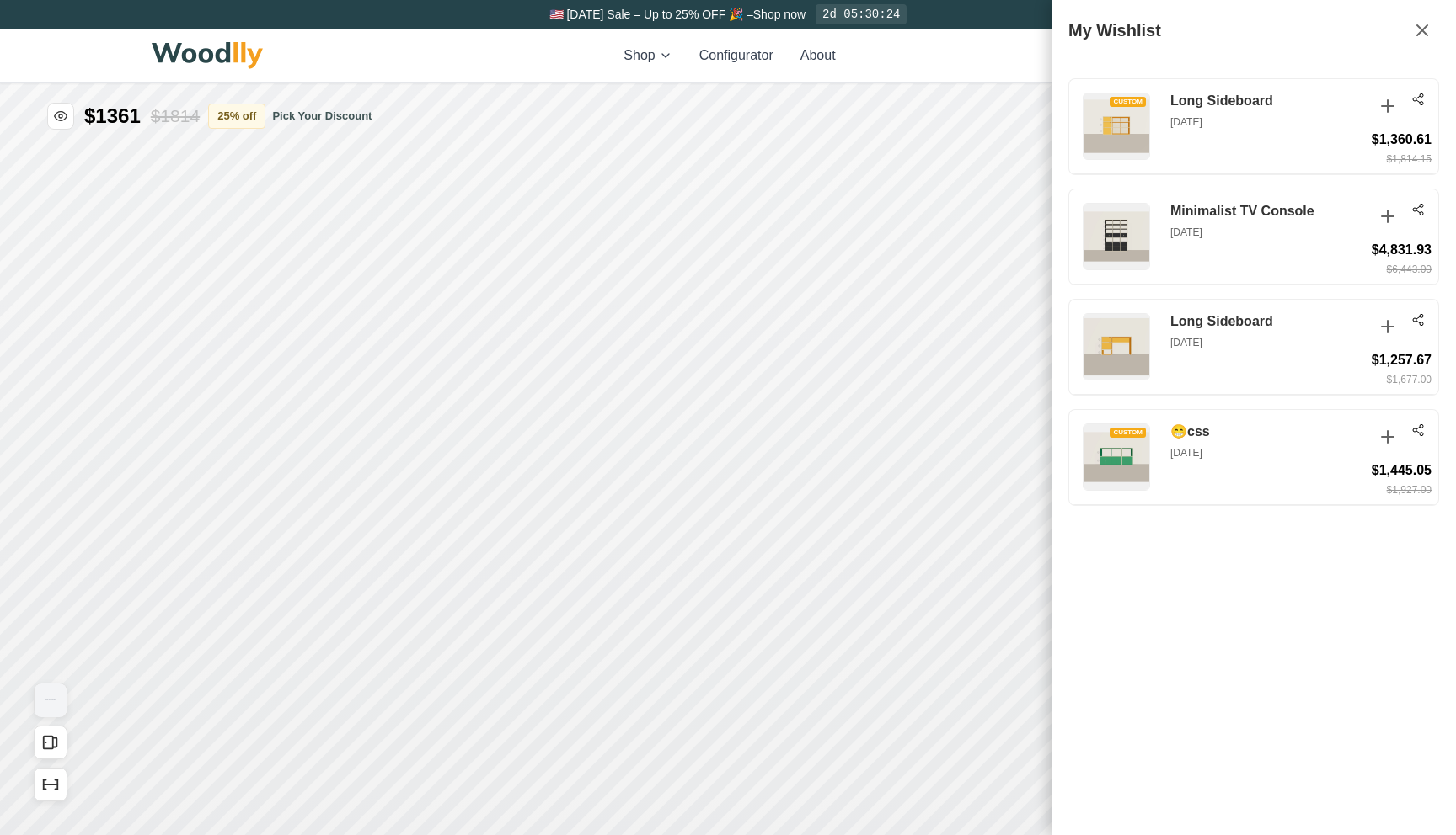
click at [1026, 56] on div "Shop Configurator About 4 4" at bounding box center [728, 56] width 1152 height 54
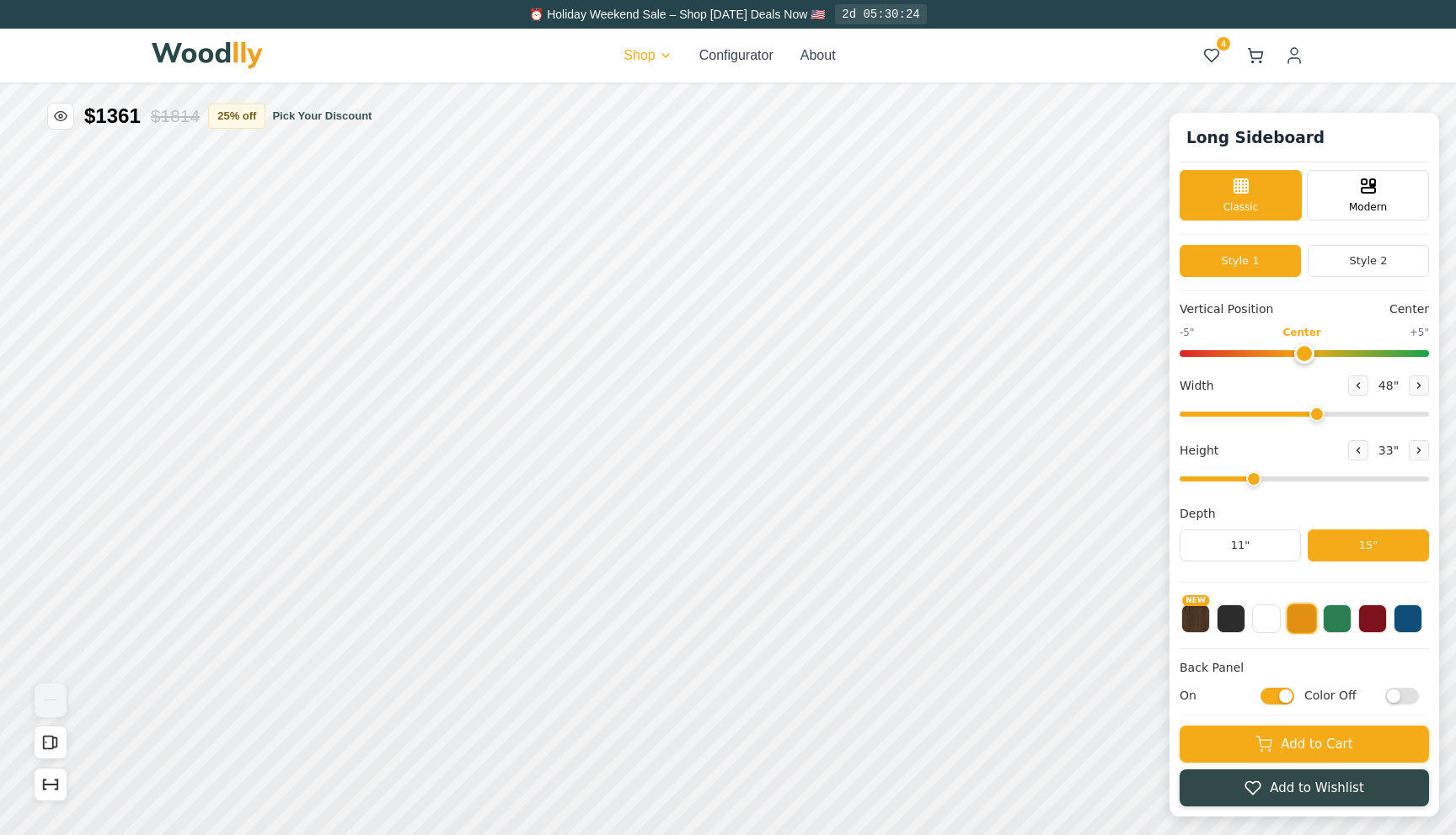
click at [656, 55] on div "⏰ Holiday Weekend Sale – Shop Labor Day Deals Now 🇺🇸 2d 05:30:24 Shop Configura…" at bounding box center [728, 418] width 1456 height 835
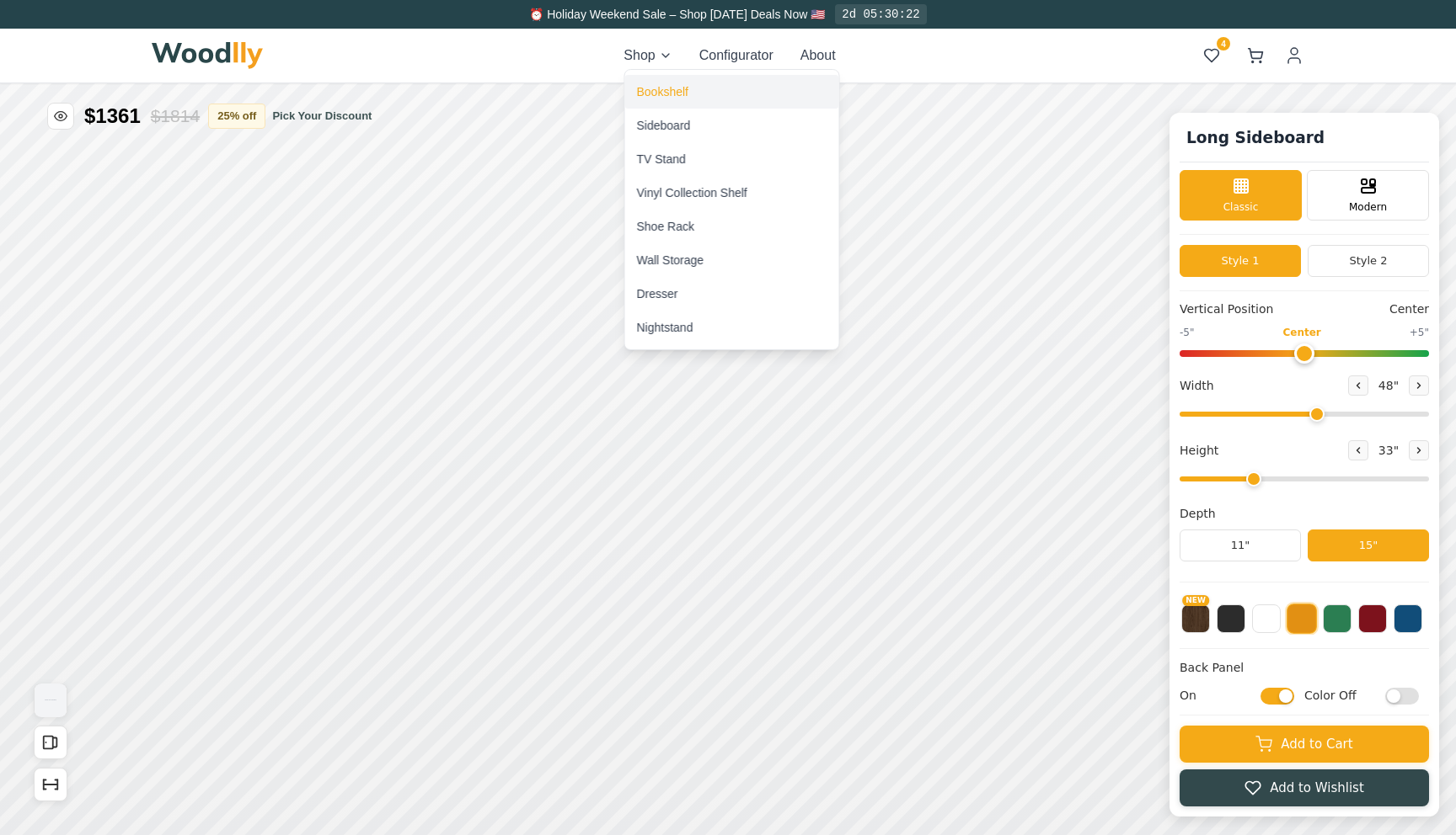
click at [667, 107] on div "Bookshelf" at bounding box center [732, 92] width 214 height 33
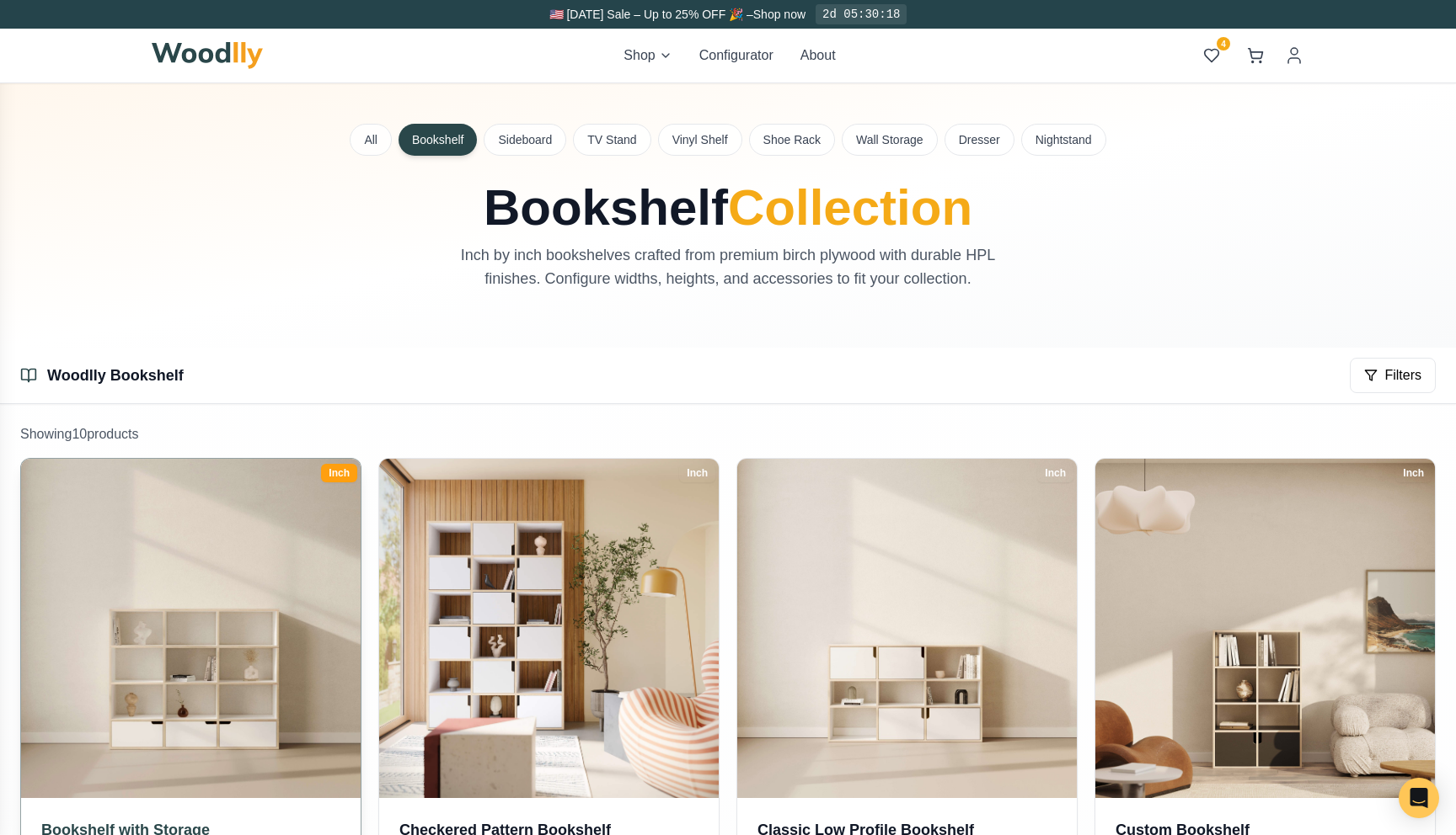
click at [266, 510] on img at bounding box center [191, 629] width 357 height 356
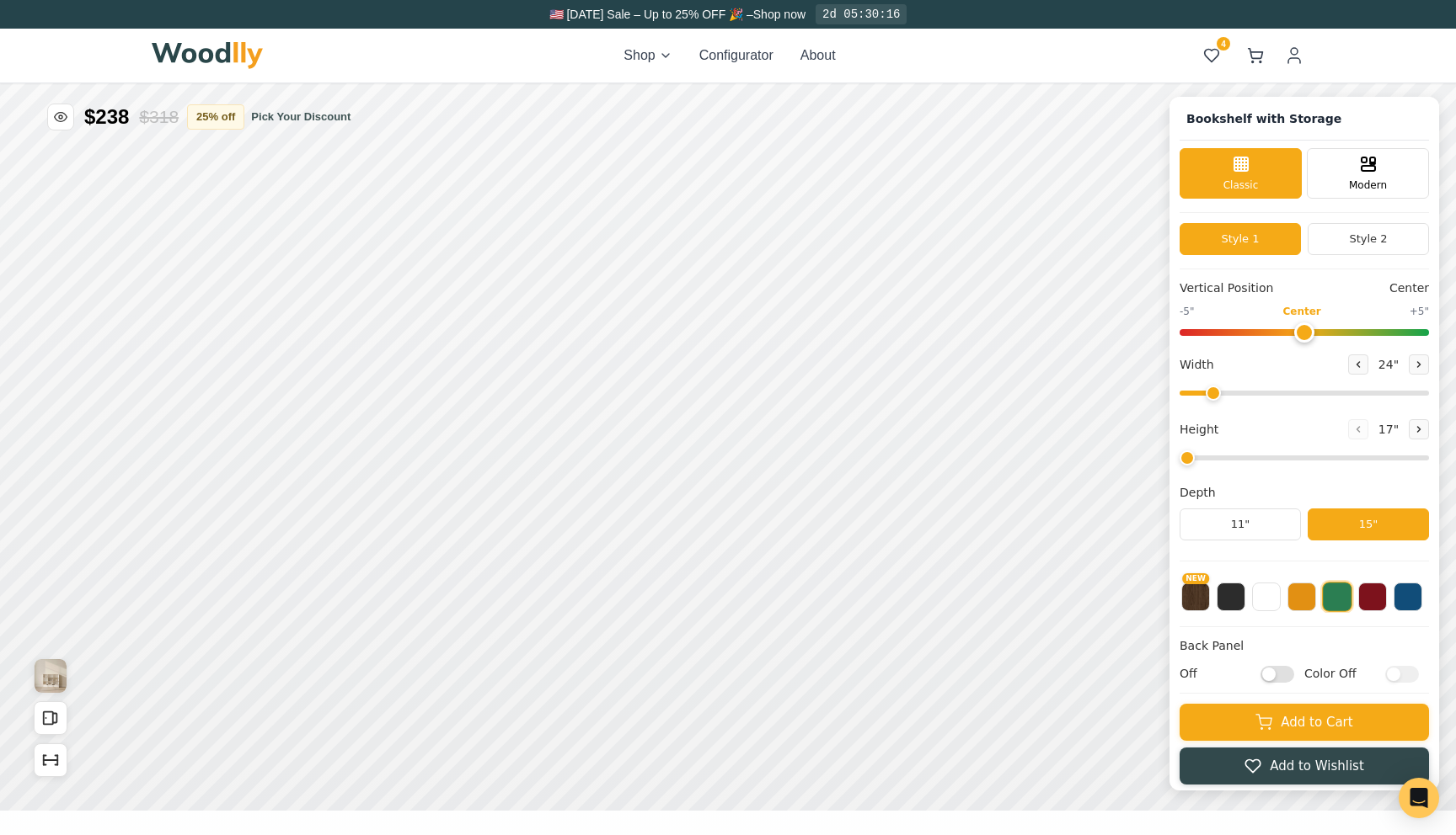
type input "57"
type input "4"
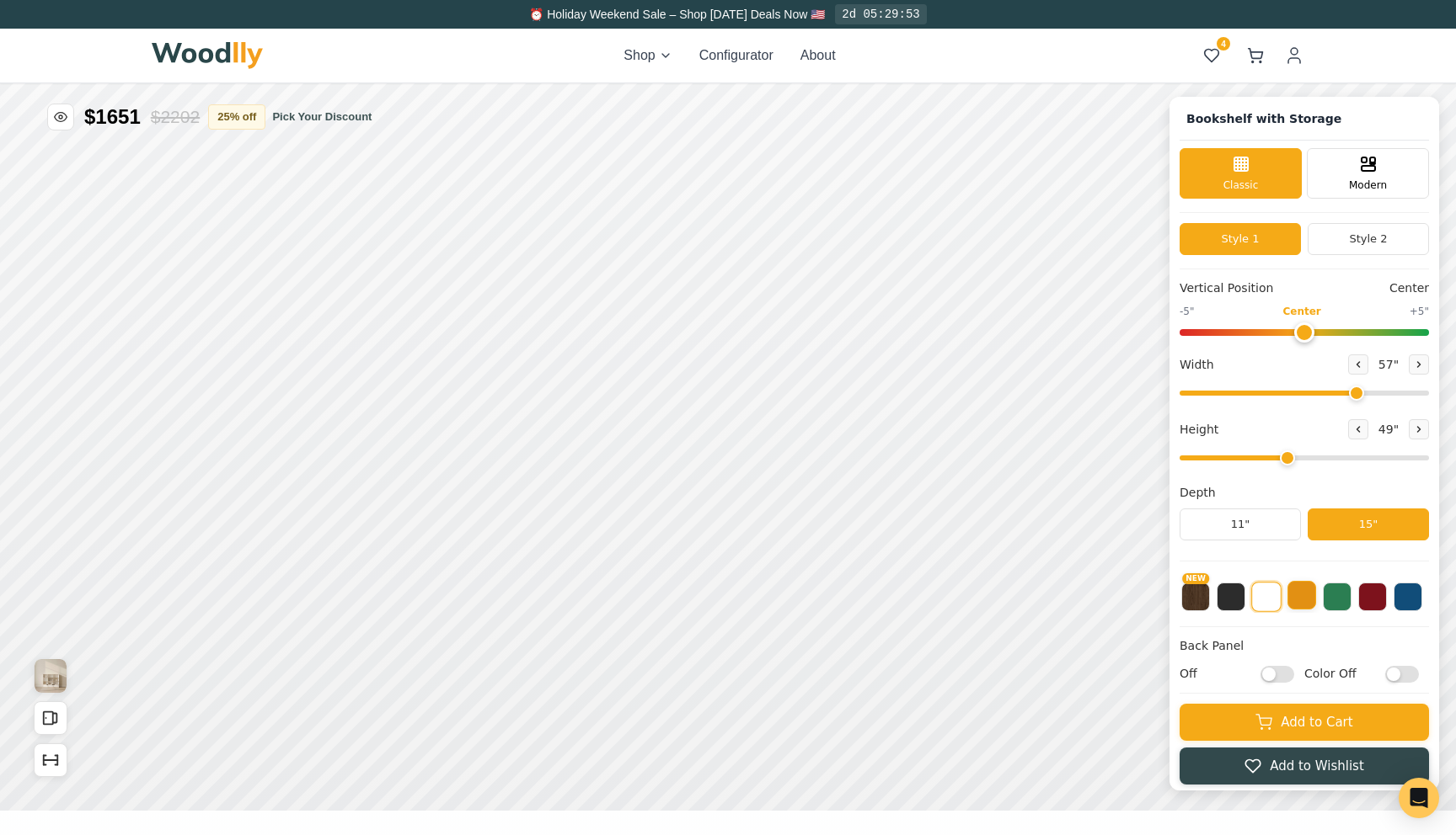
click at [1299, 596] on button at bounding box center [1301, 595] width 29 height 29
click at [1260, 757] on button "Add to Wishlist" at bounding box center [1303, 765] width 249 height 37
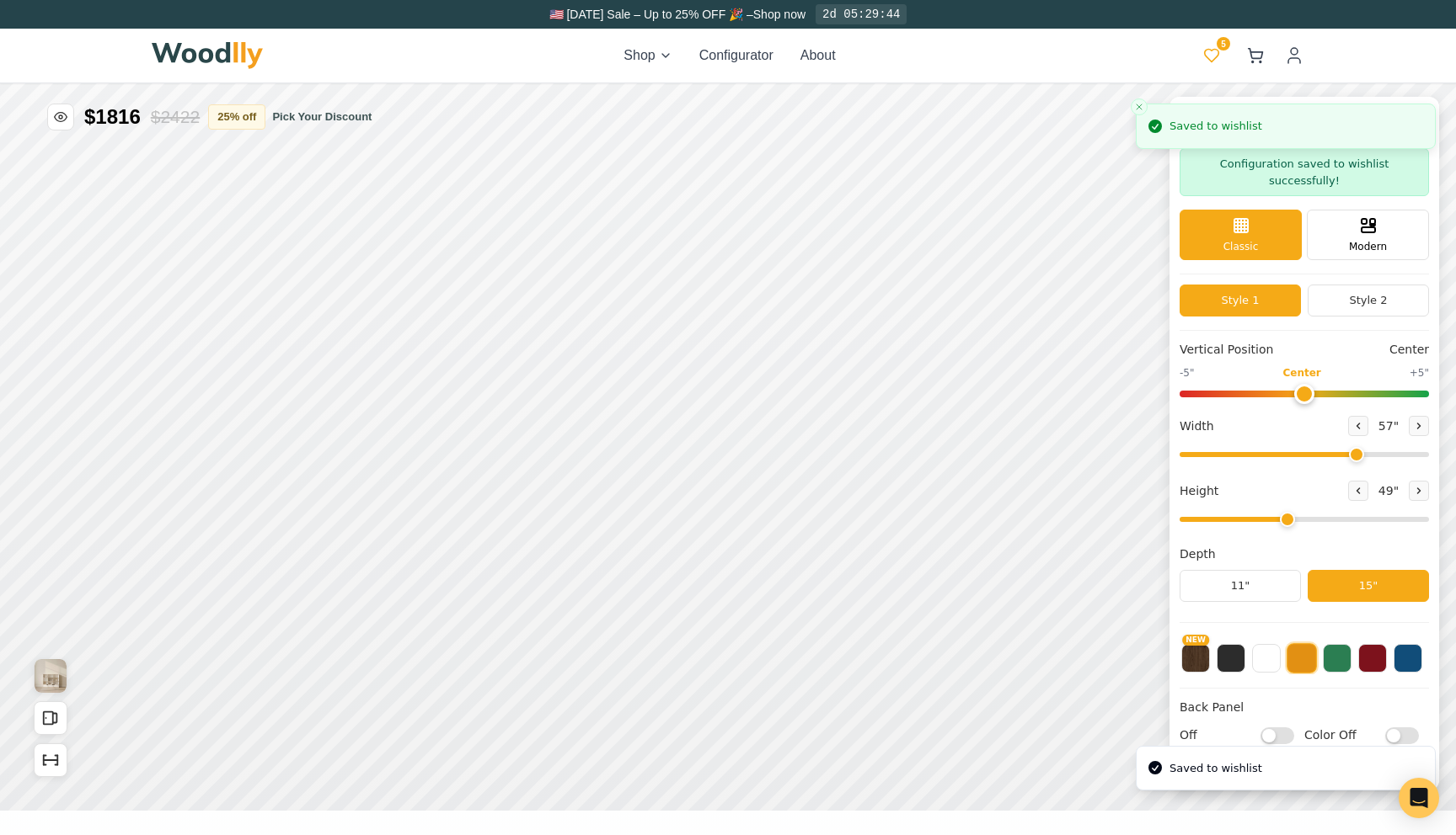
click at [1217, 58] on icon at bounding box center [1211, 56] width 17 height 17
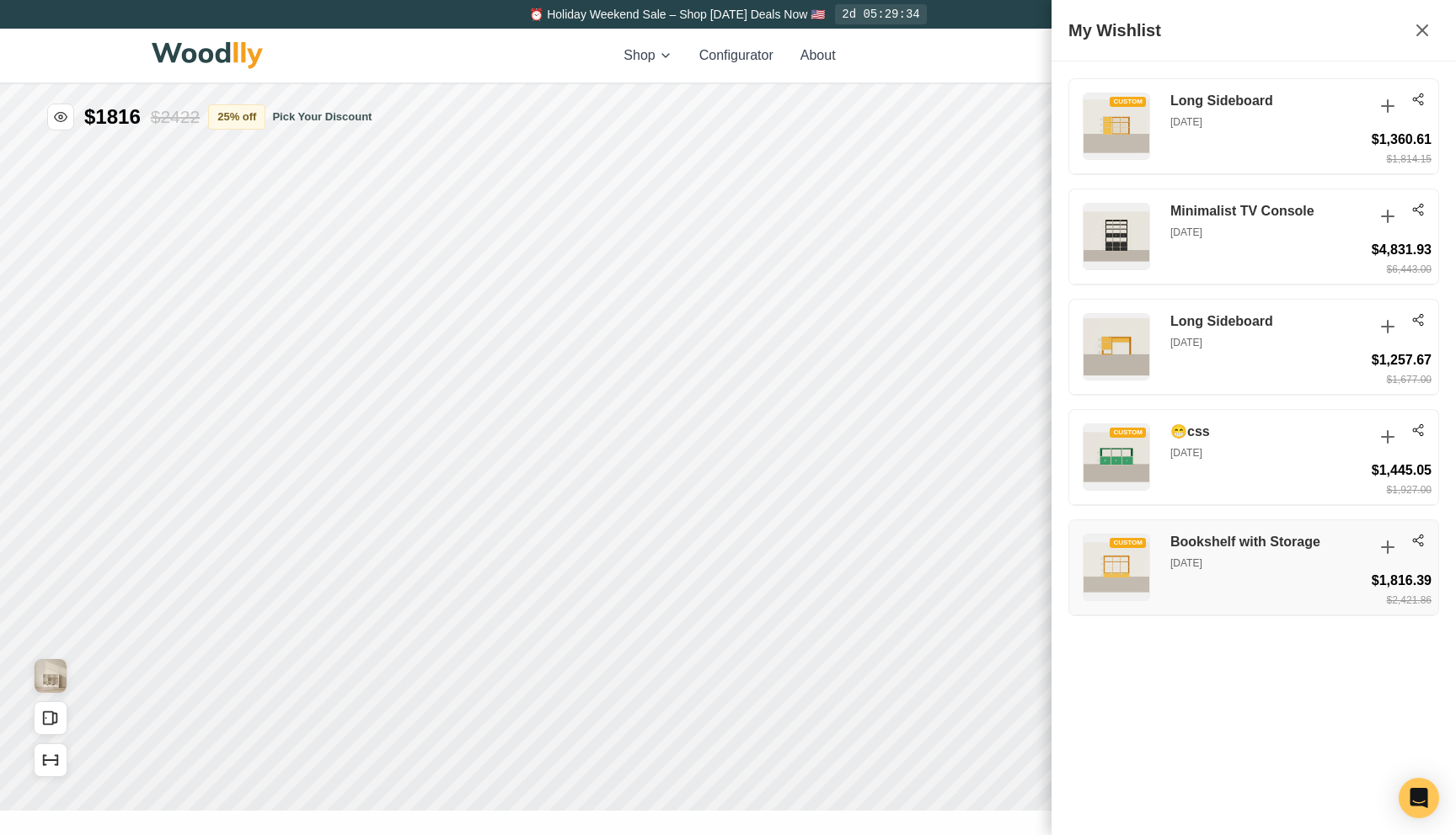
click at [1209, 561] on p "Aug 27, 2025" at bounding box center [1266, 563] width 194 height 15
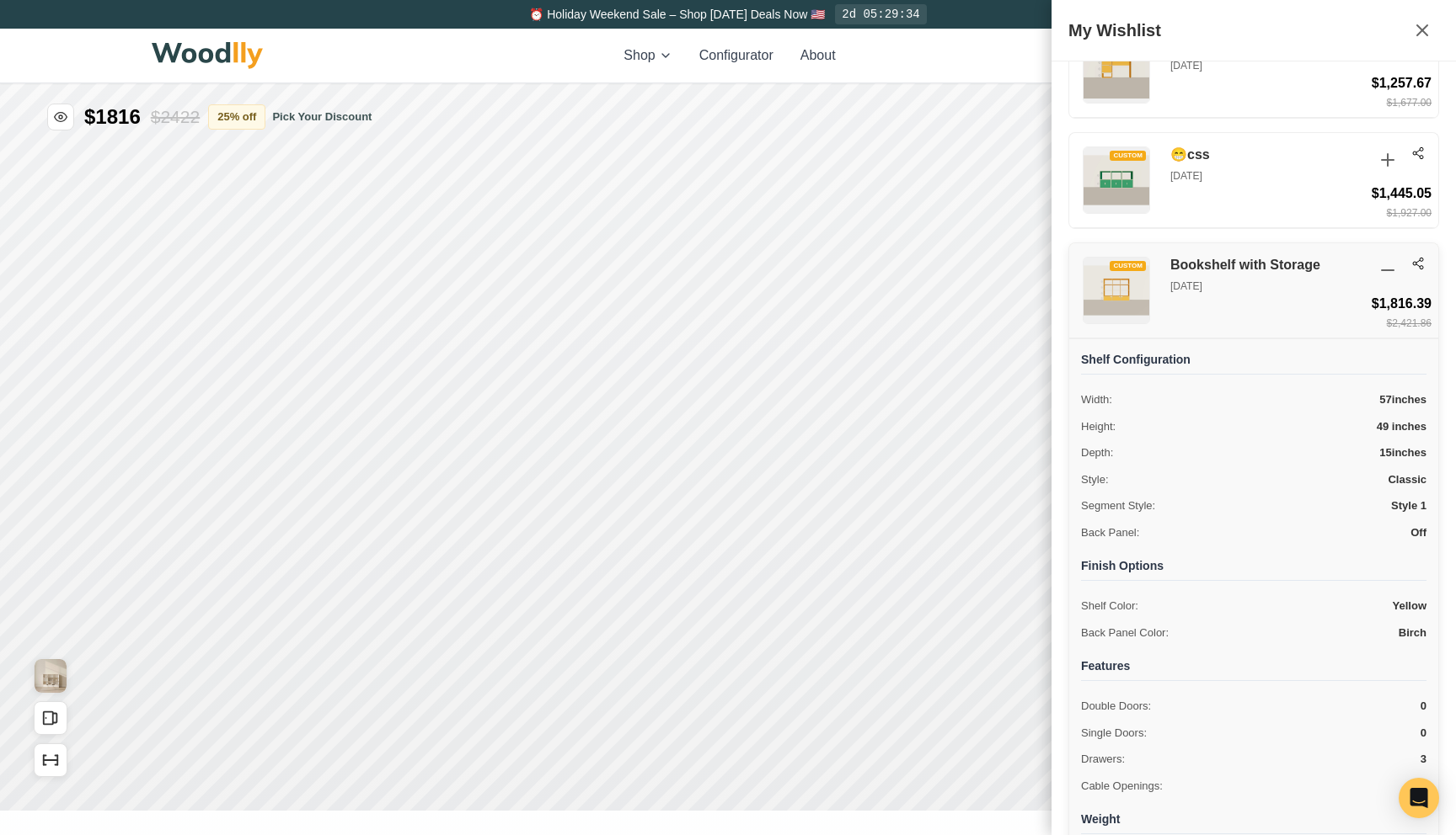
scroll to position [376, 0]
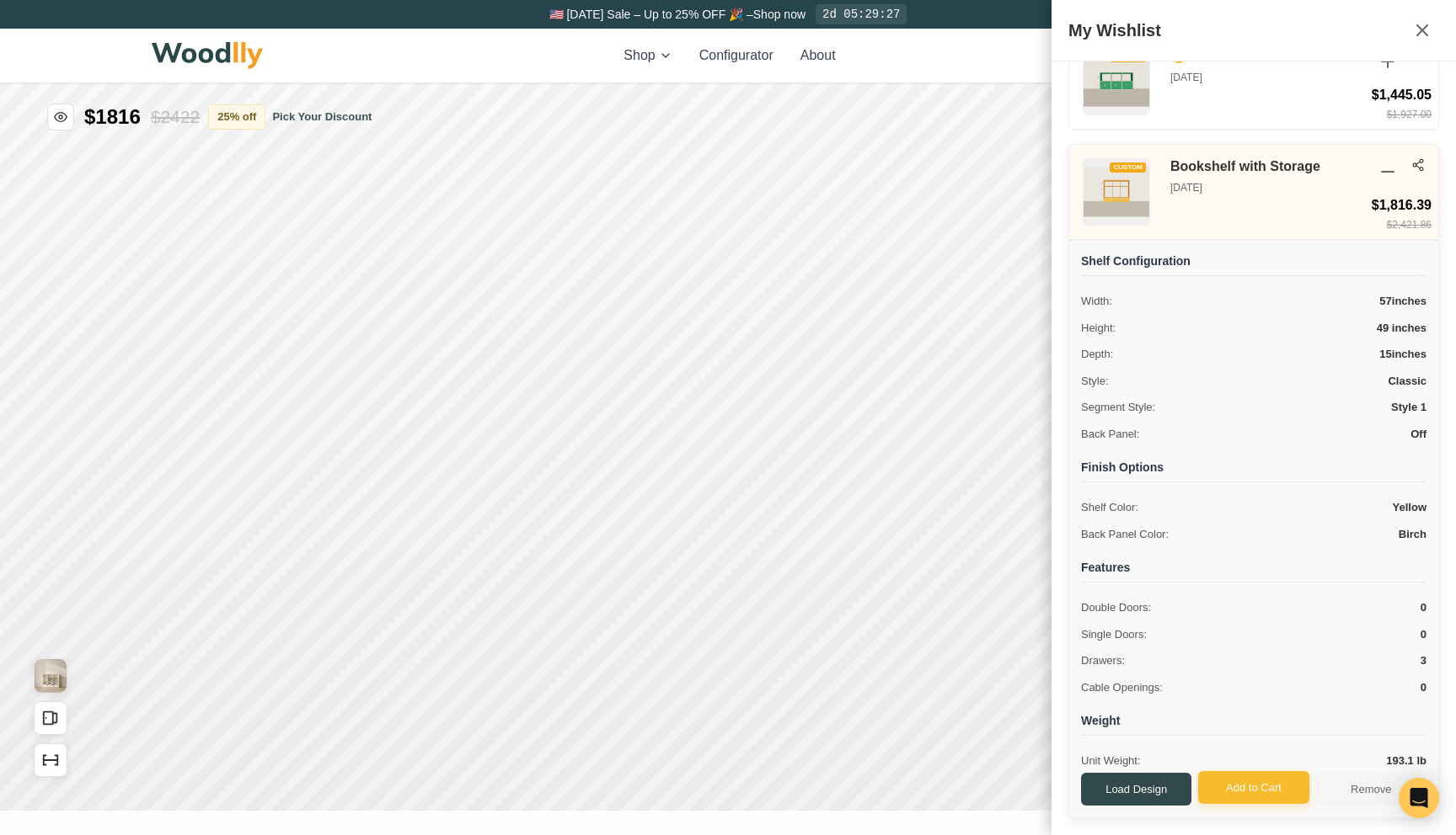
click at [1234, 780] on button "Add to Cart" at bounding box center [1252, 788] width 110 height 33
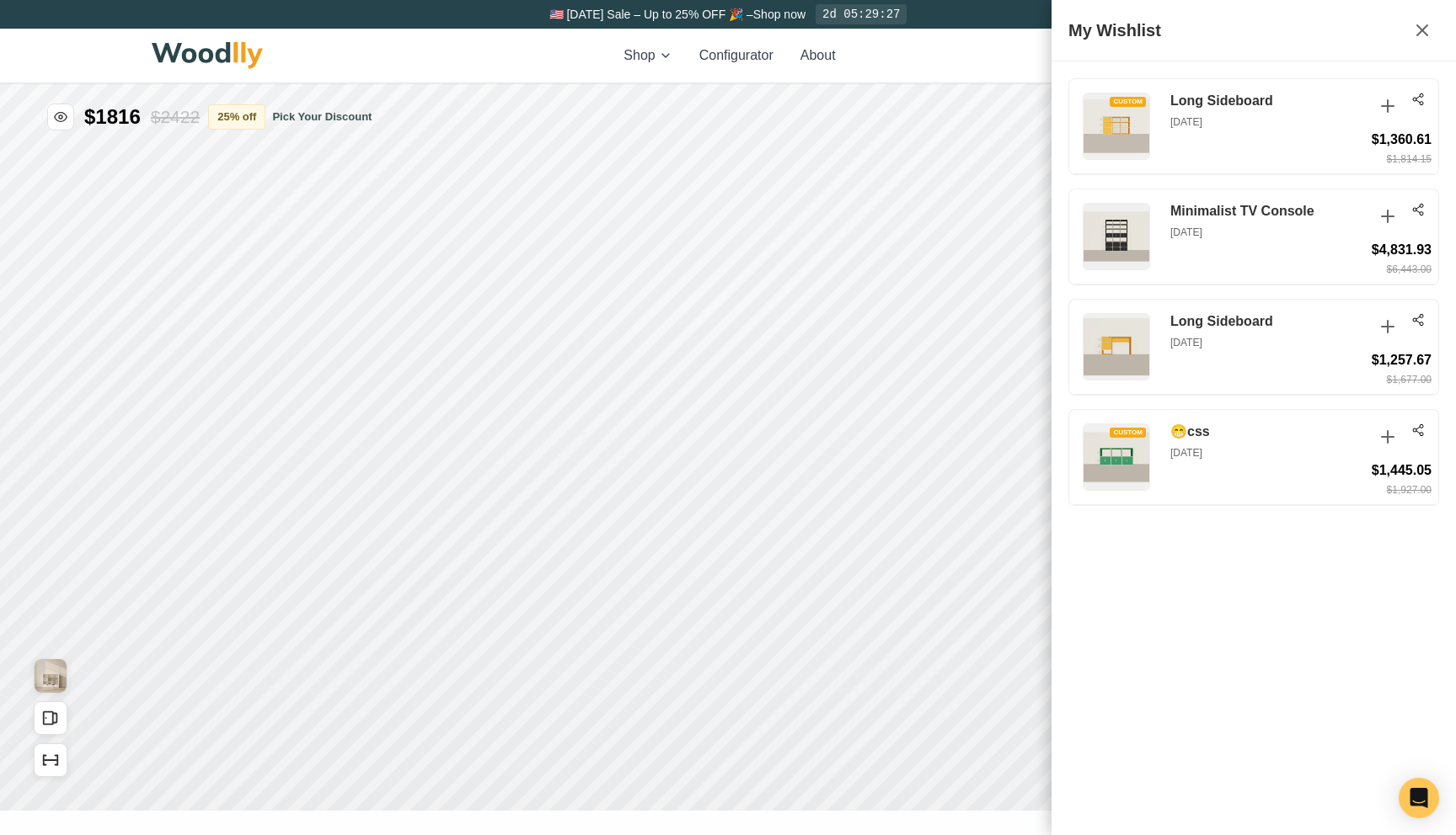
scroll to position [0, 0]
click at [1003, 51] on div "Shop Configurator About 4 1 4 1" at bounding box center [728, 56] width 1152 height 54
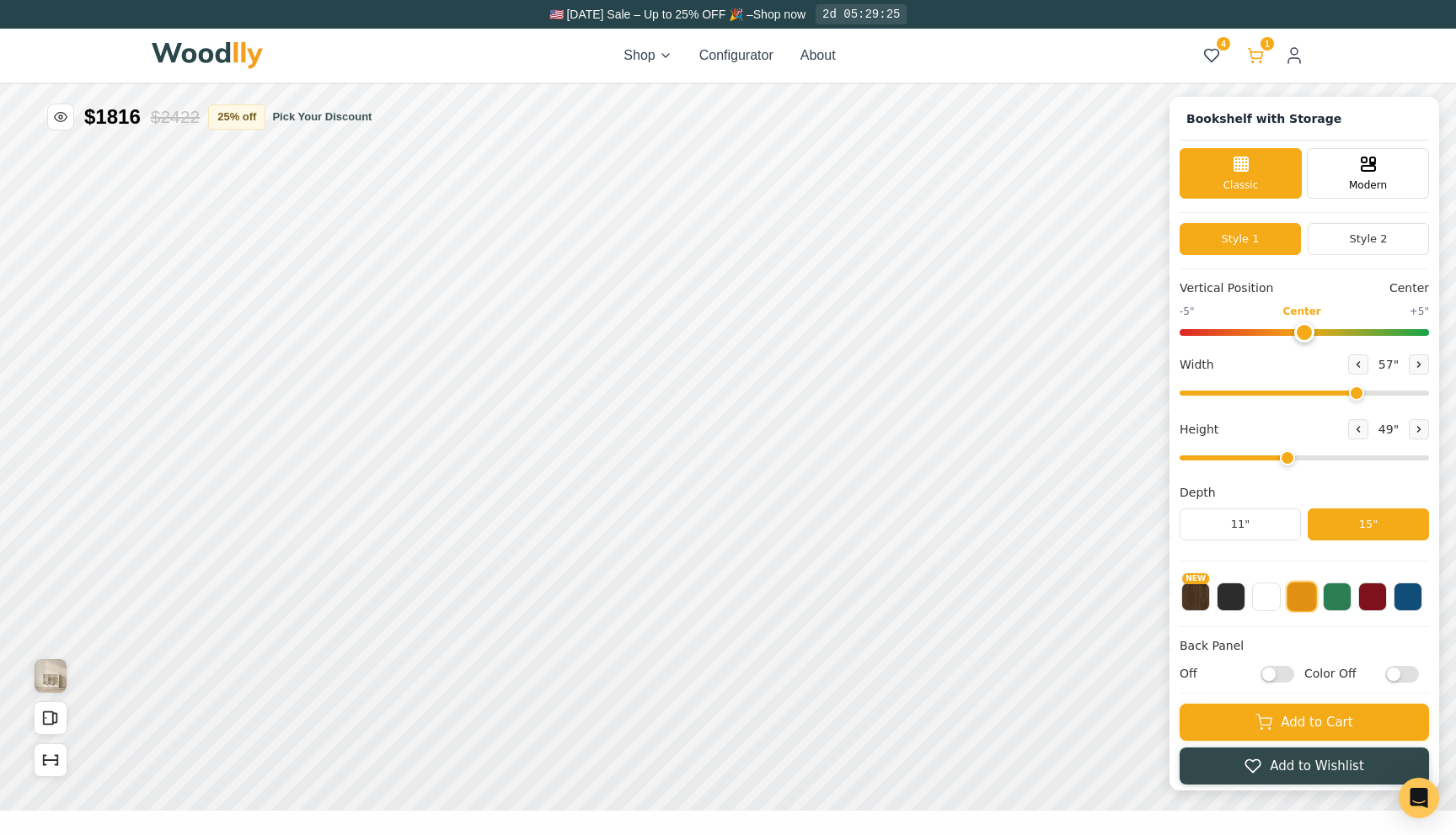
click at [1263, 60] on button "1" at bounding box center [1255, 56] width 31 height 31
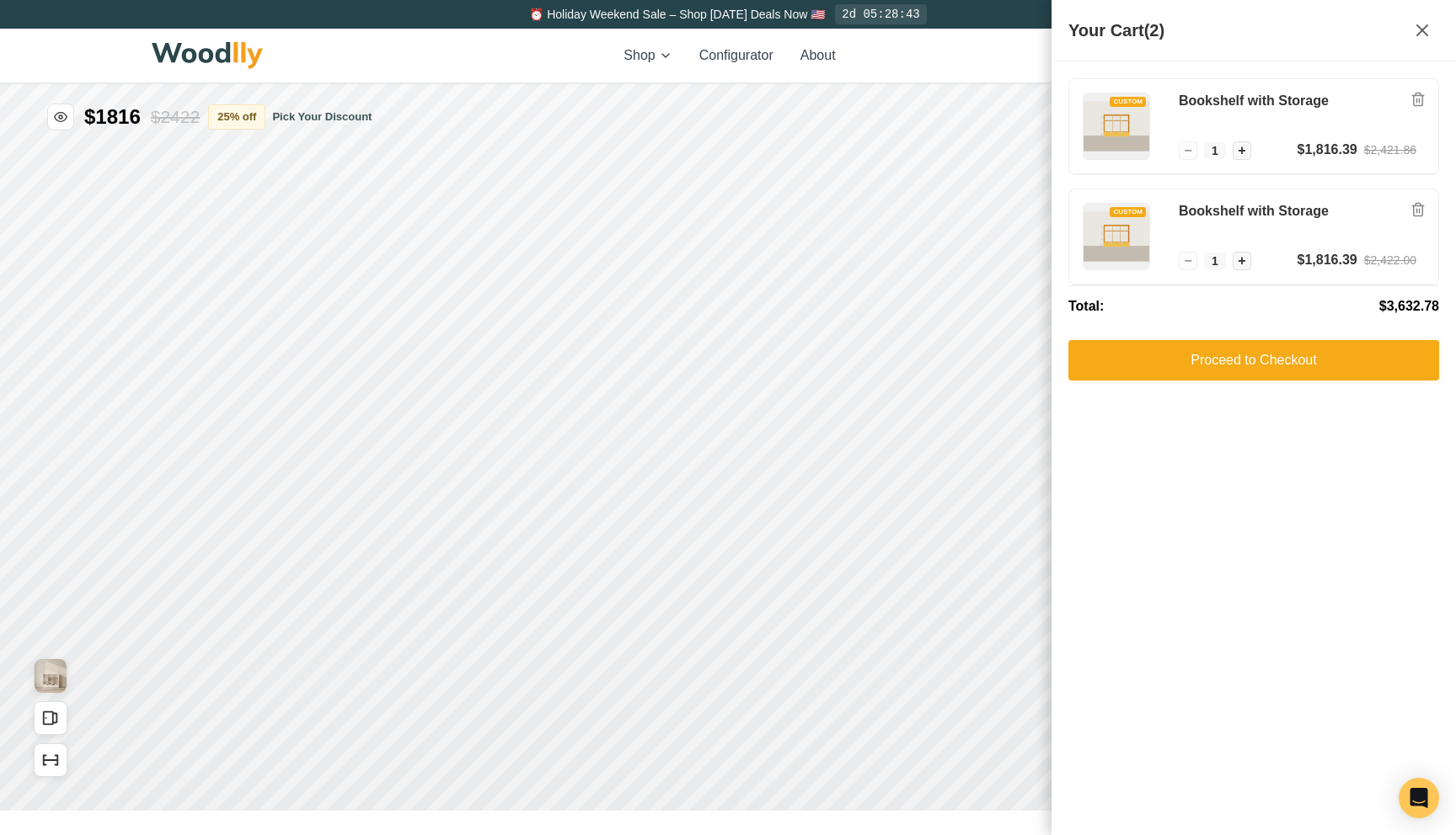
click at [1013, 69] on div "Shop Configurator About 5 2 5 2" at bounding box center [728, 56] width 1152 height 54
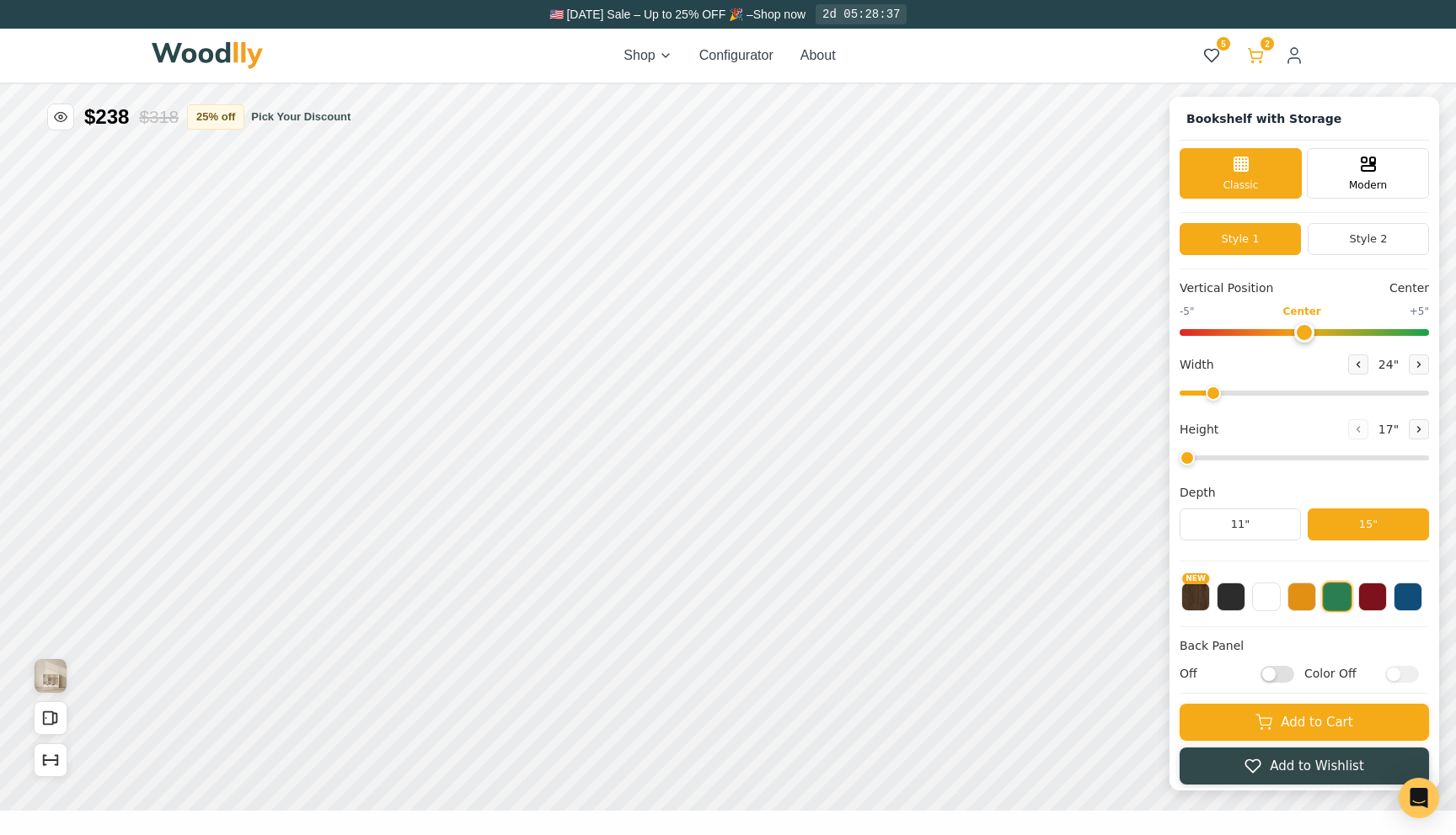
type input "57"
type input "4"
click at [1262, 56] on icon at bounding box center [1255, 56] width 17 height 17
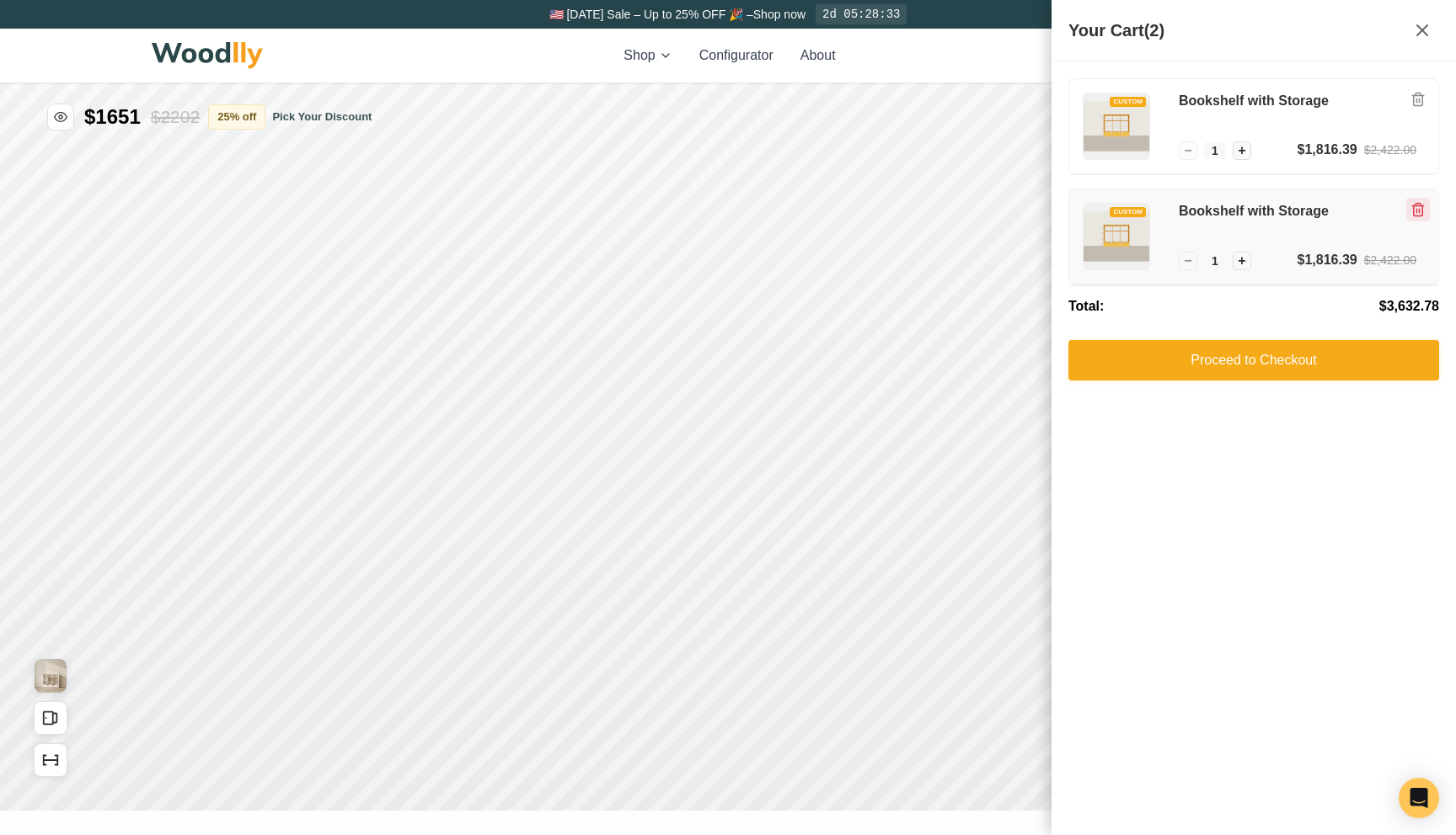
click at [1419, 209] on icon "Remove item" at bounding box center [1418, 211] width 3 height 5
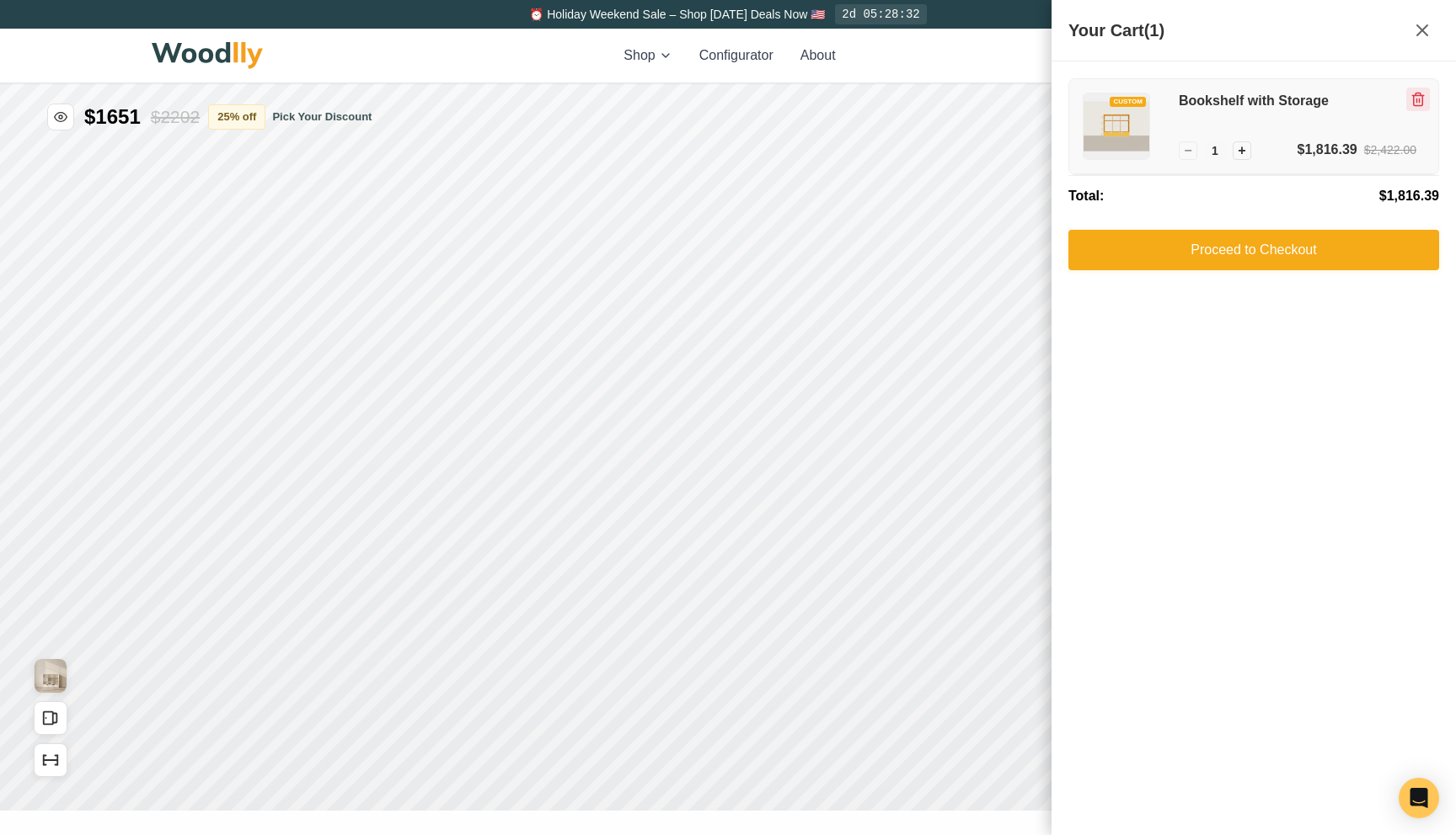
click at [1421, 103] on icon "Remove item" at bounding box center [1418, 99] width 15 height 15
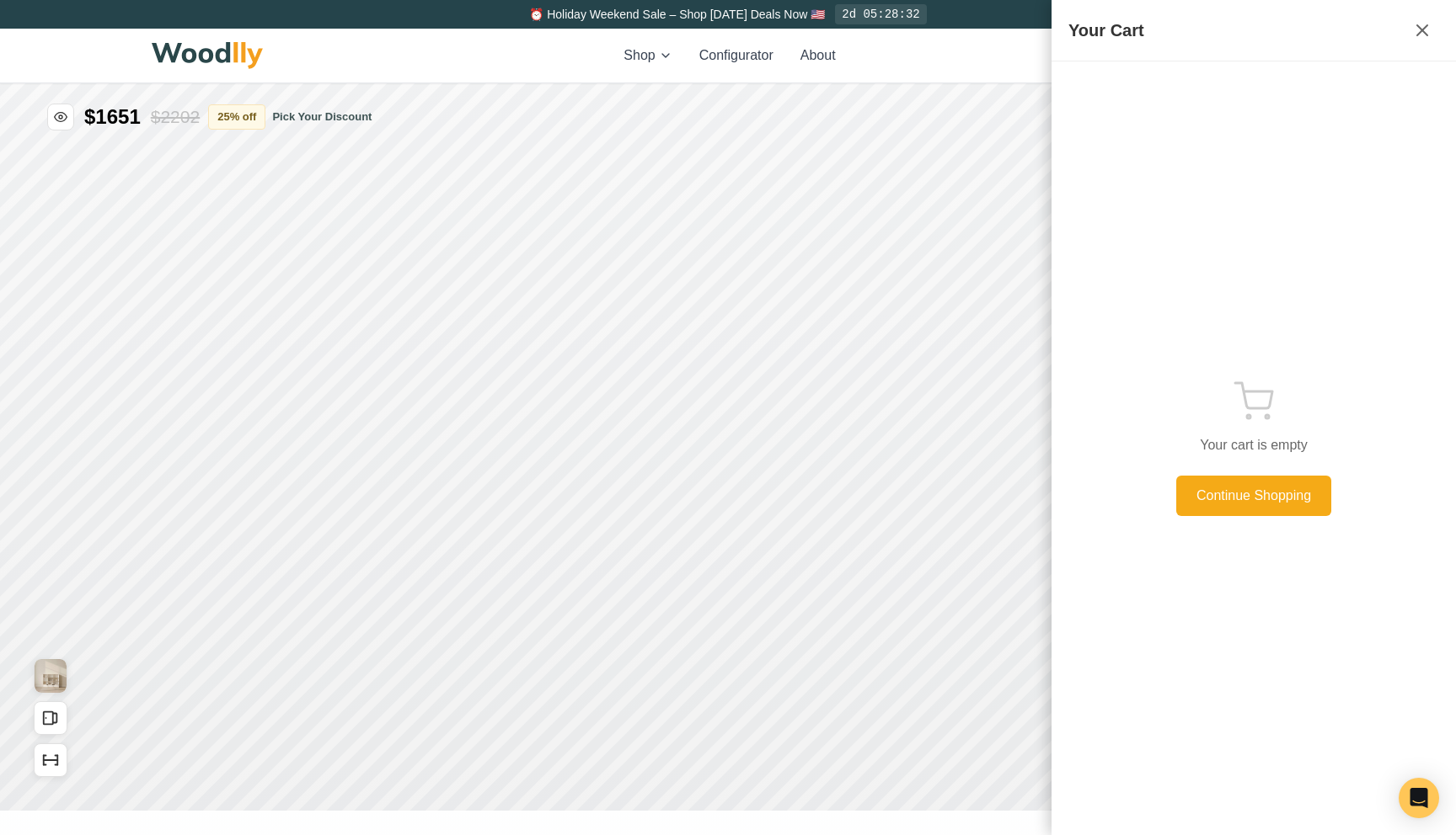
click at [1023, 57] on div "Shop Configurator About 5 5" at bounding box center [728, 56] width 1152 height 54
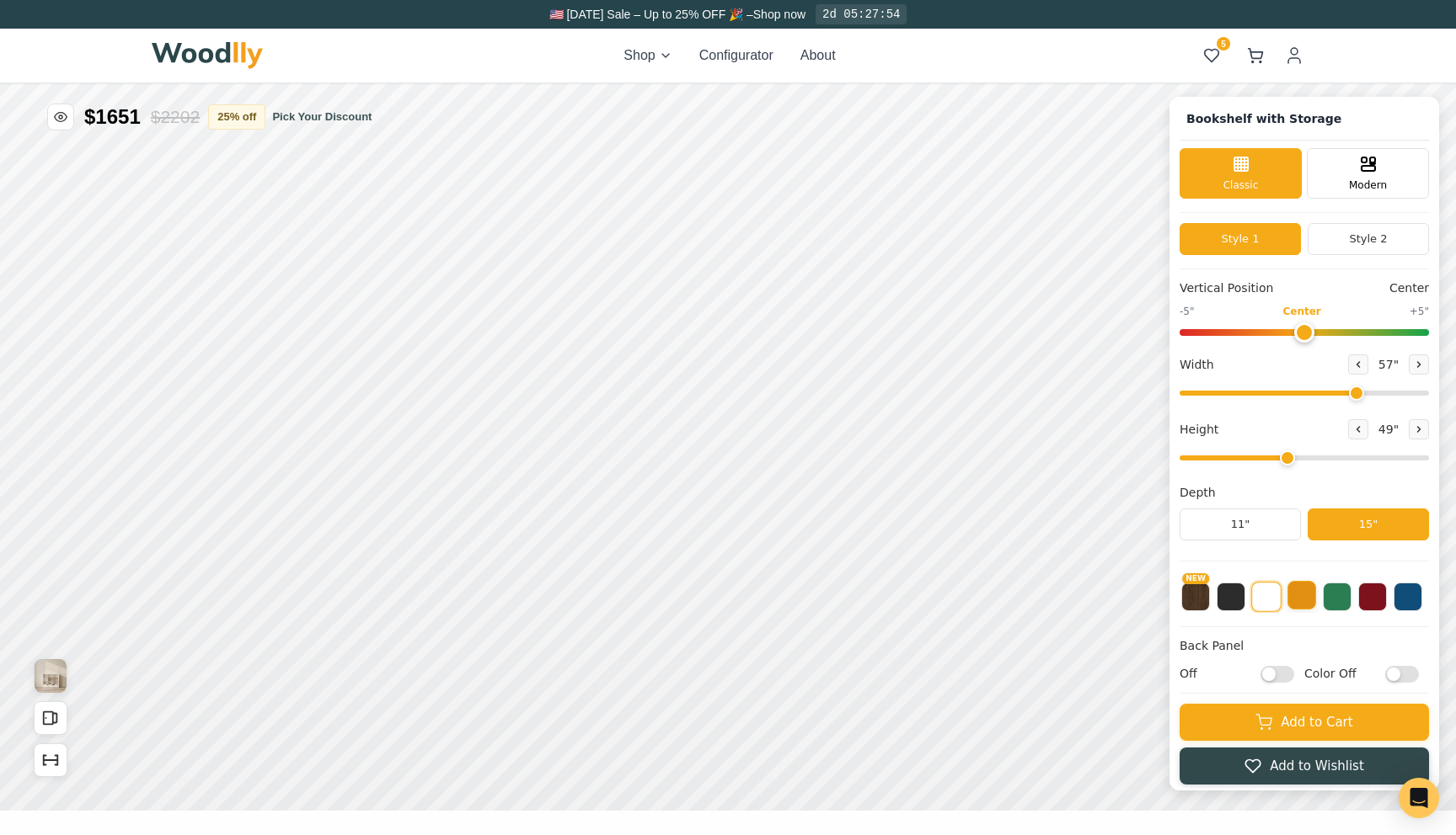
drag, startPoint x: 1779, startPoint y: -27, endPoint x: 1760, endPoint y: -26, distance: 19.0
type input "33"
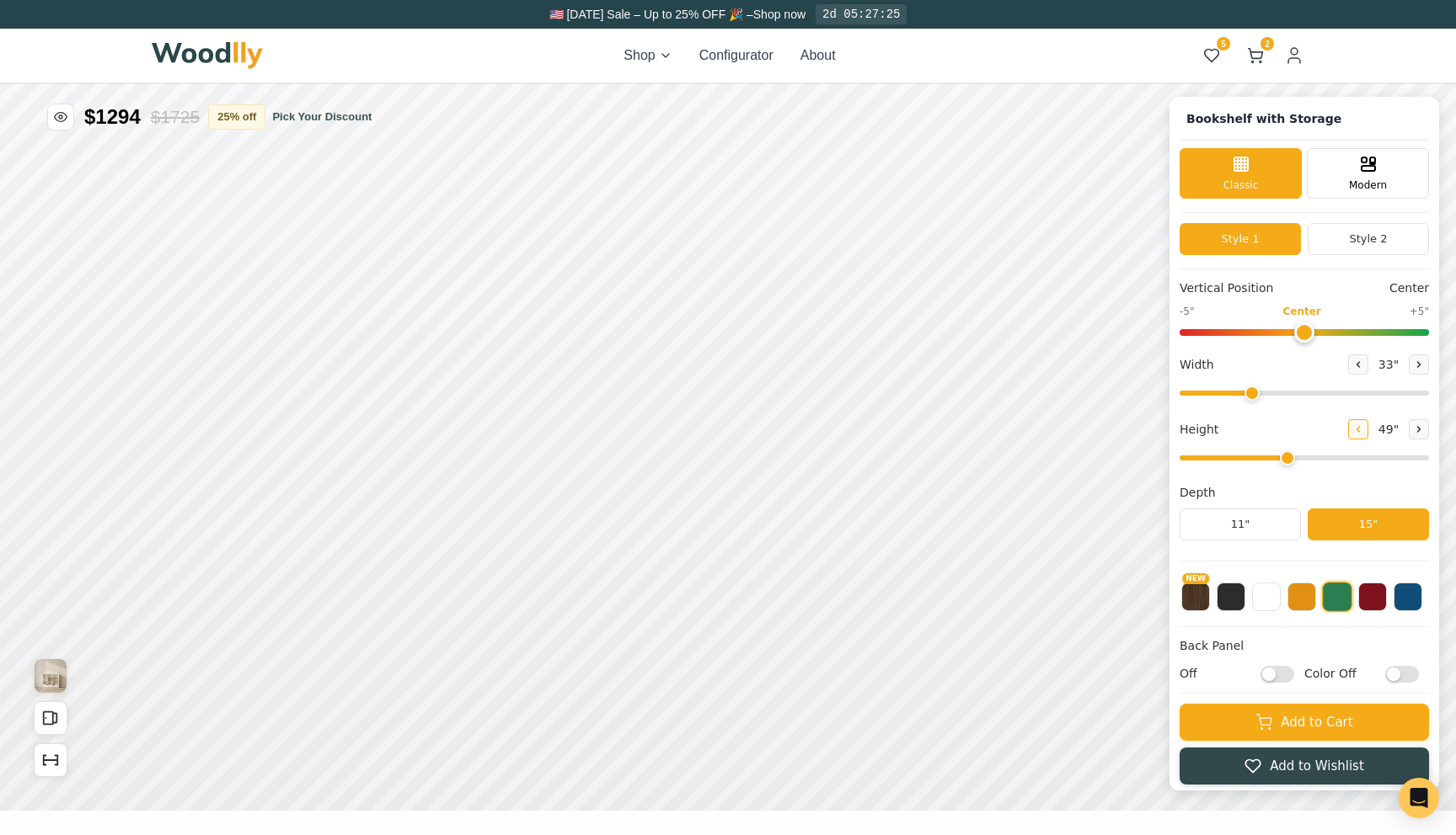
click at [1444, 283] on icon at bounding box center [1449, 287] width 10 height 10
type input "2"
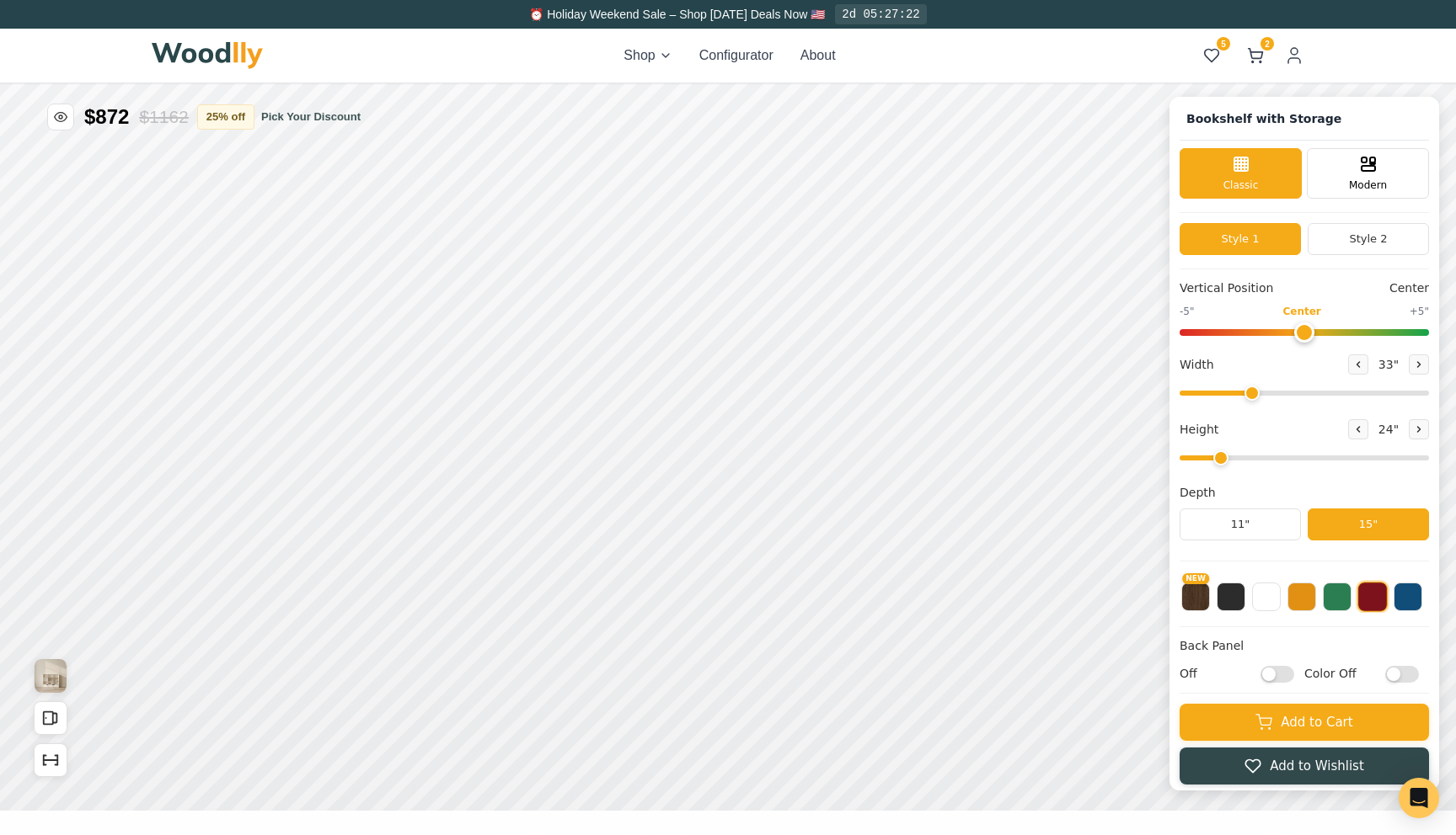
checkbox input "true"
click at [1261, 59] on icon at bounding box center [1255, 56] width 17 height 17
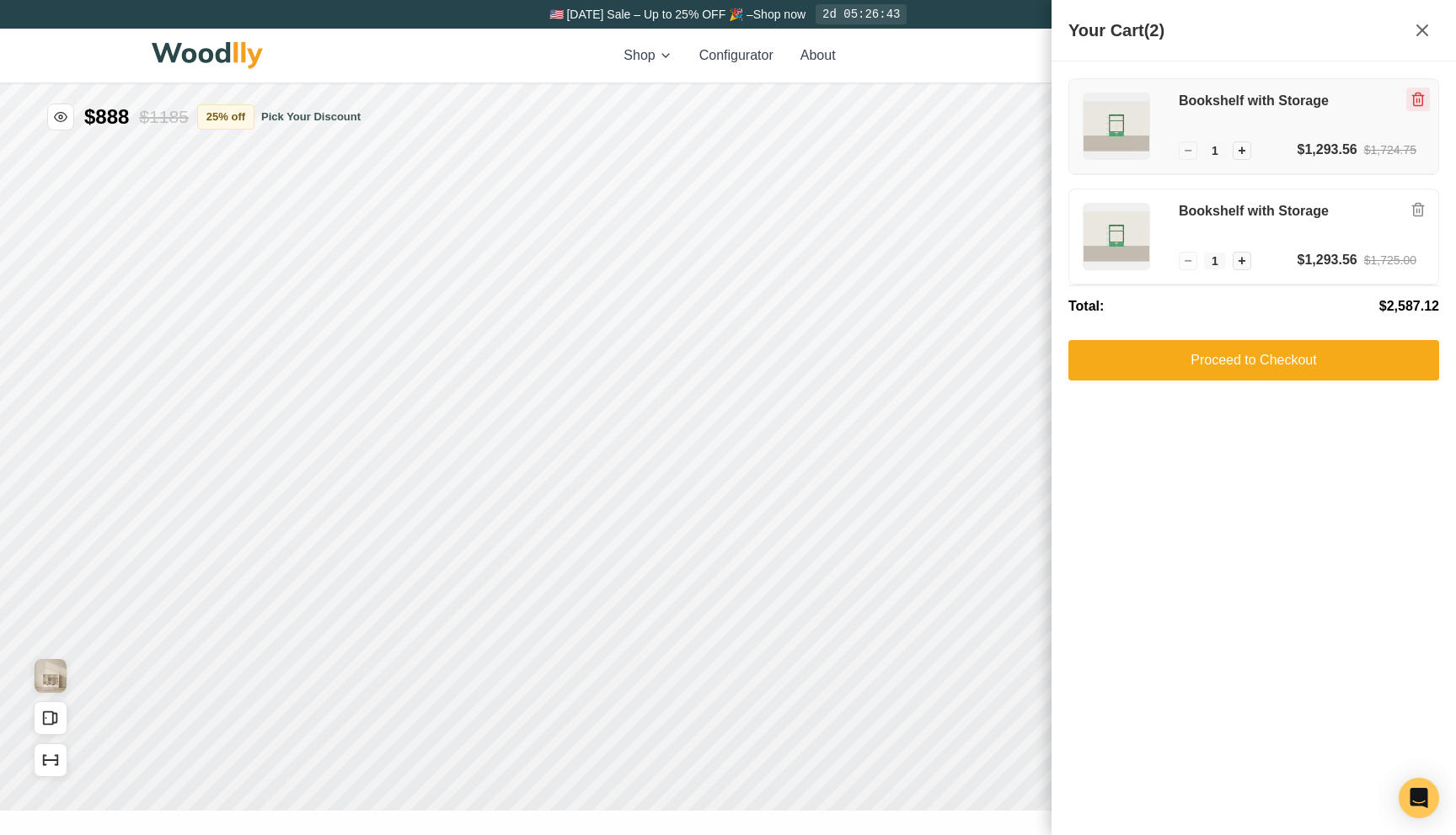
click at [1410, 103] on button "Remove item" at bounding box center [1417, 99] width 23 height 23
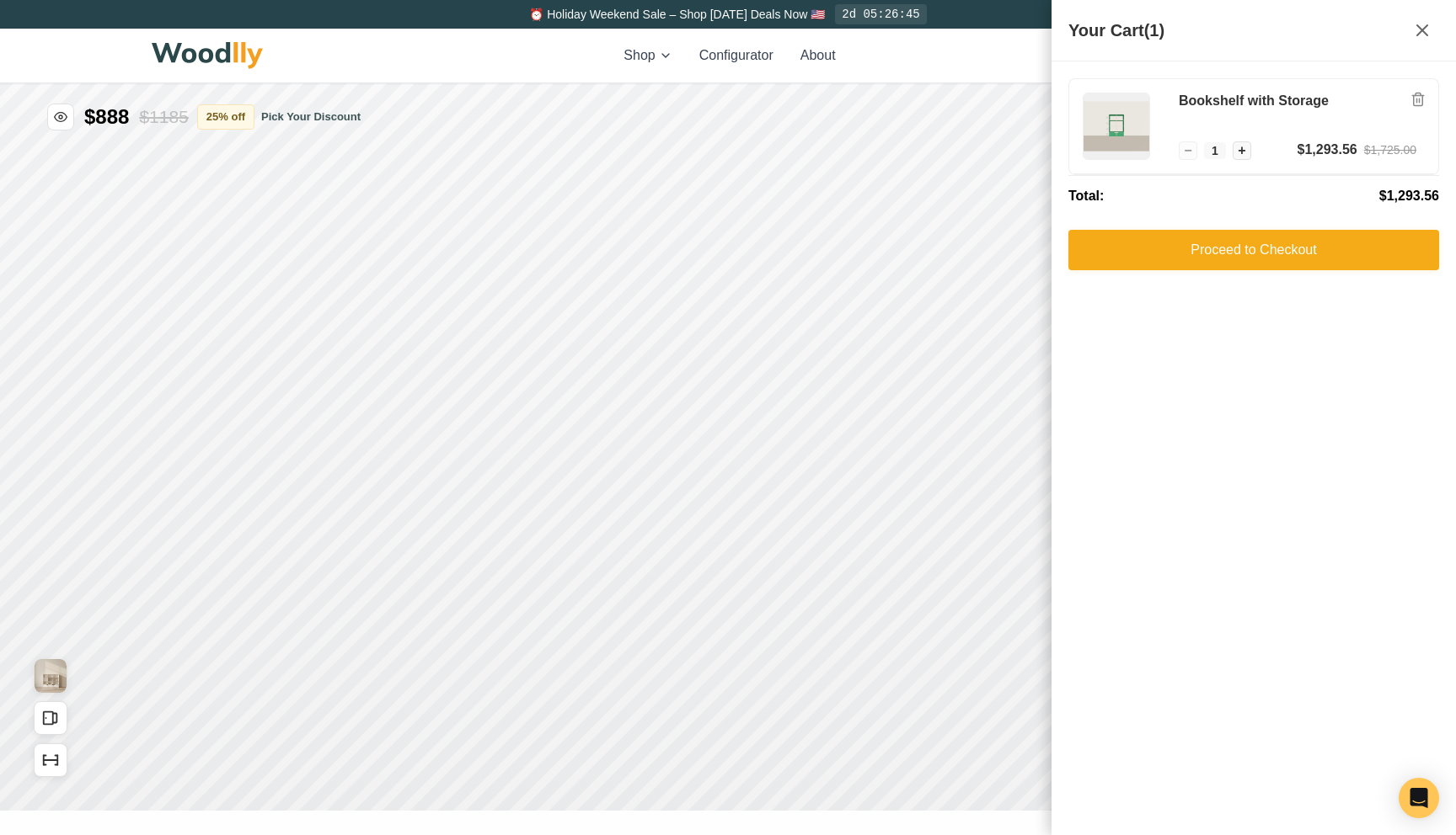
click at [1410, 103] on button "Remove item" at bounding box center [1417, 99] width 23 height 23
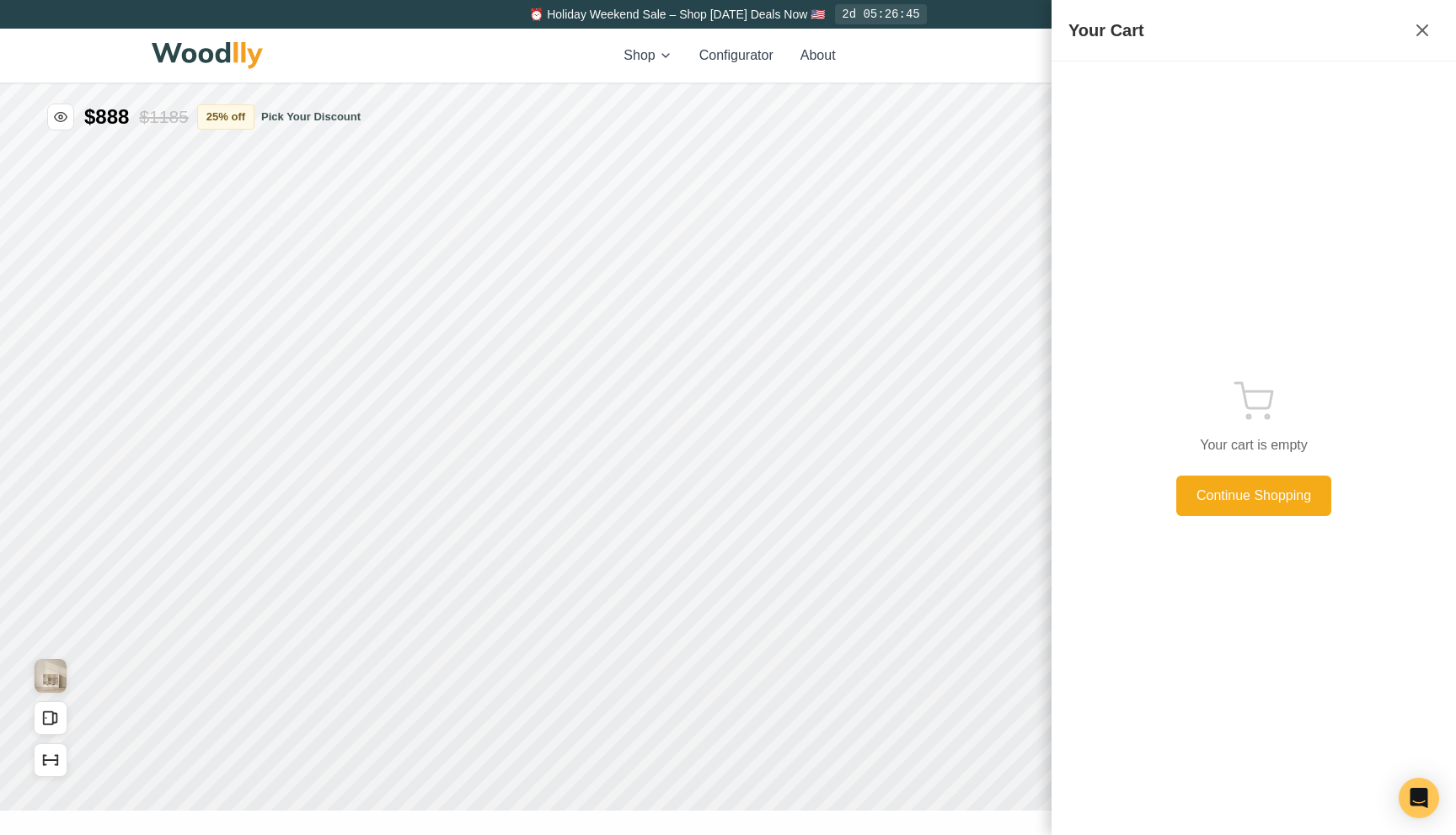
click at [1025, 56] on div "Shop Configurator About 6 6" at bounding box center [728, 56] width 1152 height 54
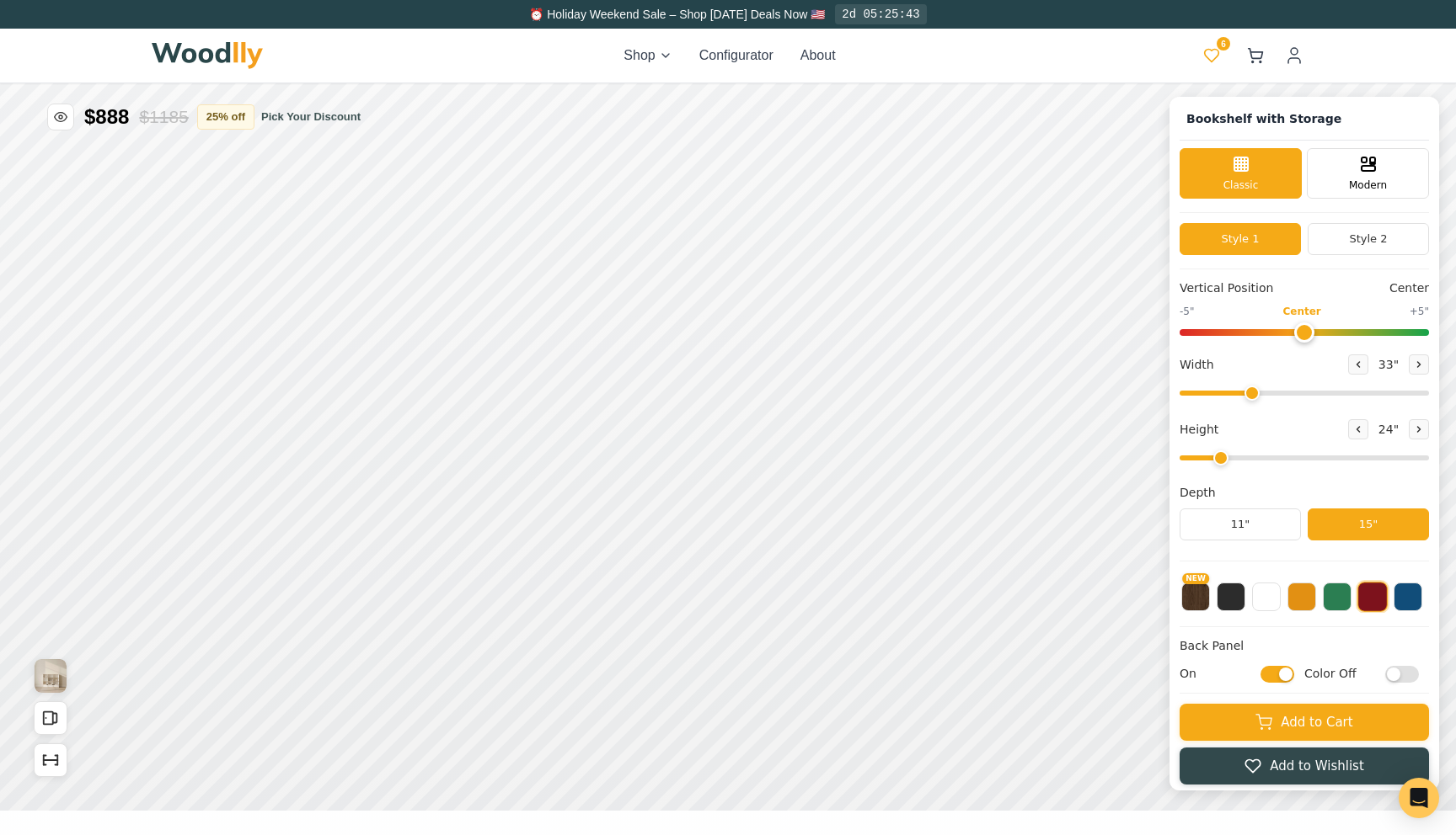
click at [1216, 44] on span "6" at bounding box center [1223, 44] width 14 height 14
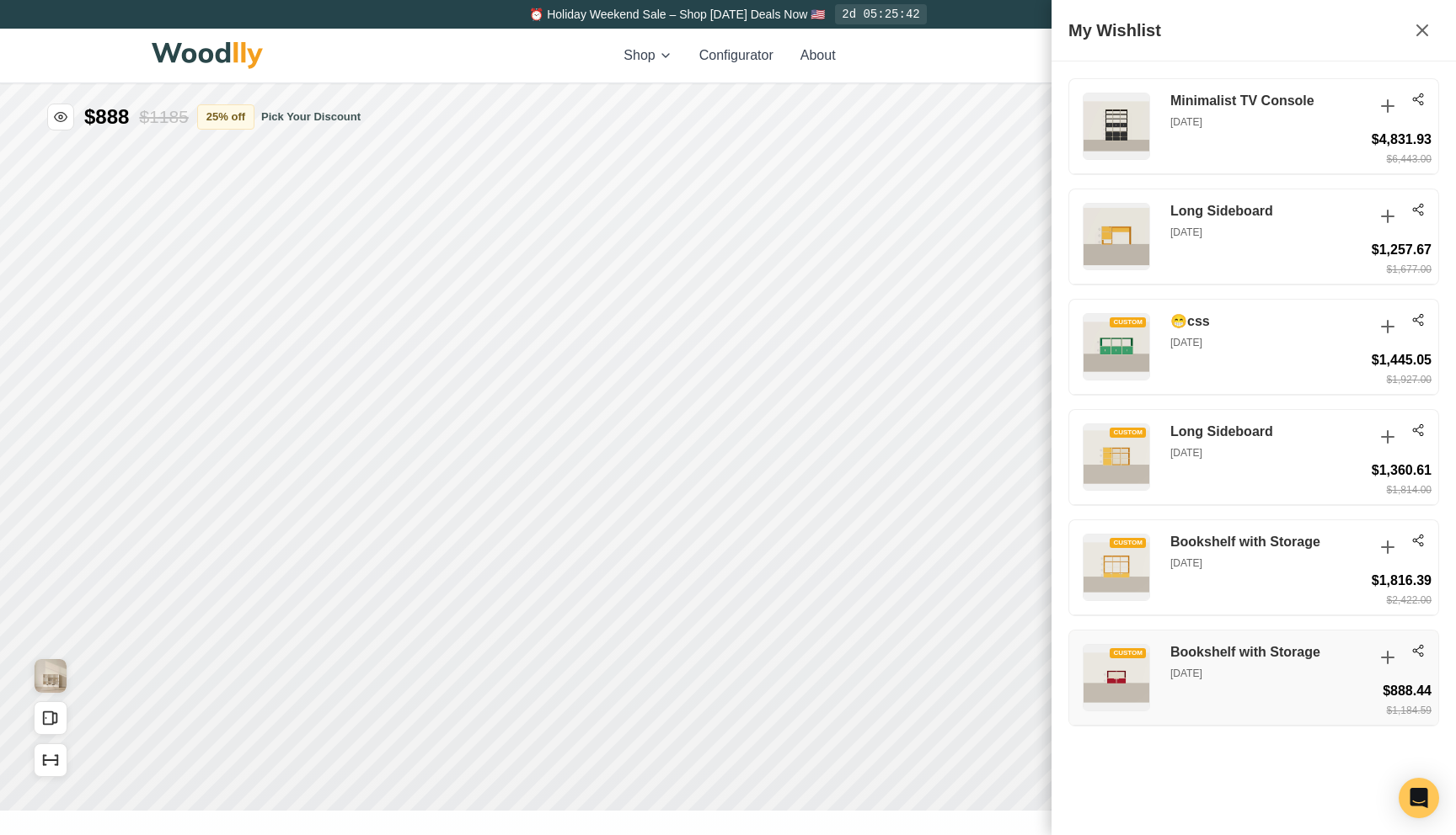
click at [1326, 679] on p "Aug 27, 2025" at bounding box center [1266, 673] width 194 height 15
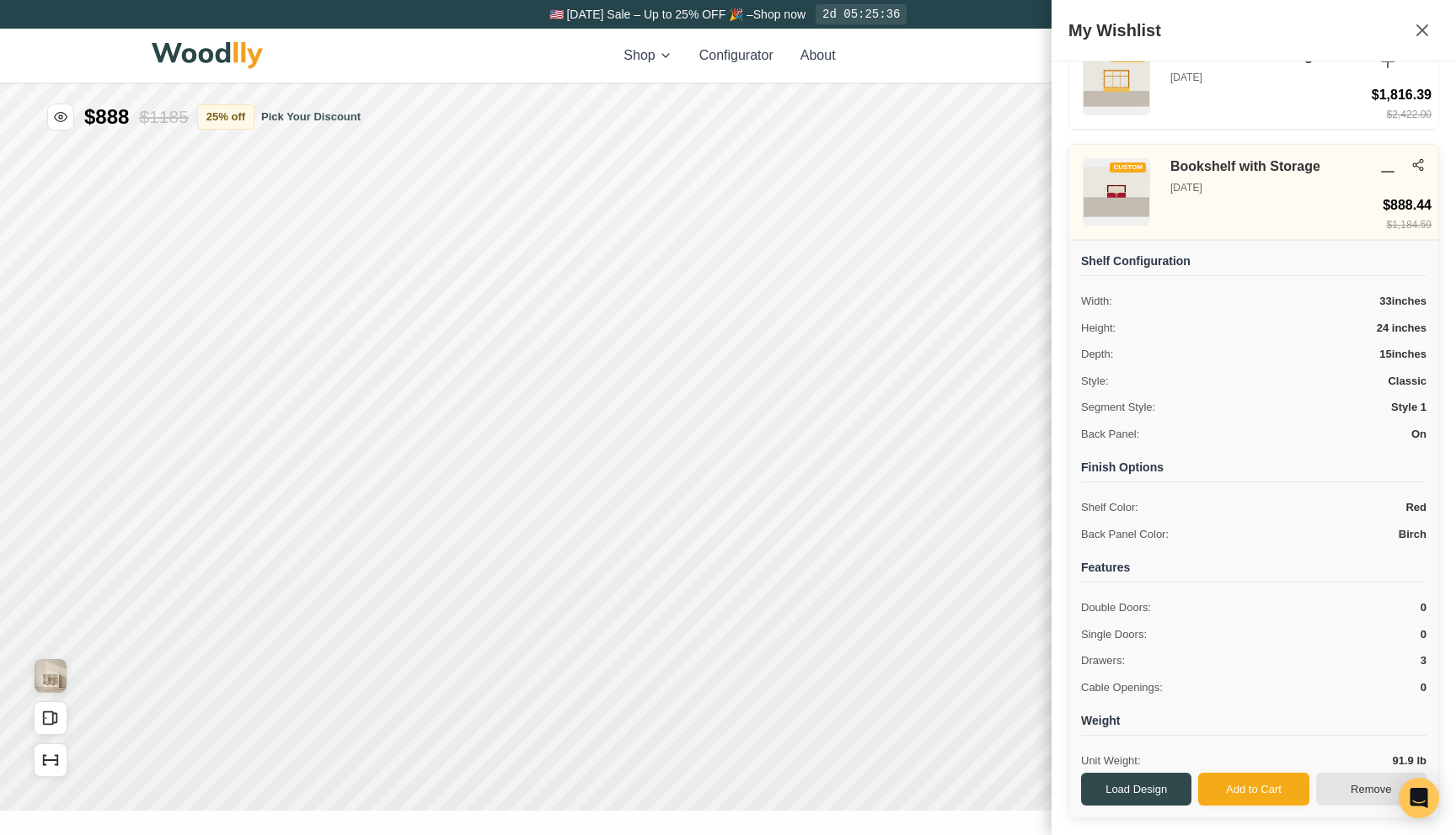
click at [1337, 791] on button "Remove" at bounding box center [1371, 790] width 110 height 33
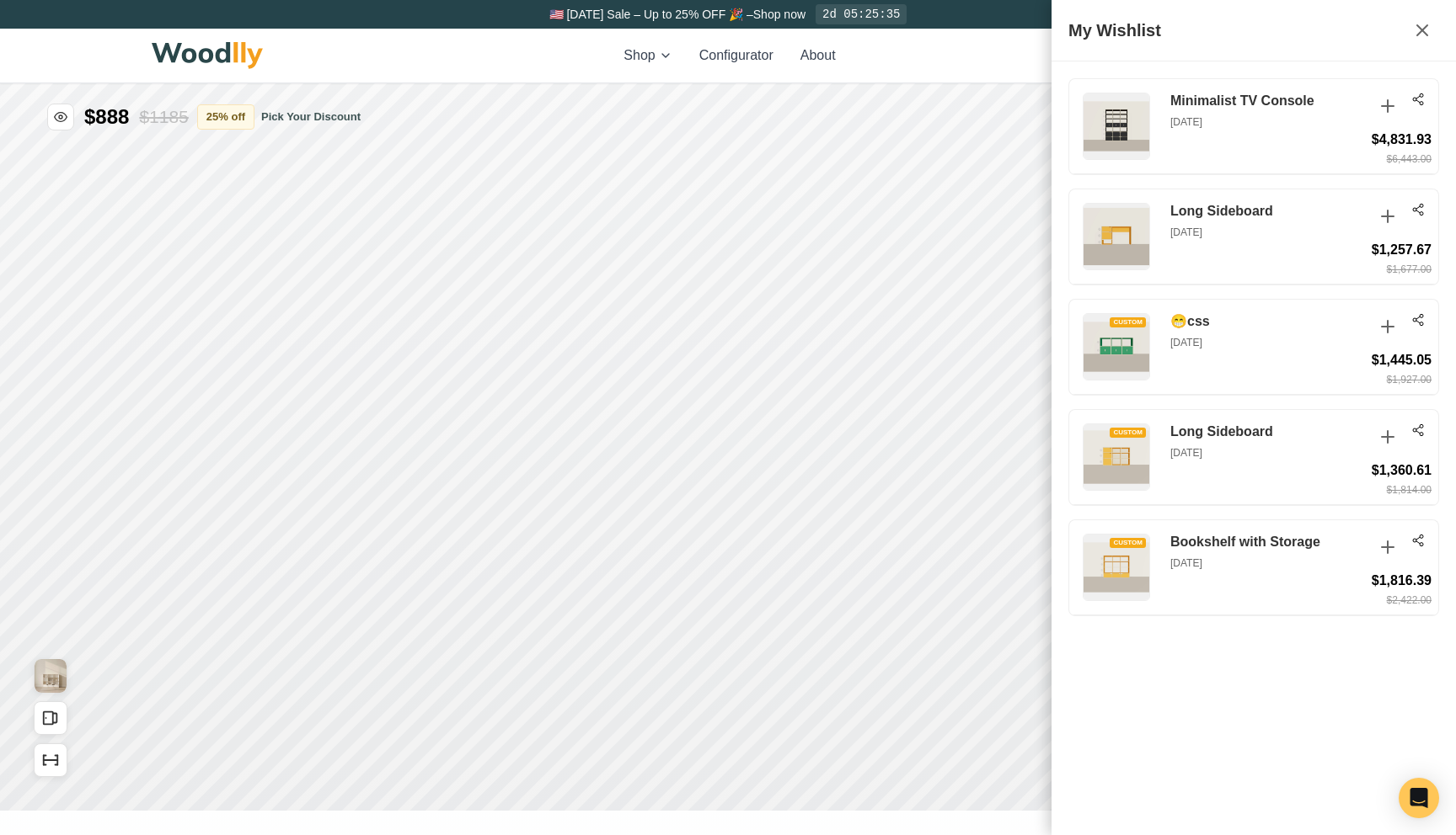
click at [997, 75] on div "Shop Configurator About 5 5" at bounding box center [728, 56] width 1152 height 54
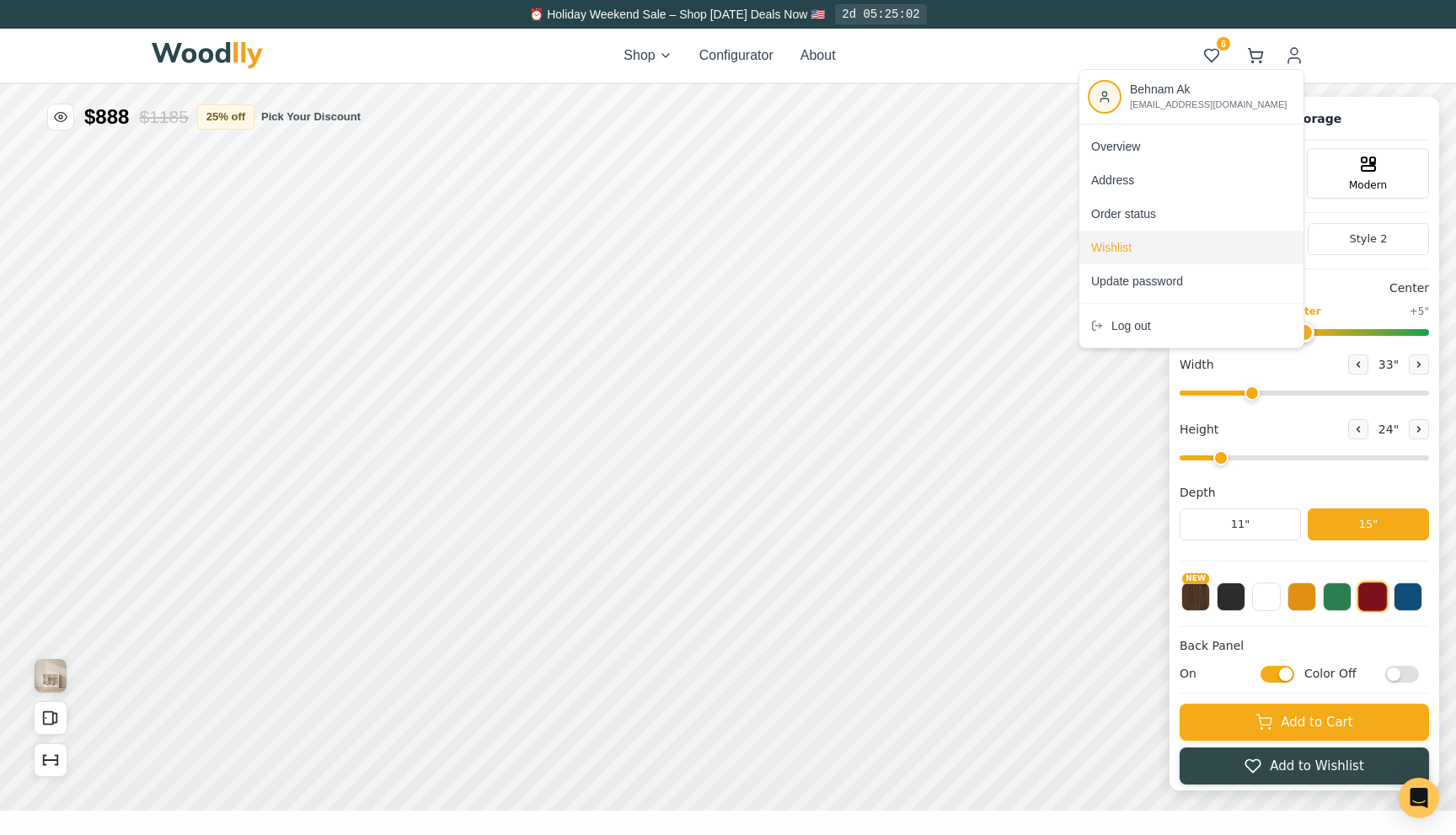
click at [1106, 240] on span "Wishlist" at bounding box center [1111, 247] width 41 height 17
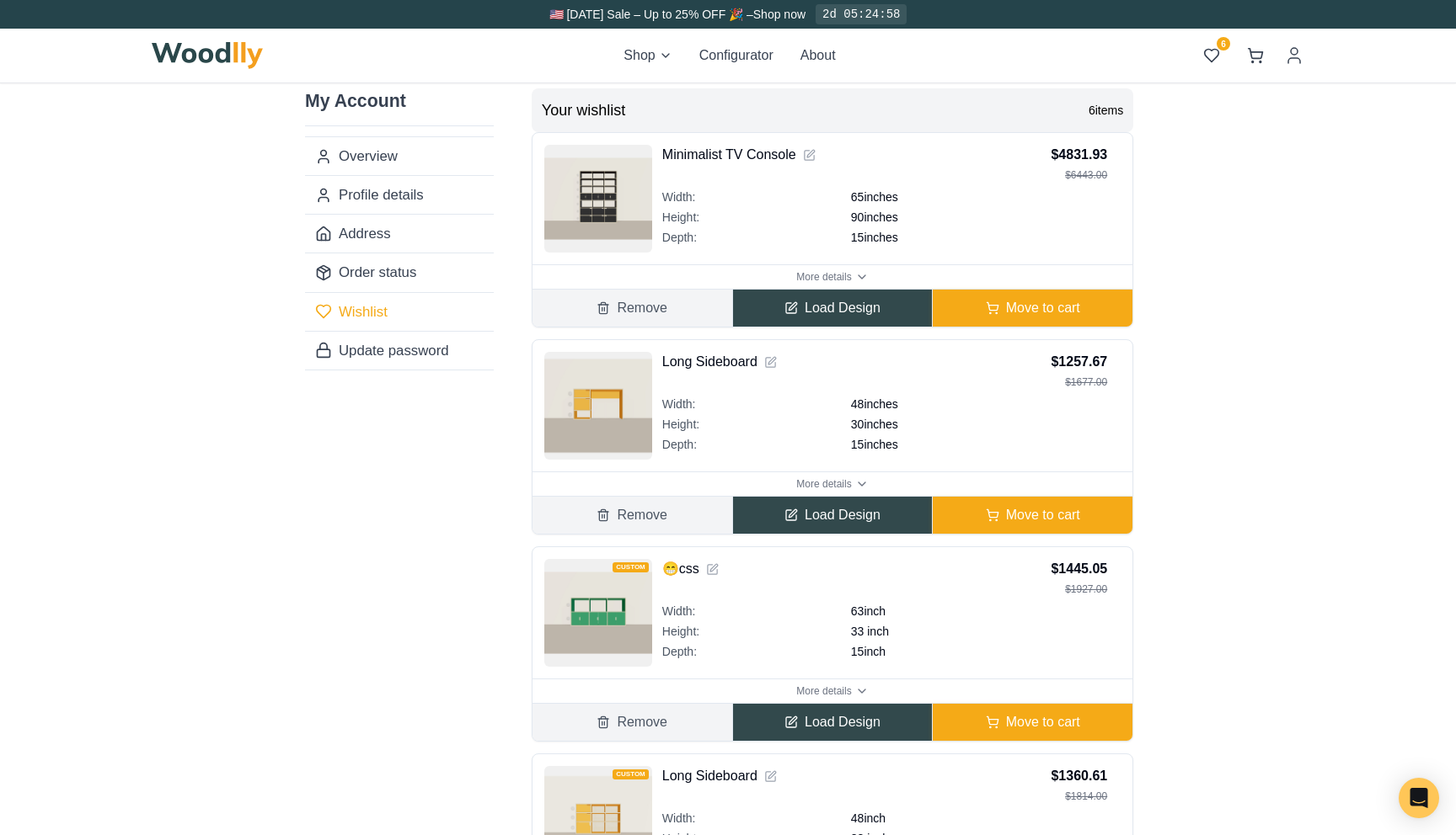
click at [691, 305] on button "Remove" at bounding box center [633, 308] width 200 height 37
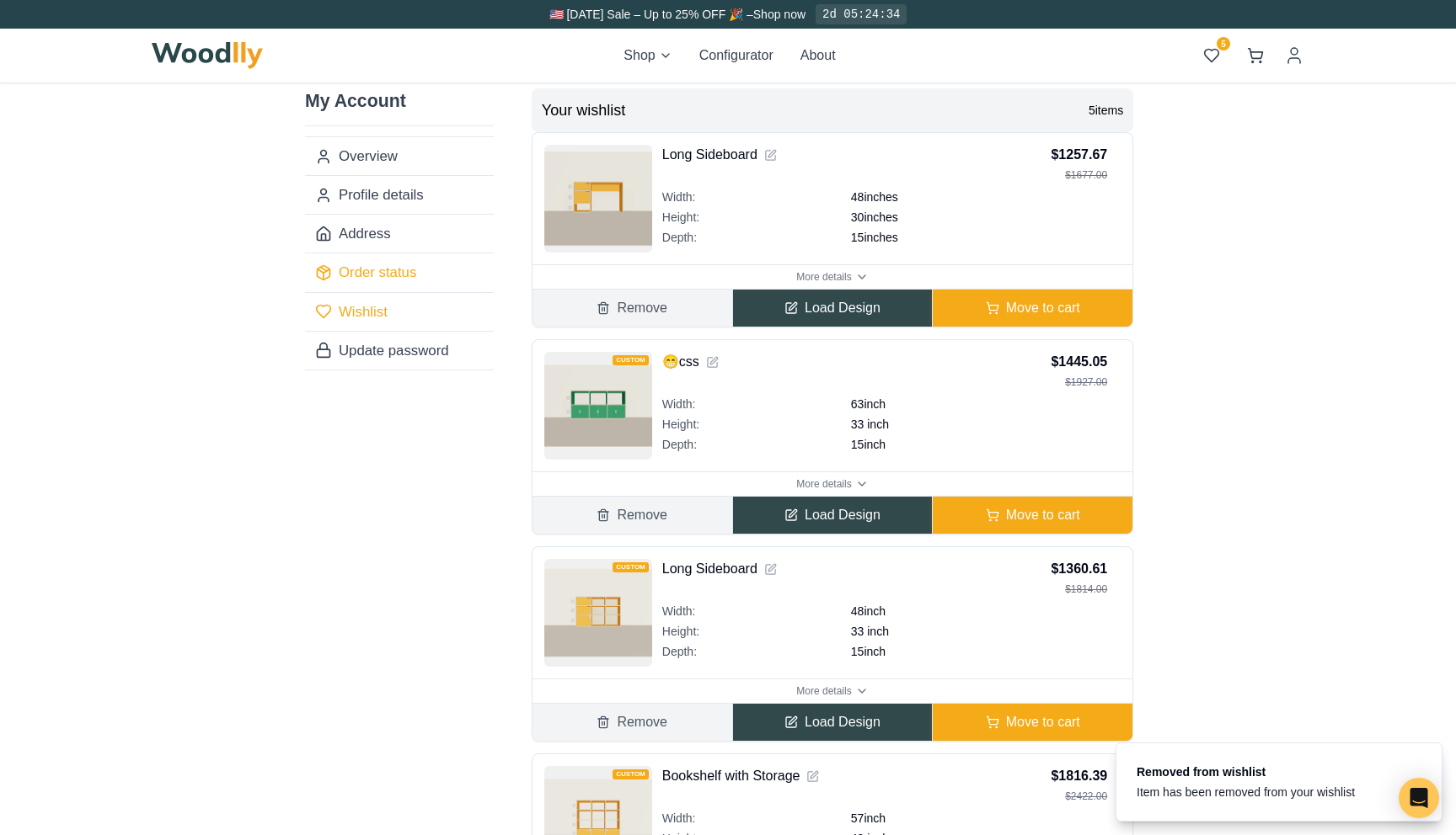
click at [398, 275] on link "Order status" at bounding box center [399, 272] width 189 height 39
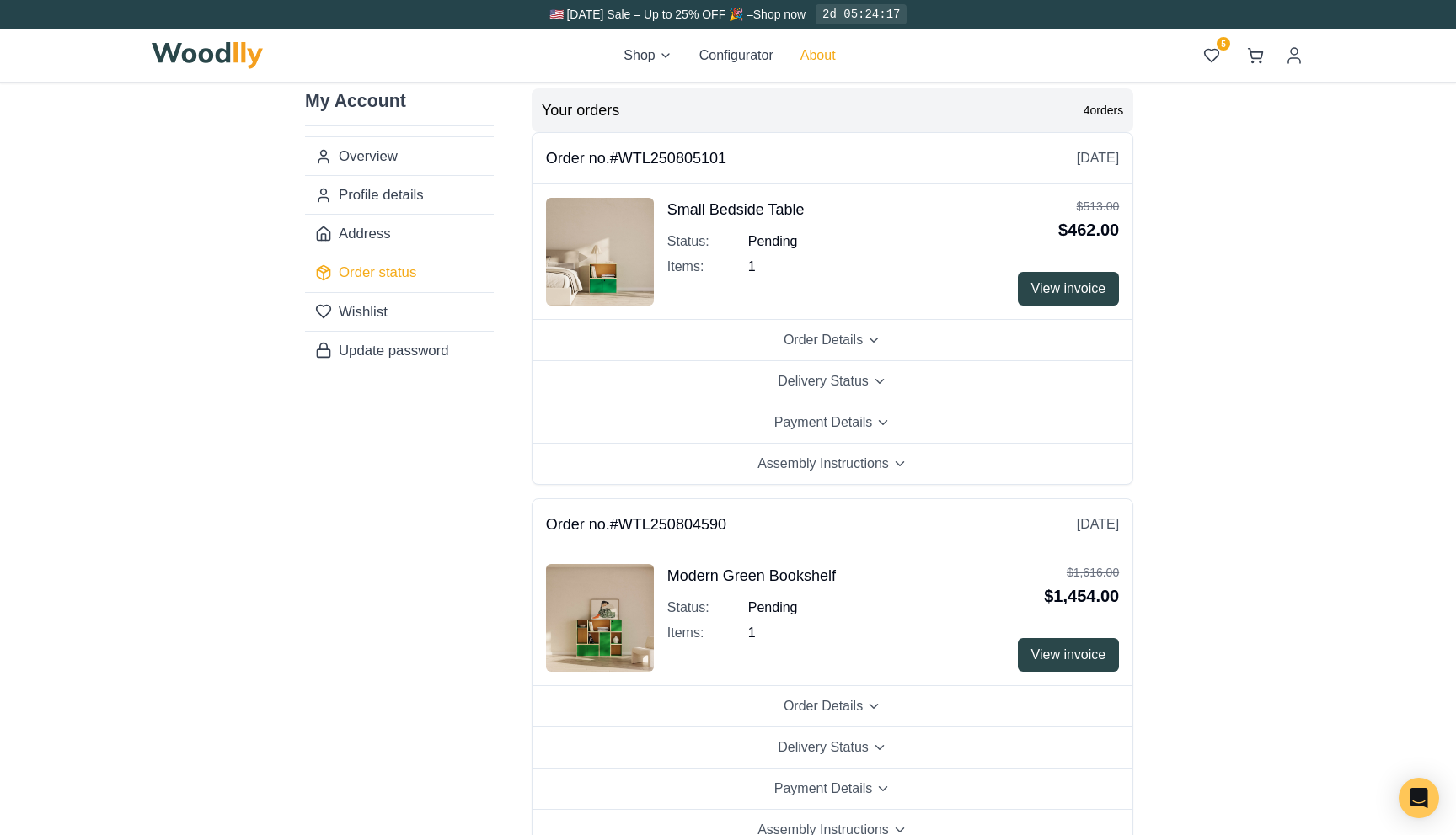
click at [807, 55] on button "About" at bounding box center [818, 56] width 35 height 20
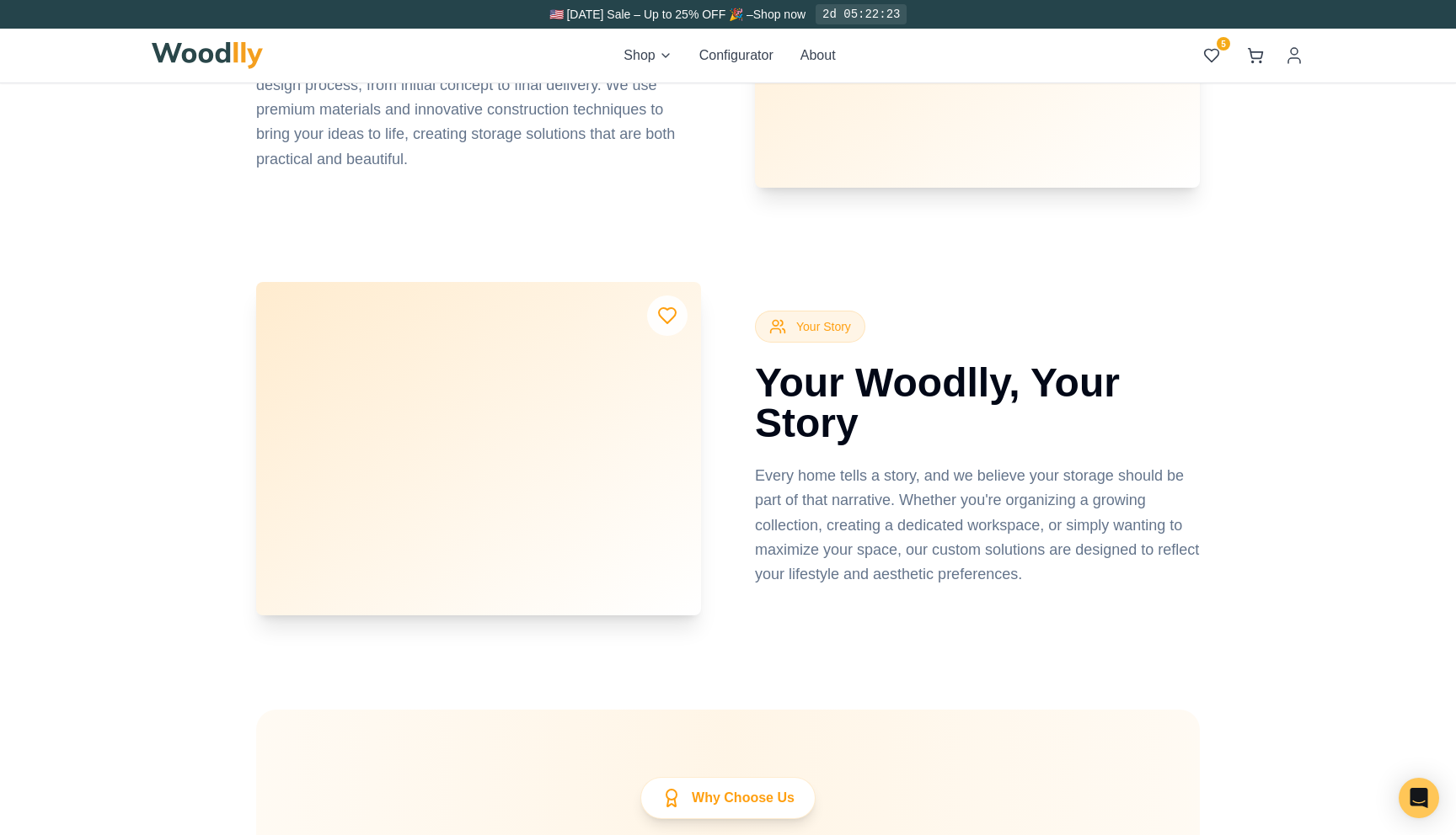
scroll to position [2496, 0]
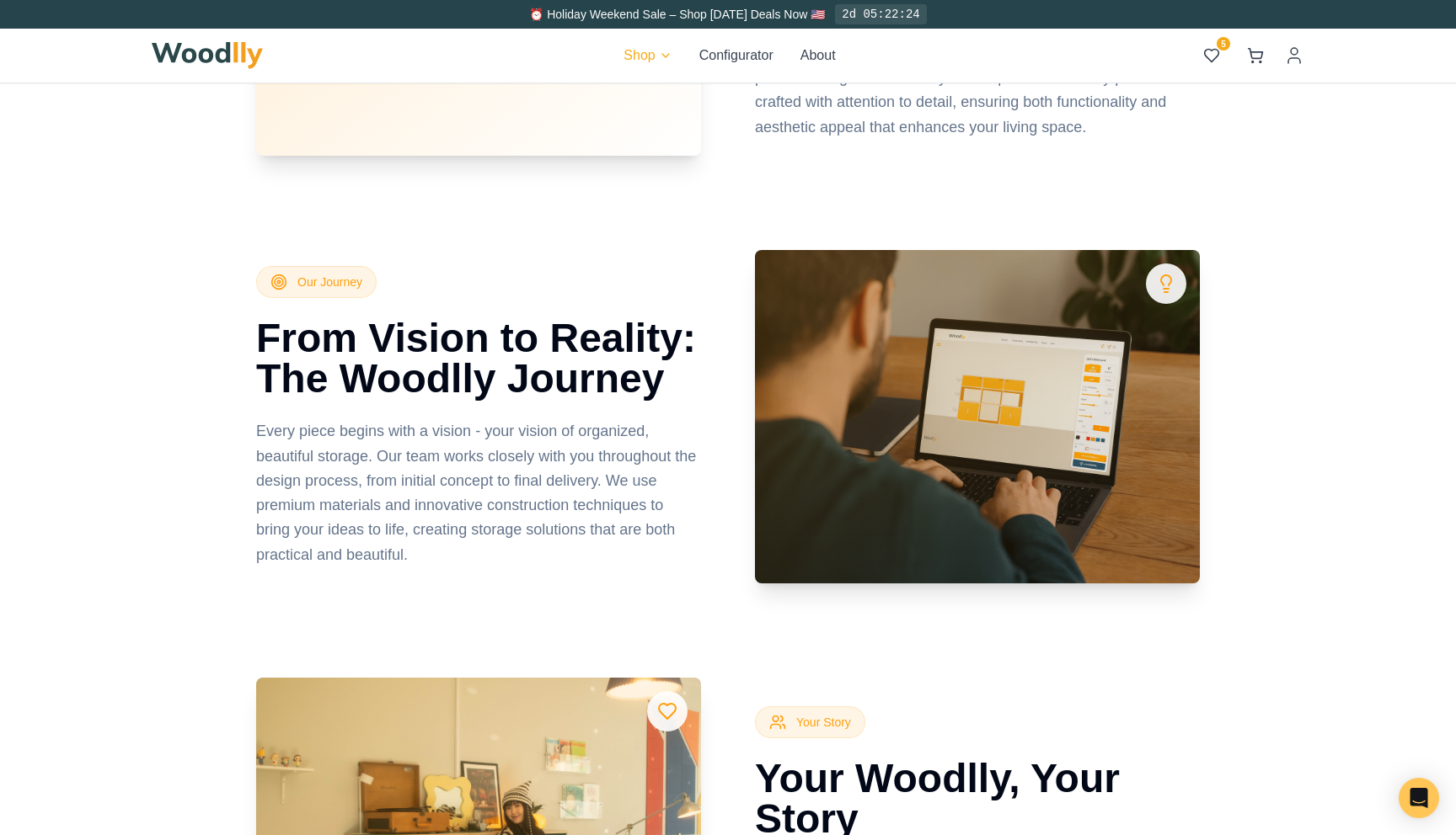
click at [639, 60] on html "⏰ Holiday Weekend Sale – Shop Labor Day Deals Now 🇺🇸 2d 05:22:24 Shop Configura…" at bounding box center [728, 681] width 1456 height 6354
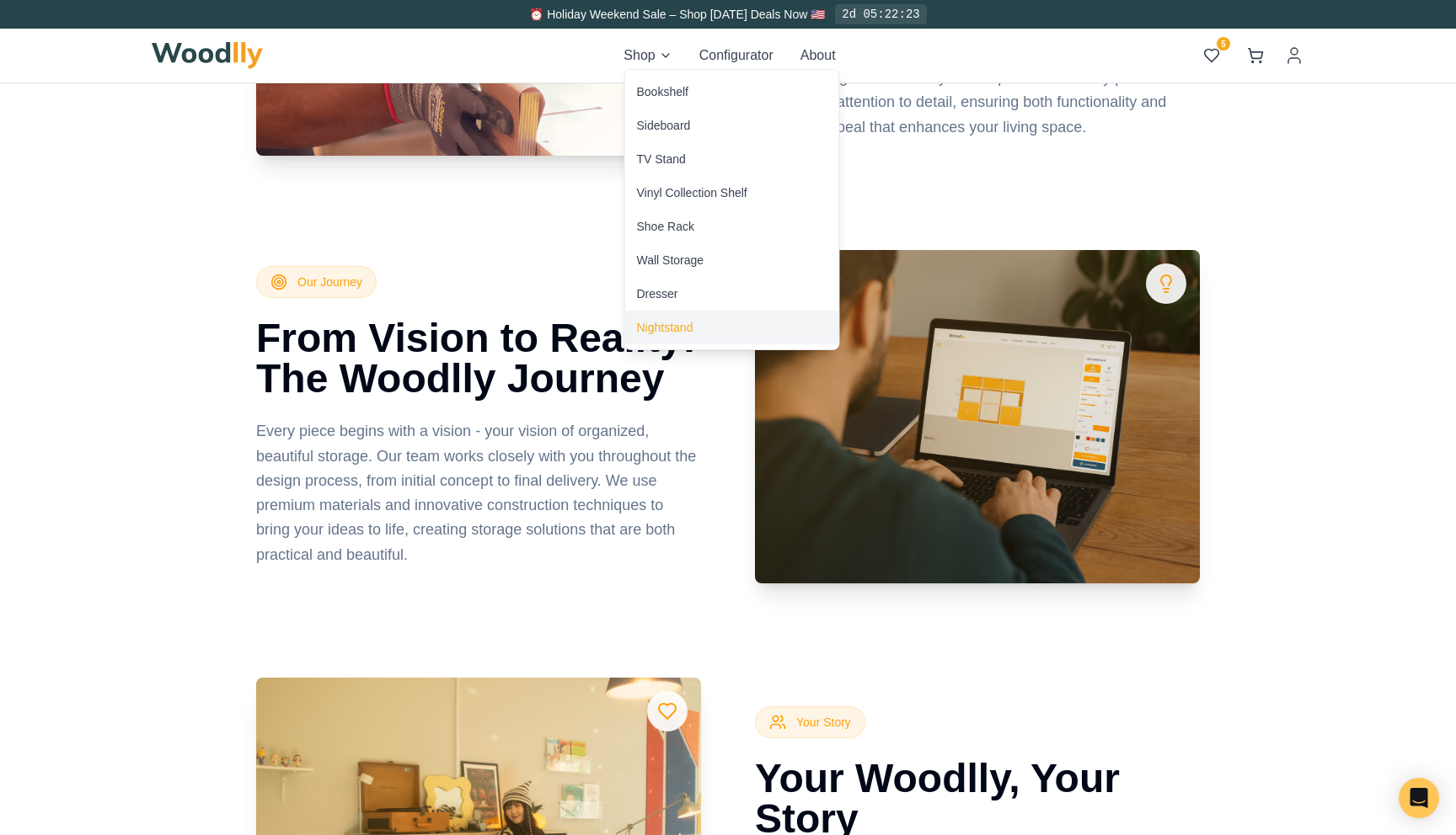
click at [655, 330] on div "Nightstand" at bounding box center [665, 328] width 56 height 17
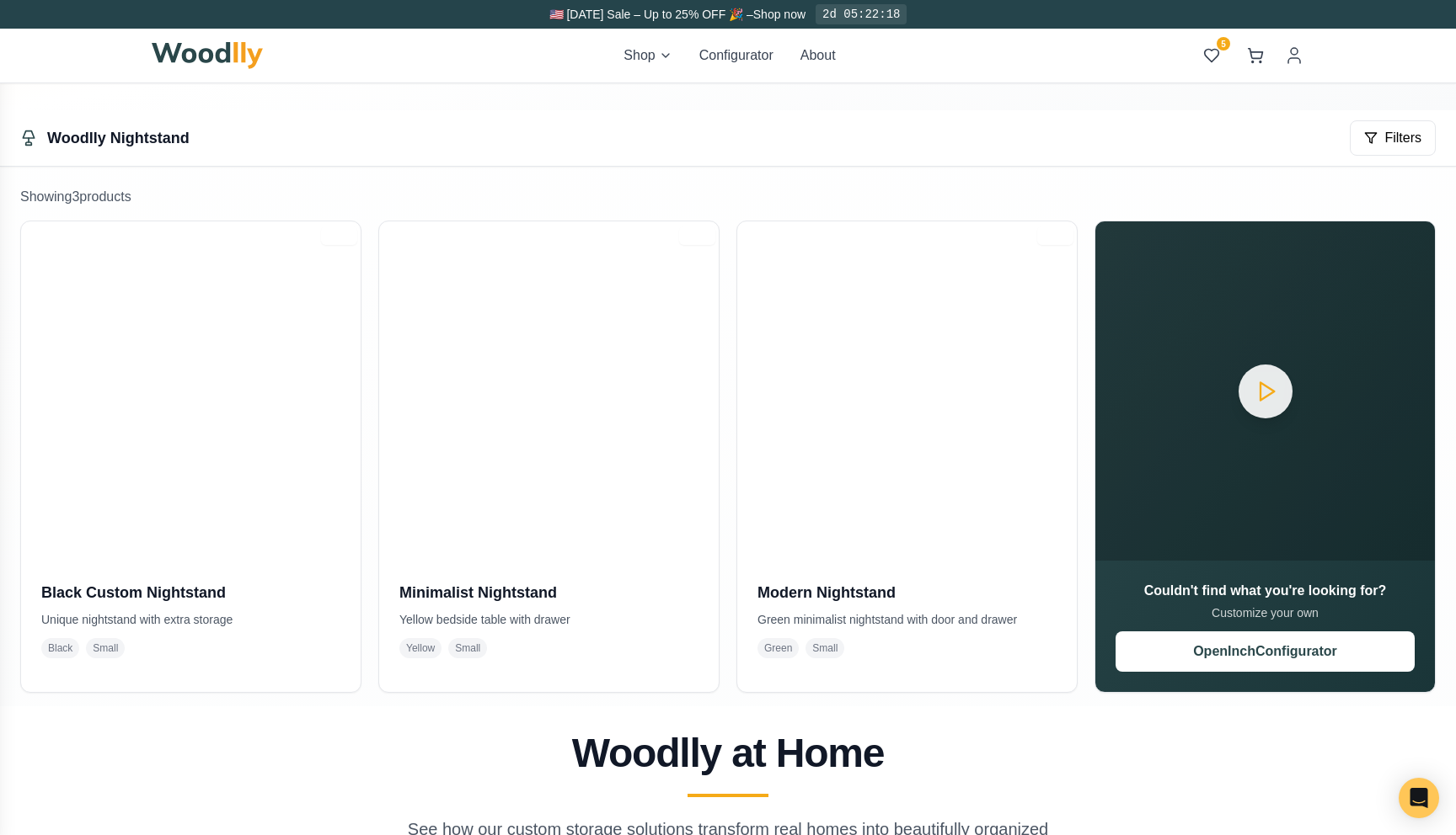
scroll to position [368, 0]
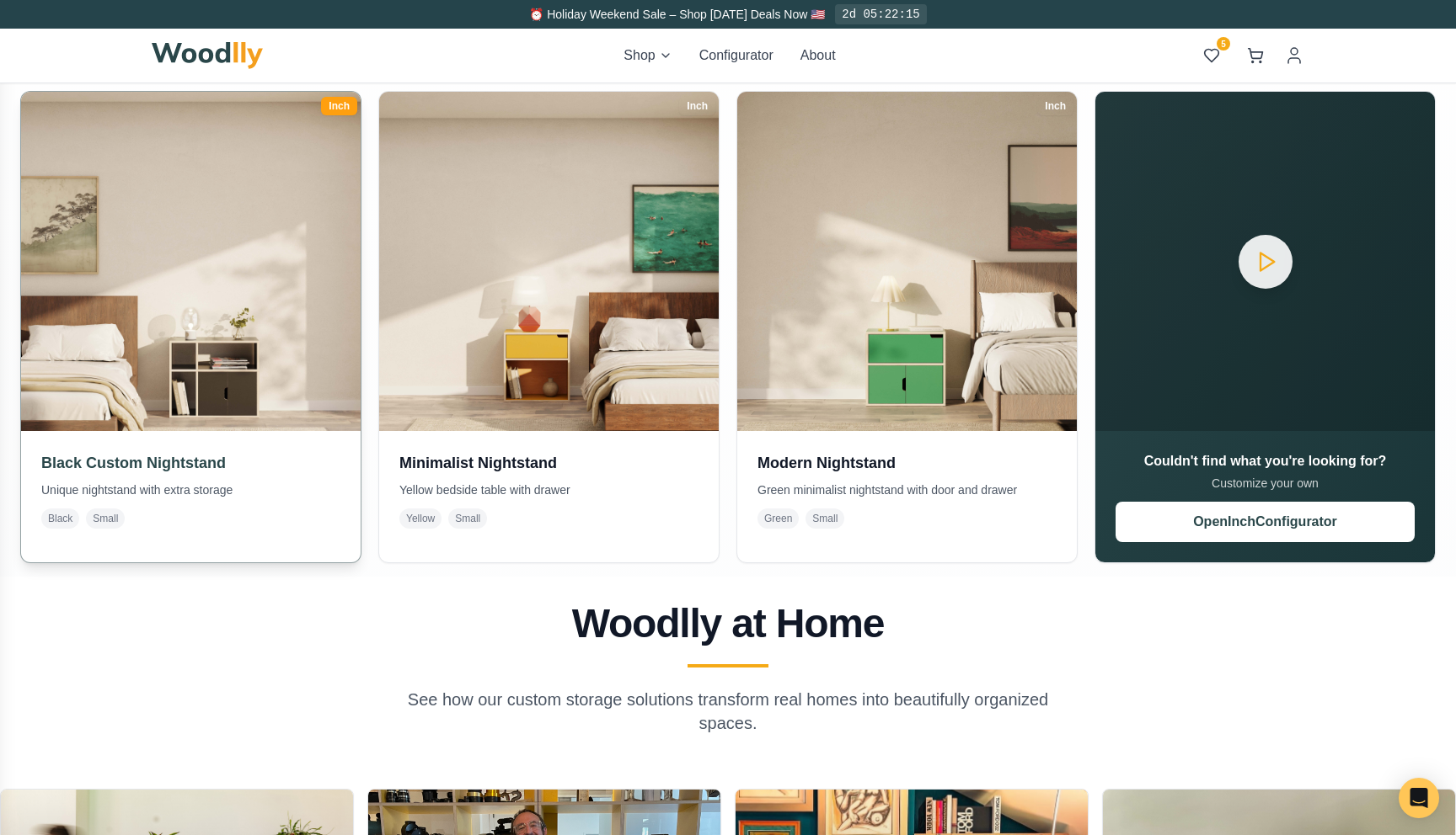
click at [236, 415] on img at bounding box center [191, 261] width 357 height 356
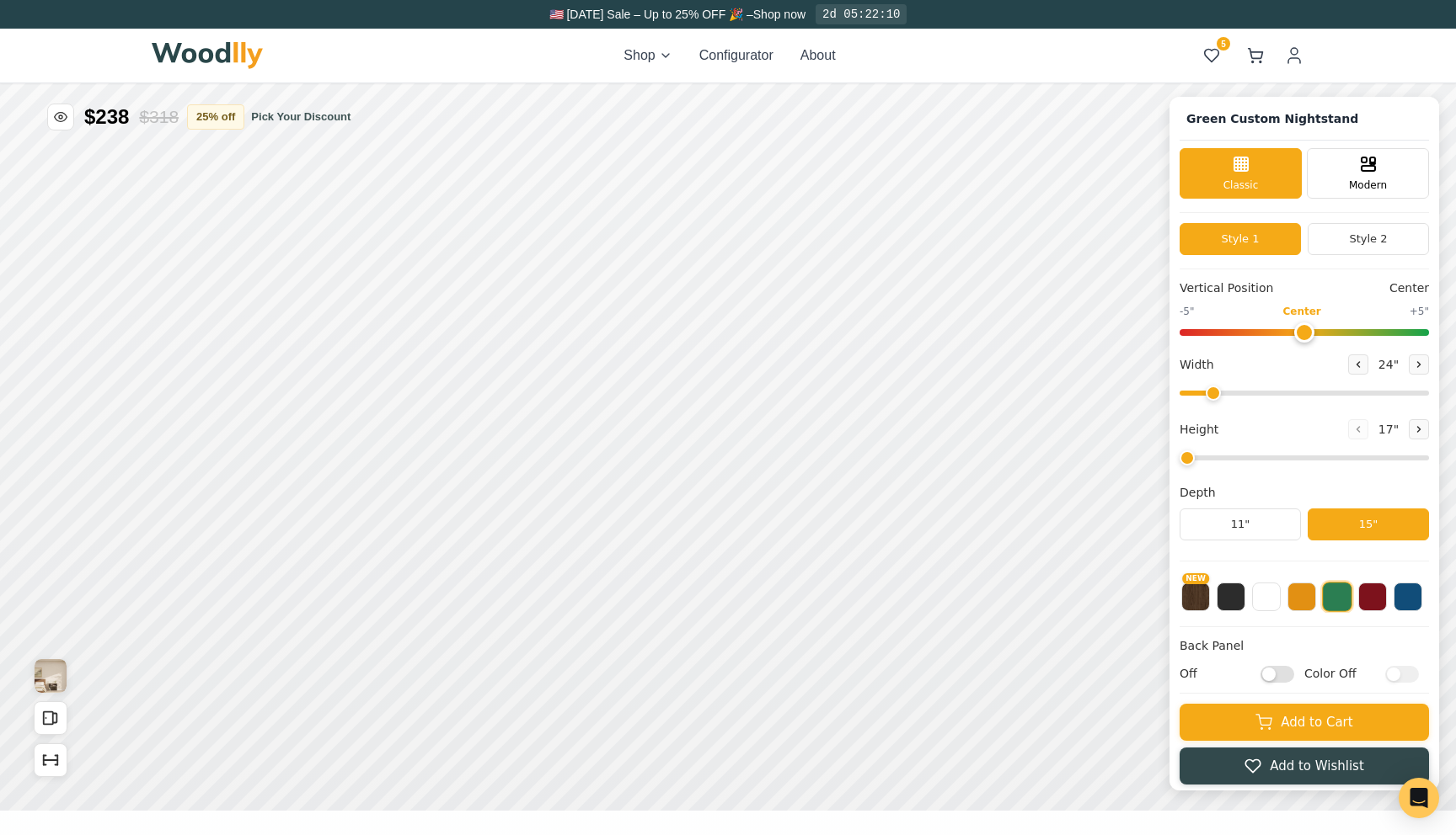
type input "-5"
type input "30"
type input "2"
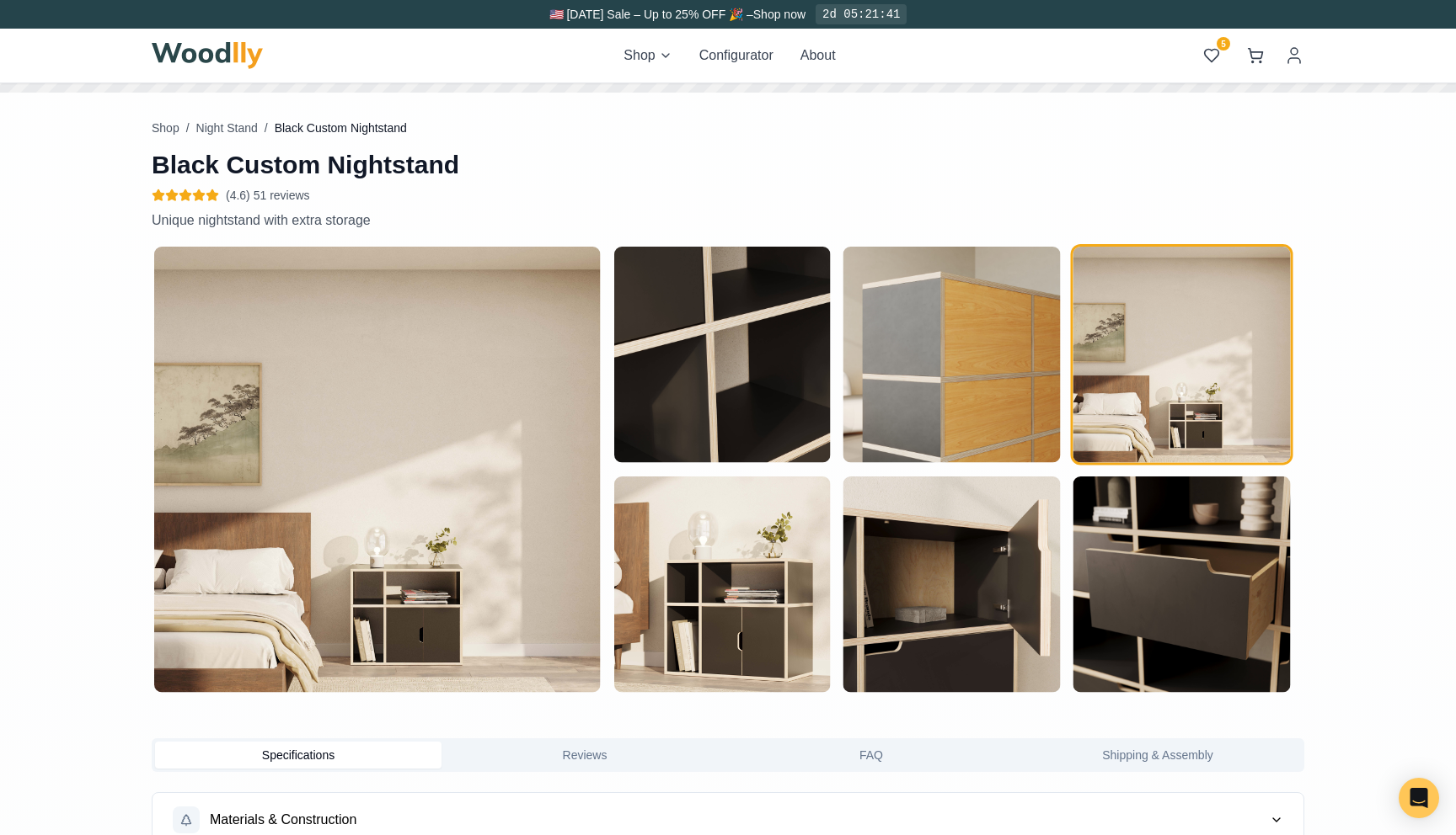
scroll to position [719, 0]
click at [729, 552] on img "button" at bounding box center [722, 584] width 217 height 217
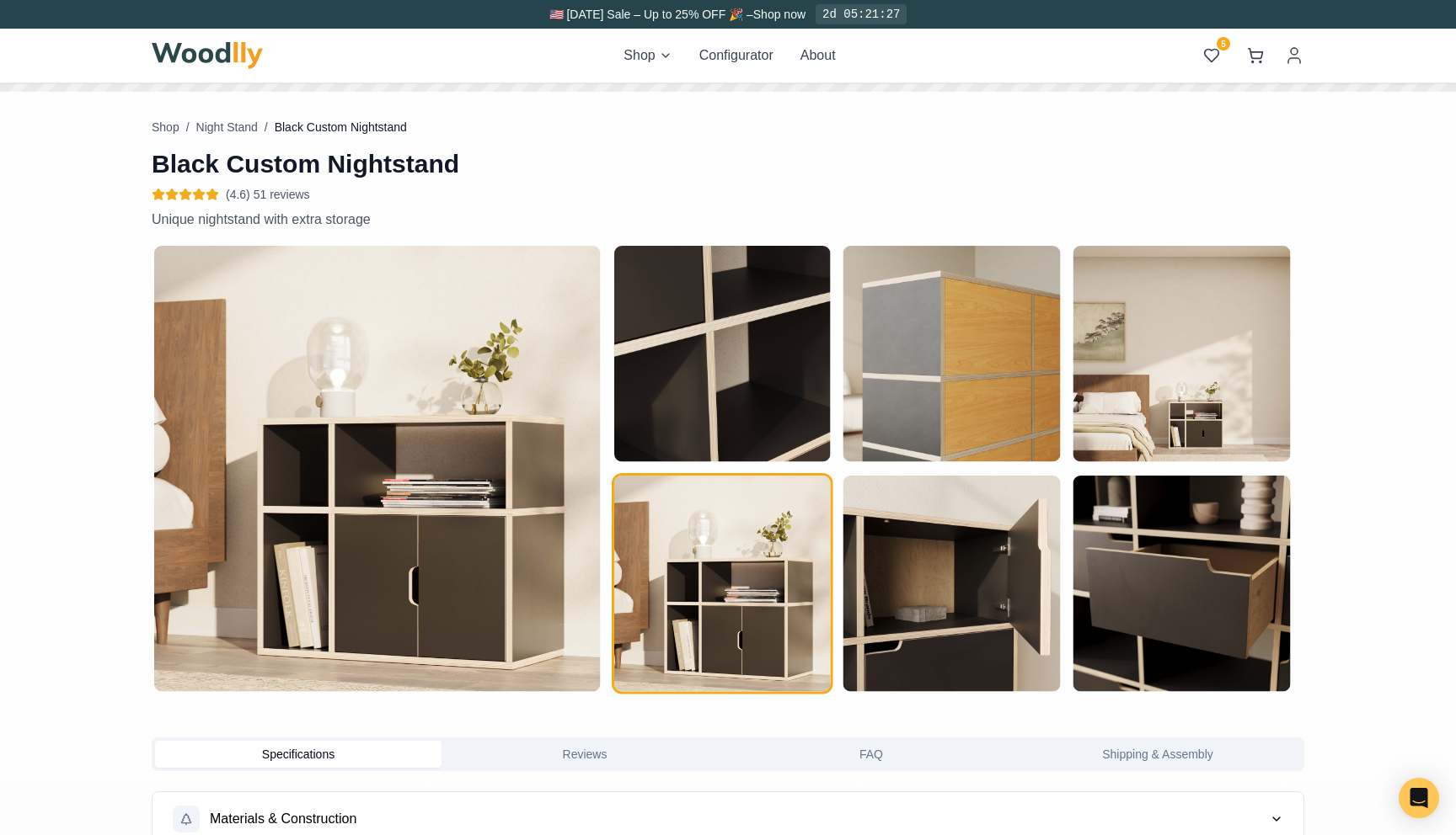
click at [767, 447] on img "button" at bounding box center [722, 355] width 217 height 217
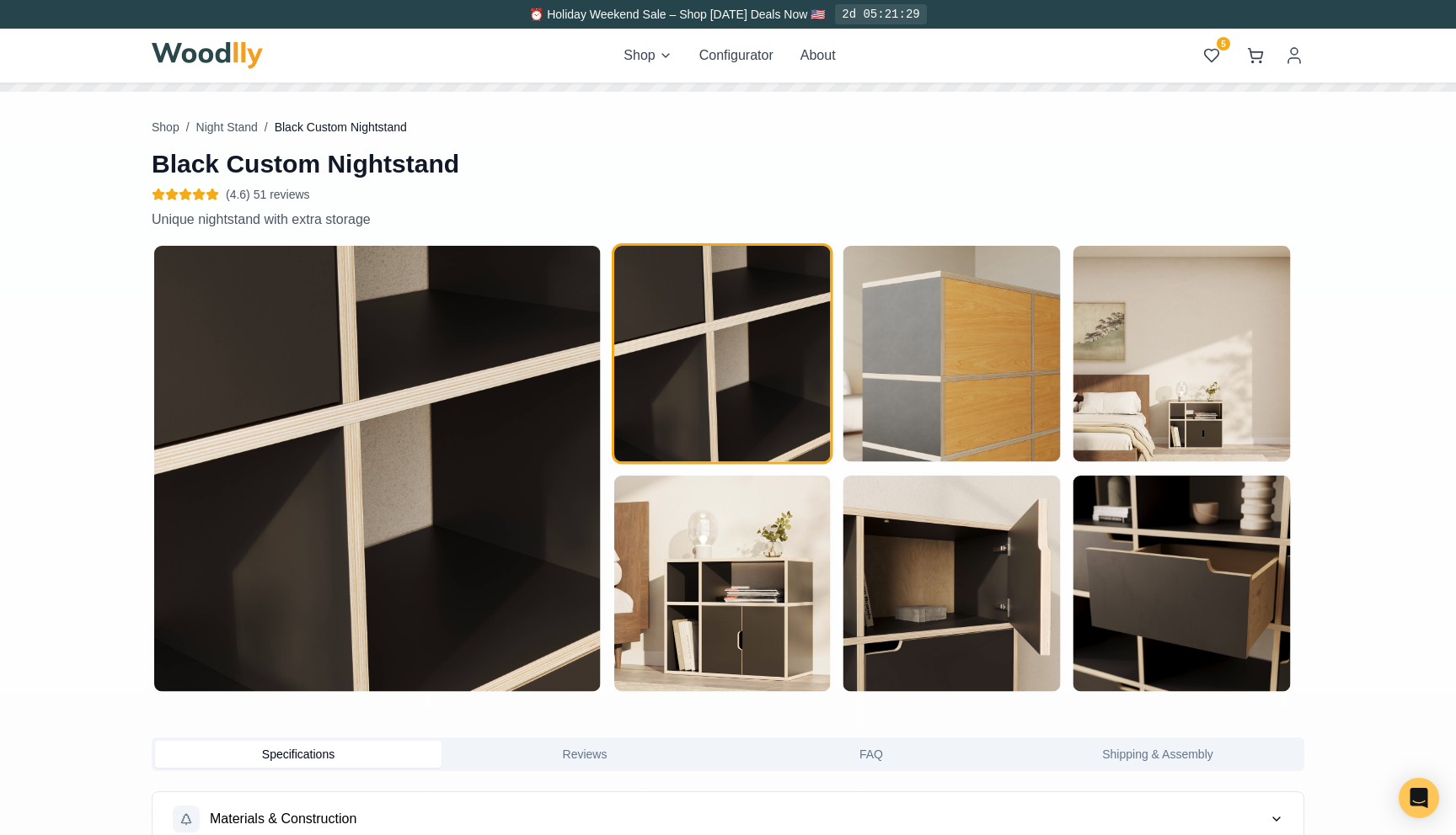
click at [747, 557] on img "button" at bounding box center [722, 584] width 217 height 217
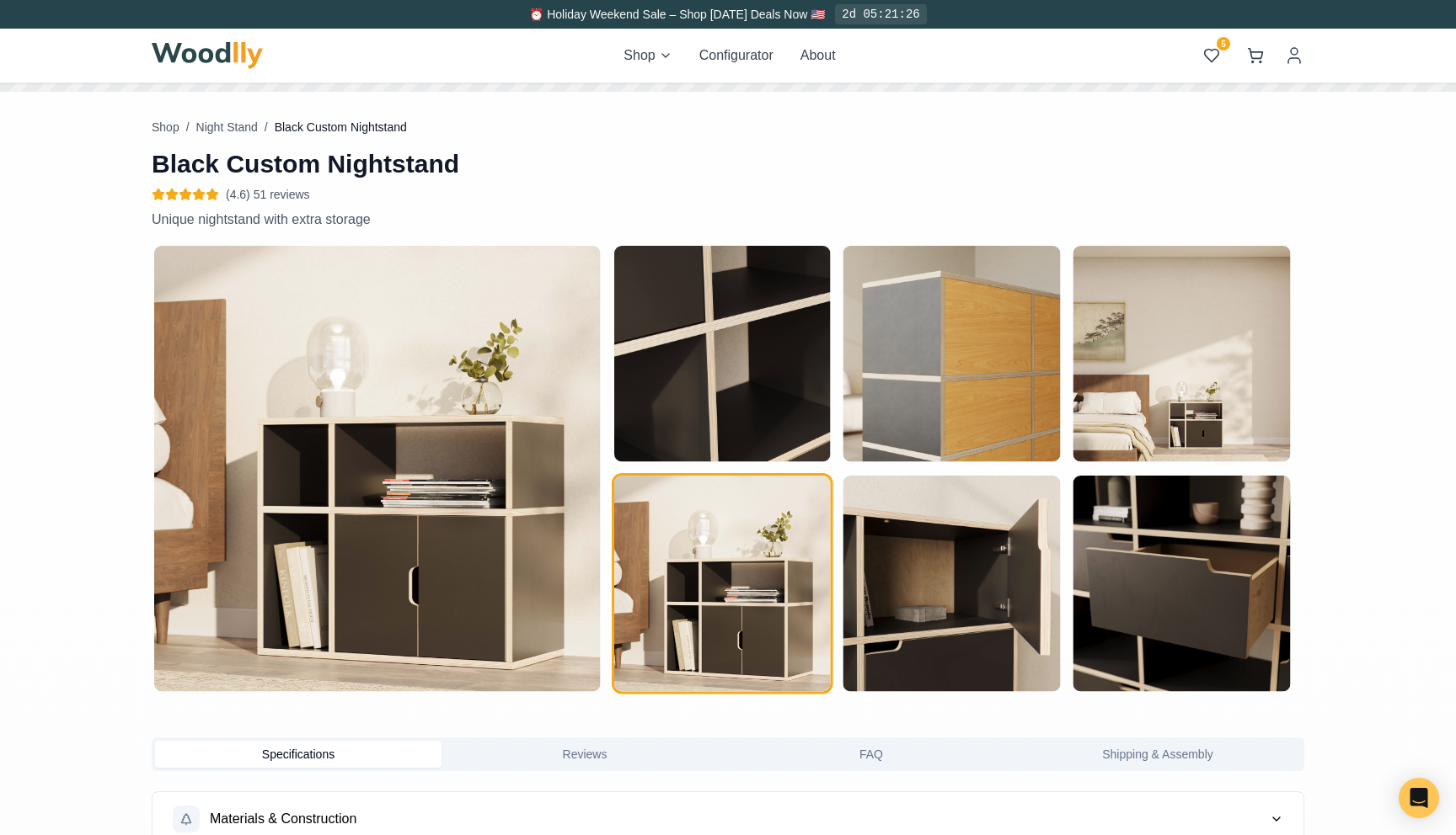
click at [1133, 365] on img "button" at bounding box center [1182, 355] width 217 height 217
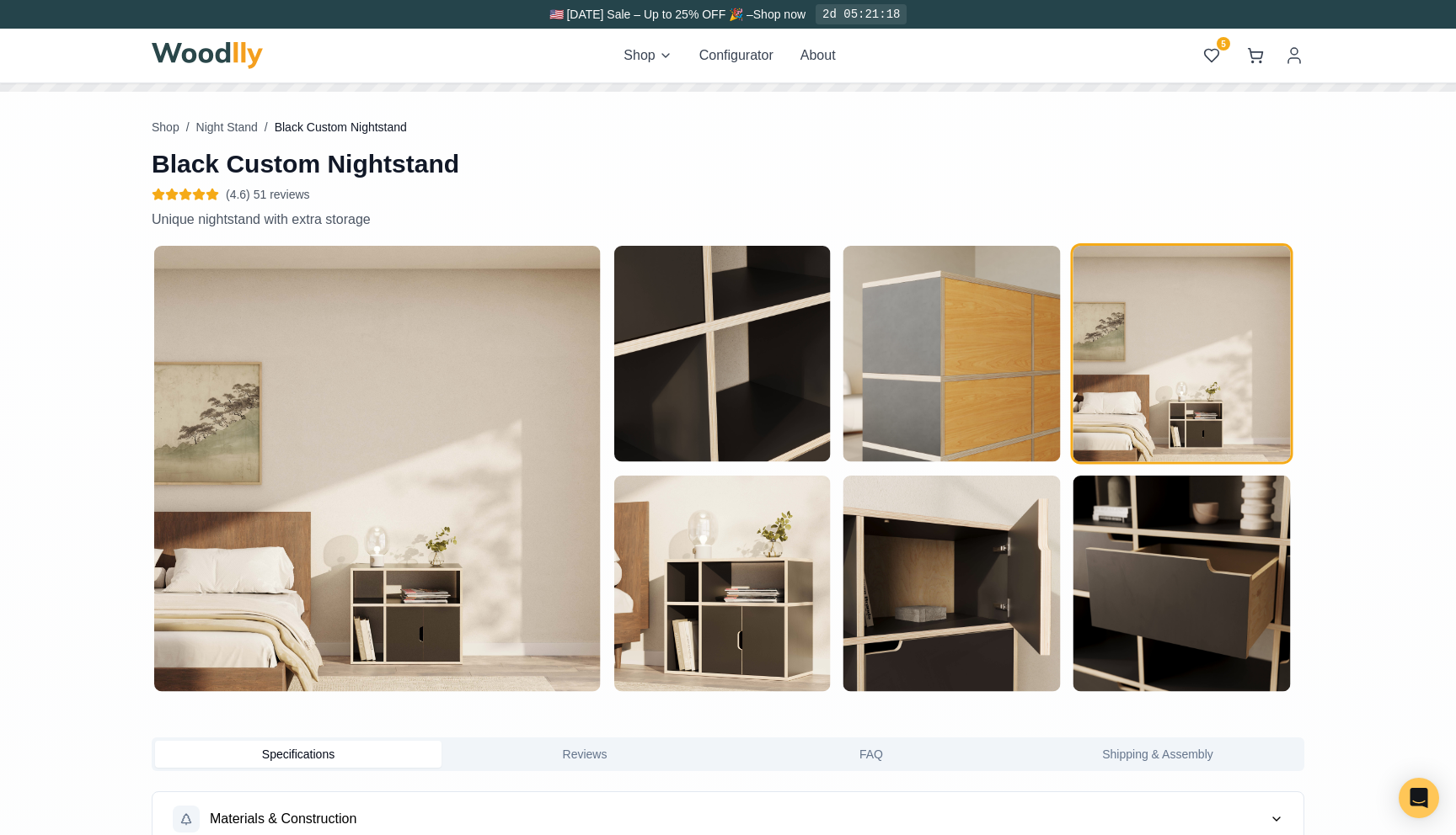
click at [769, 587] on img "button" at bounding box center [722, 584] width 217 height 217
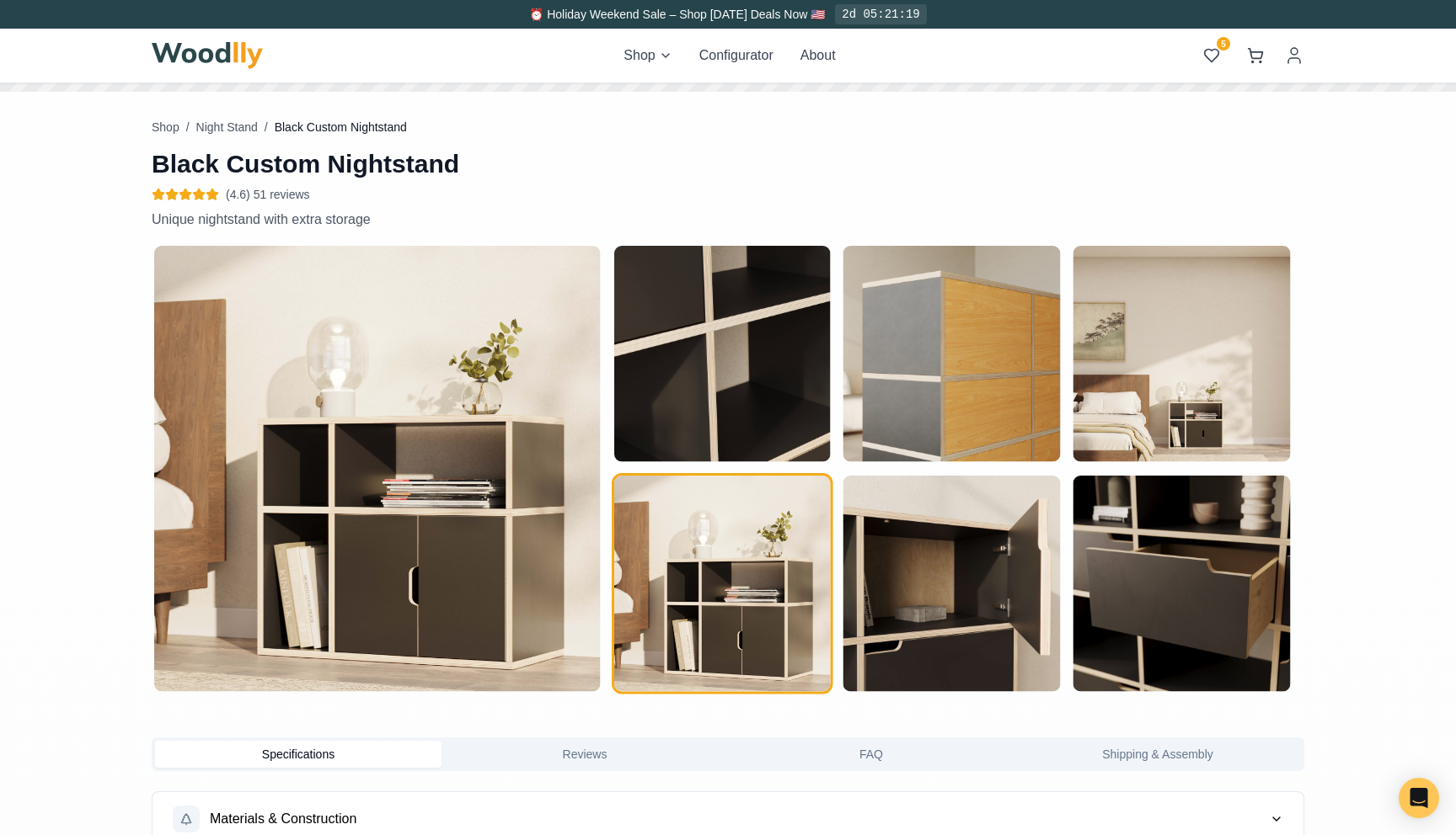
click at [905, 579] on img "button" at bounding box center [951, 584] width 217 height 217
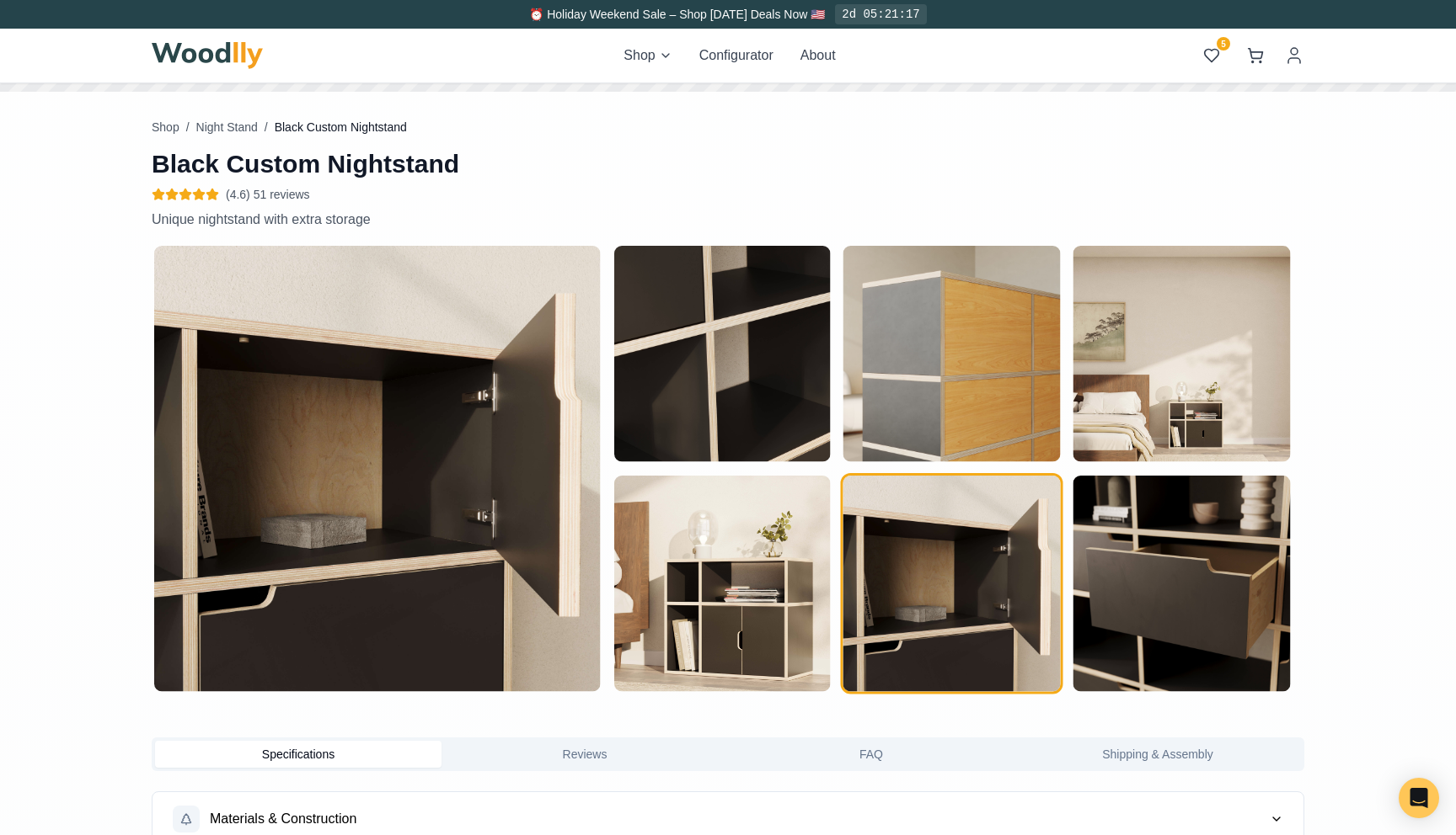
click at [728, 623] on img "button" at bounding box center [722, 584] width 217 height 217
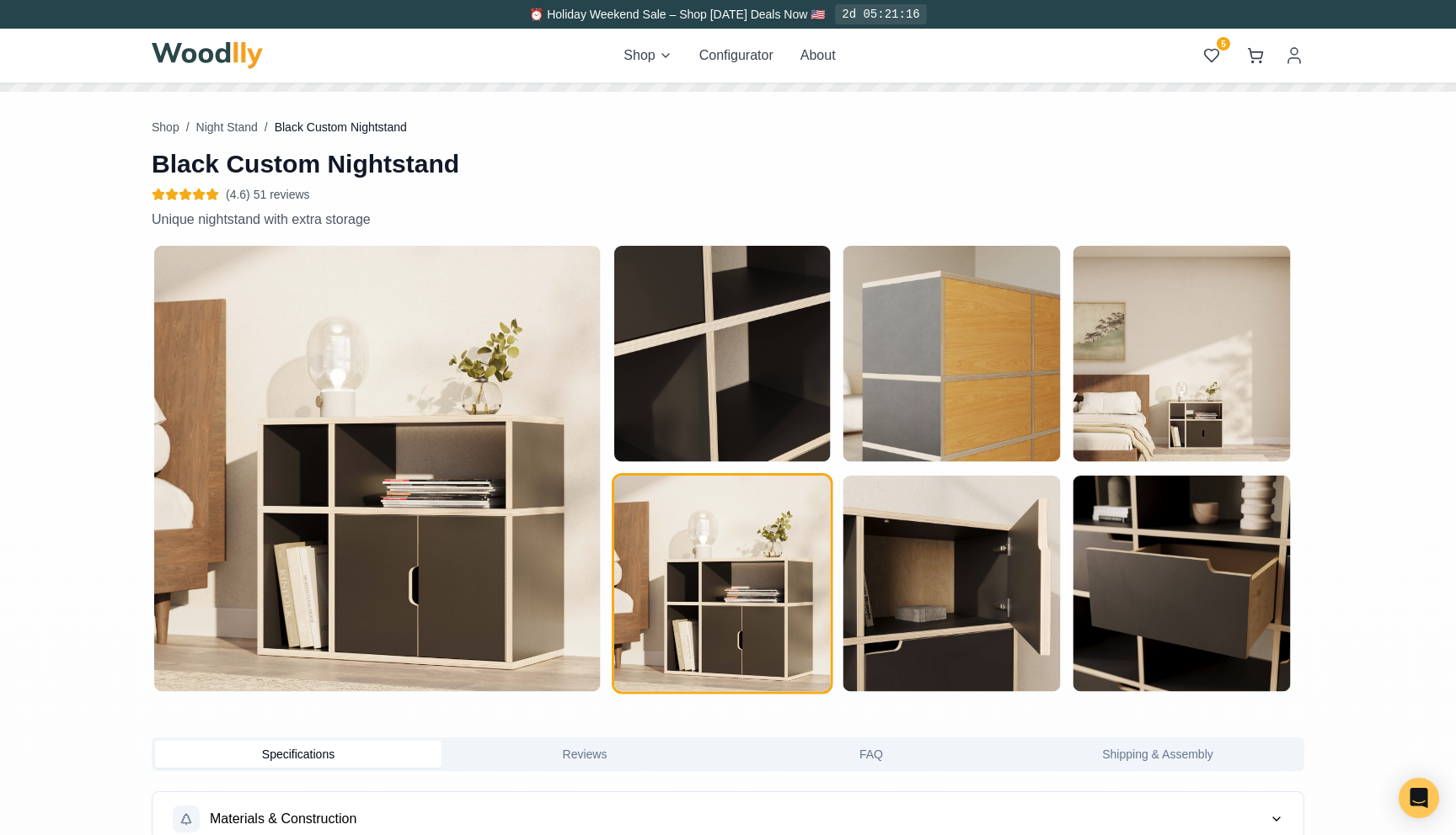
click at [897, 601] on img "button" at bounding box center [951, 584] width 217 height 217
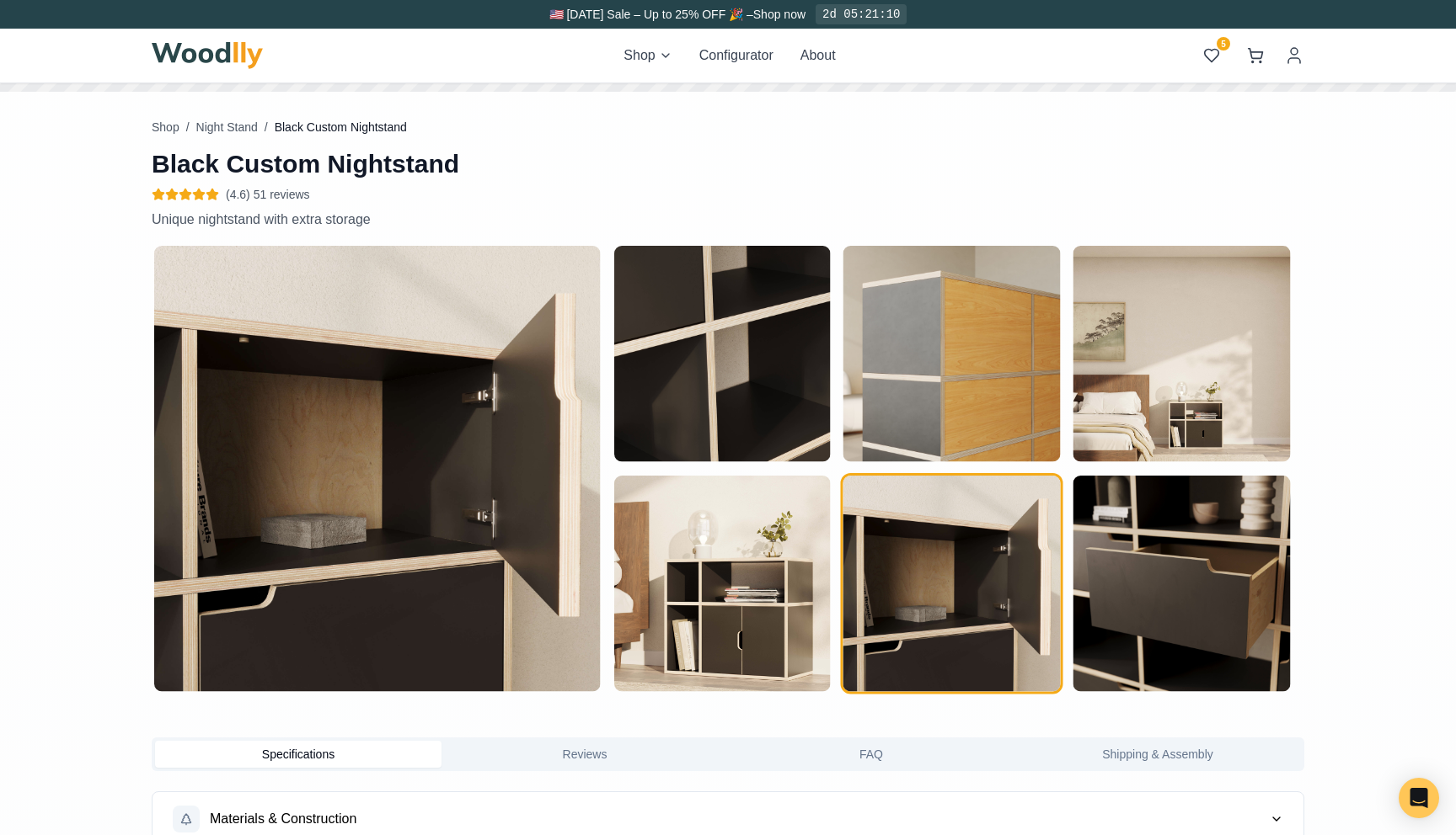
click at [1099, 574] on img "button" at bounding box center [1182, 584] width 217 height 217
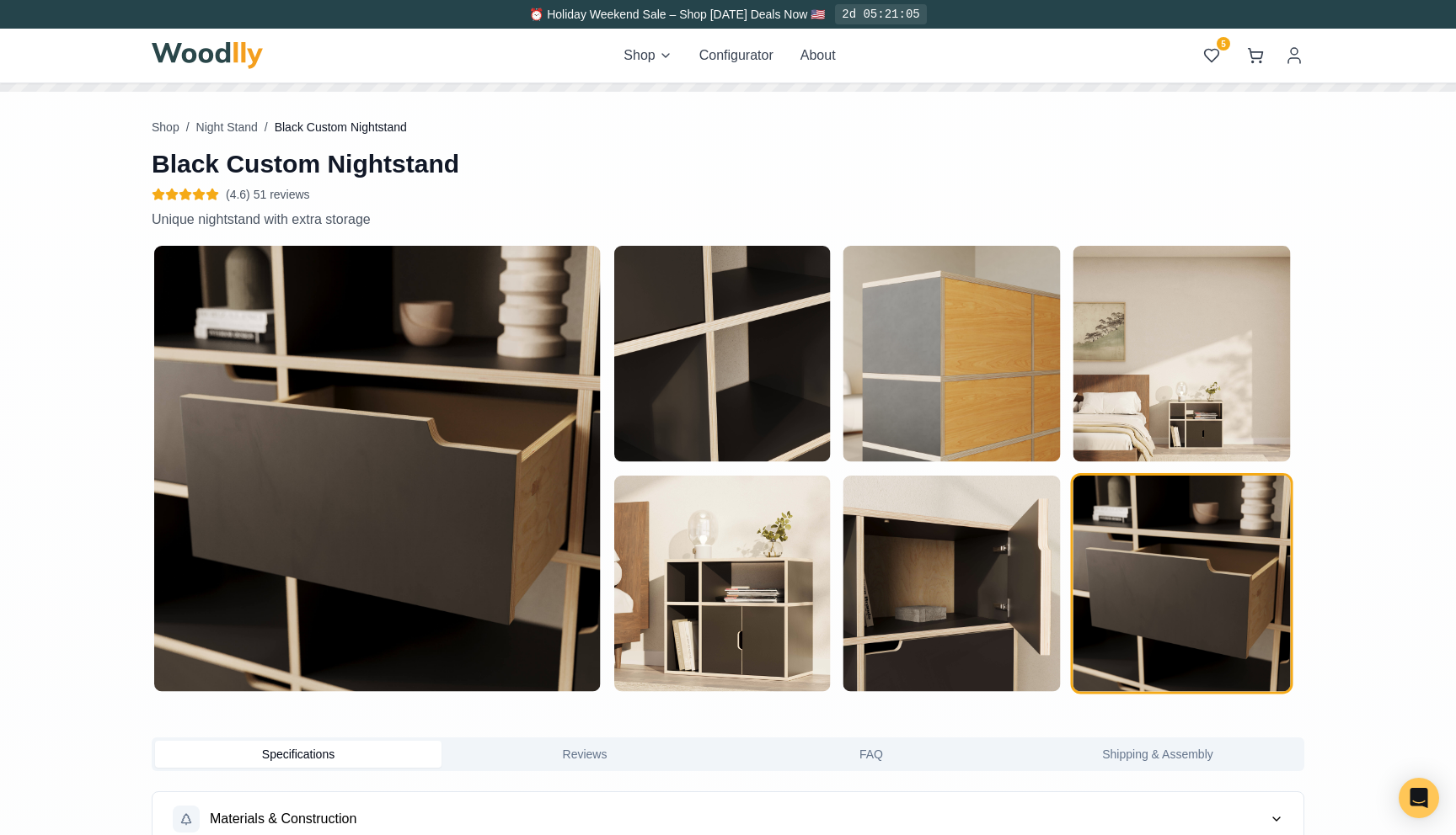
click at [1127, 430] on img "button" at bounding box center [1182, 355] width 217 height 217
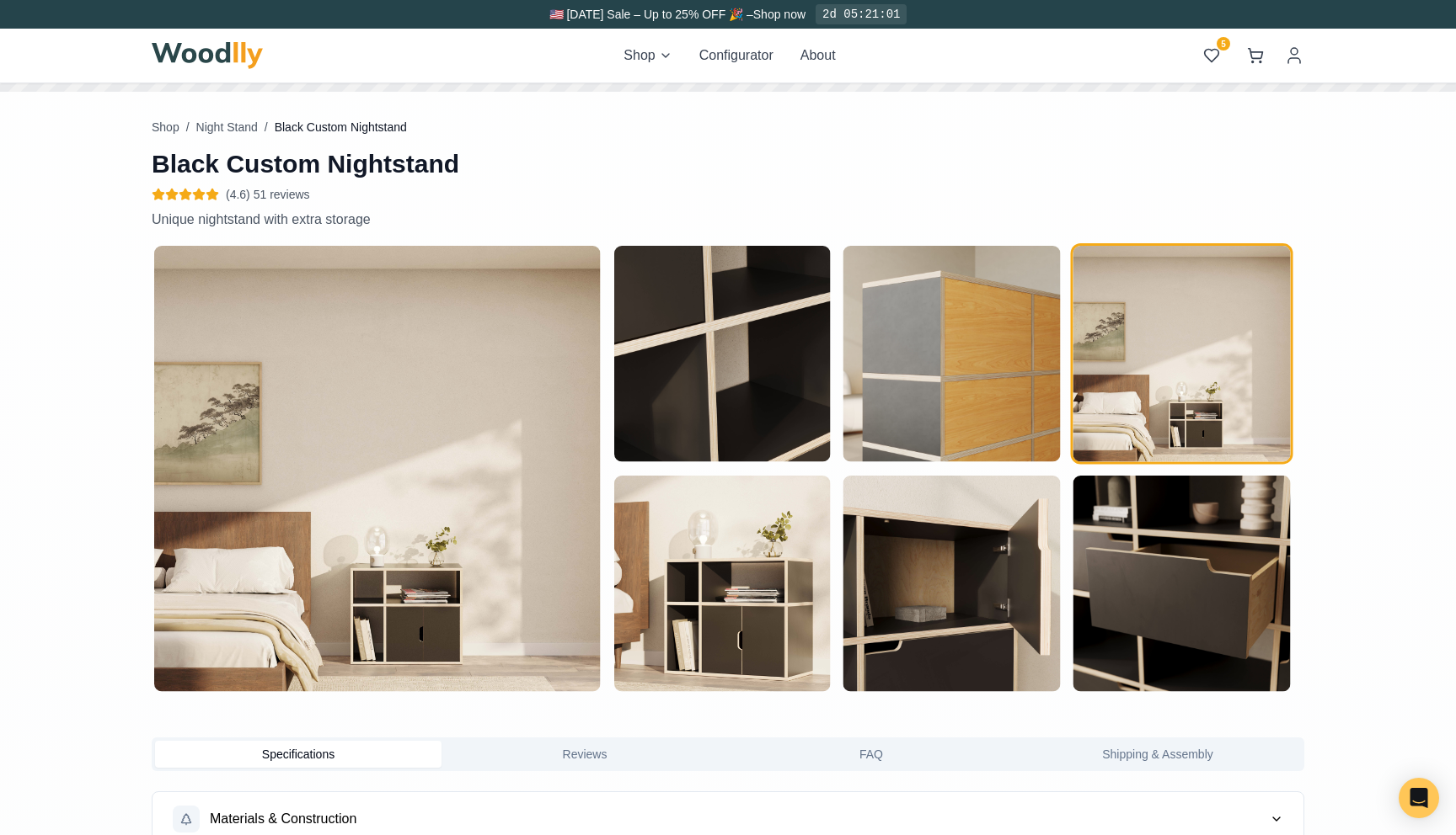
click at [1012, 415] on img "button" at bounding box center [951, 355] width 217 height 217
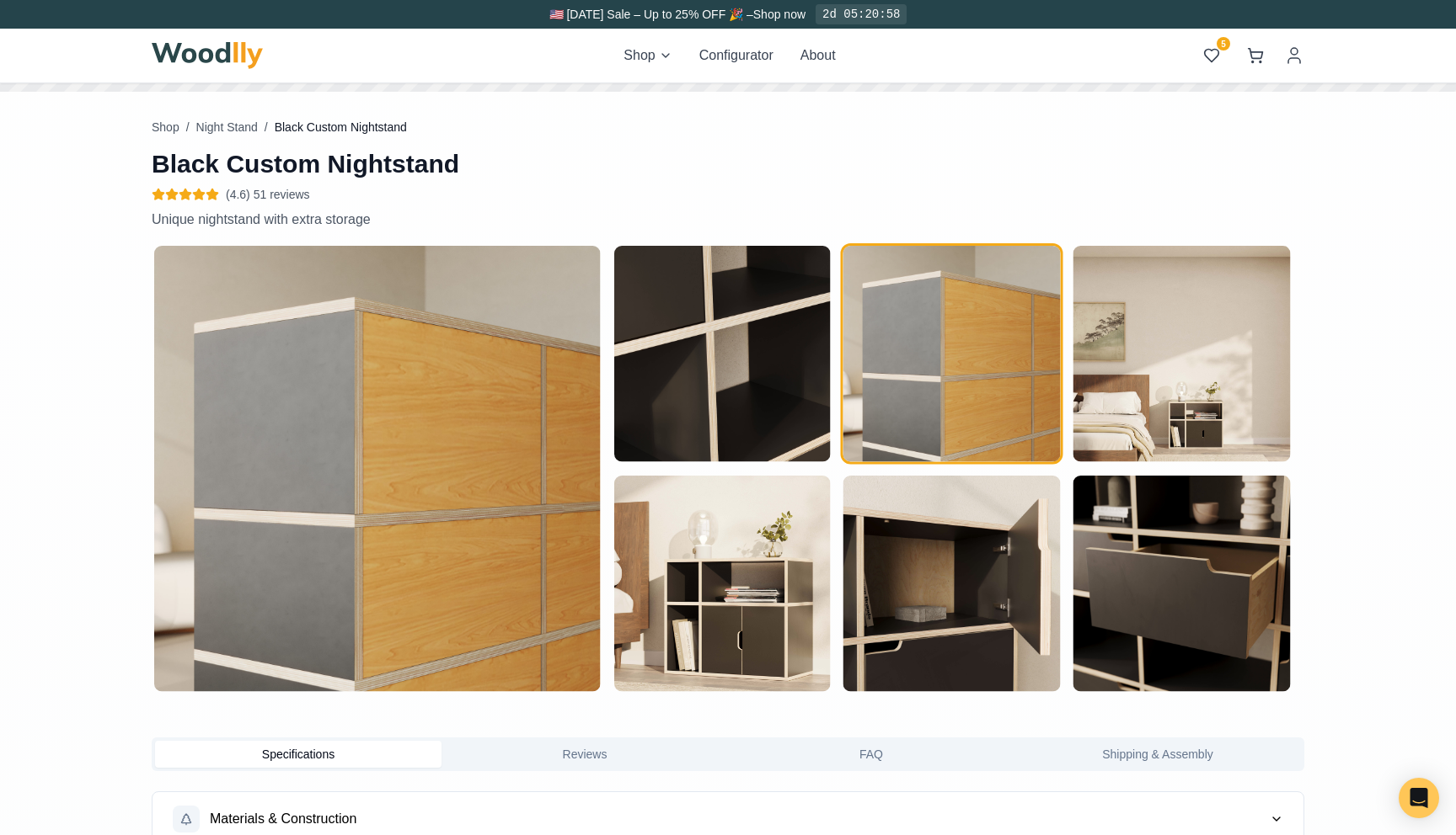
click at [794, 404] on img "button" at bounding box center [722, 355] width 217 height 217
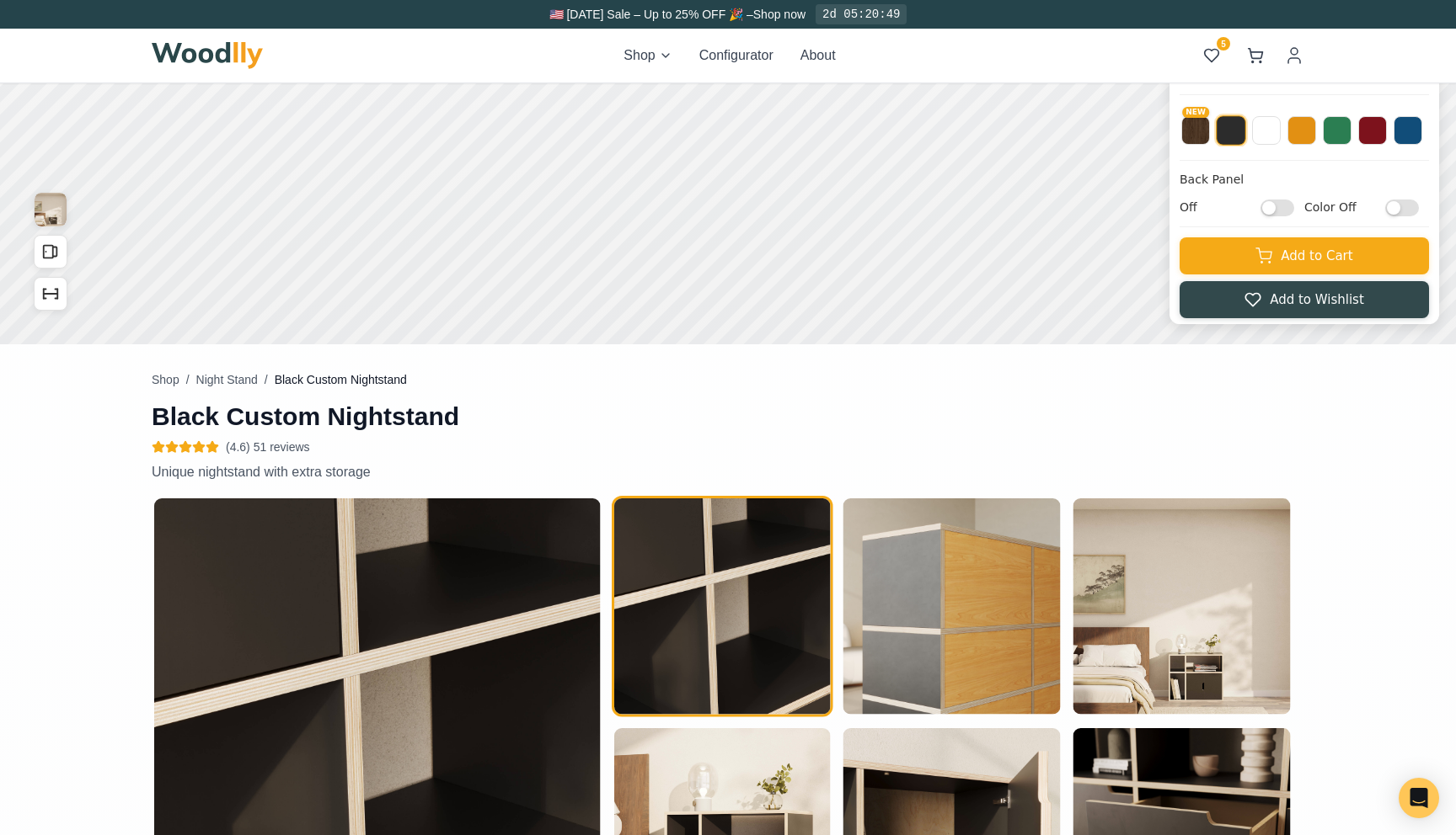
scroll to position [0, 0]
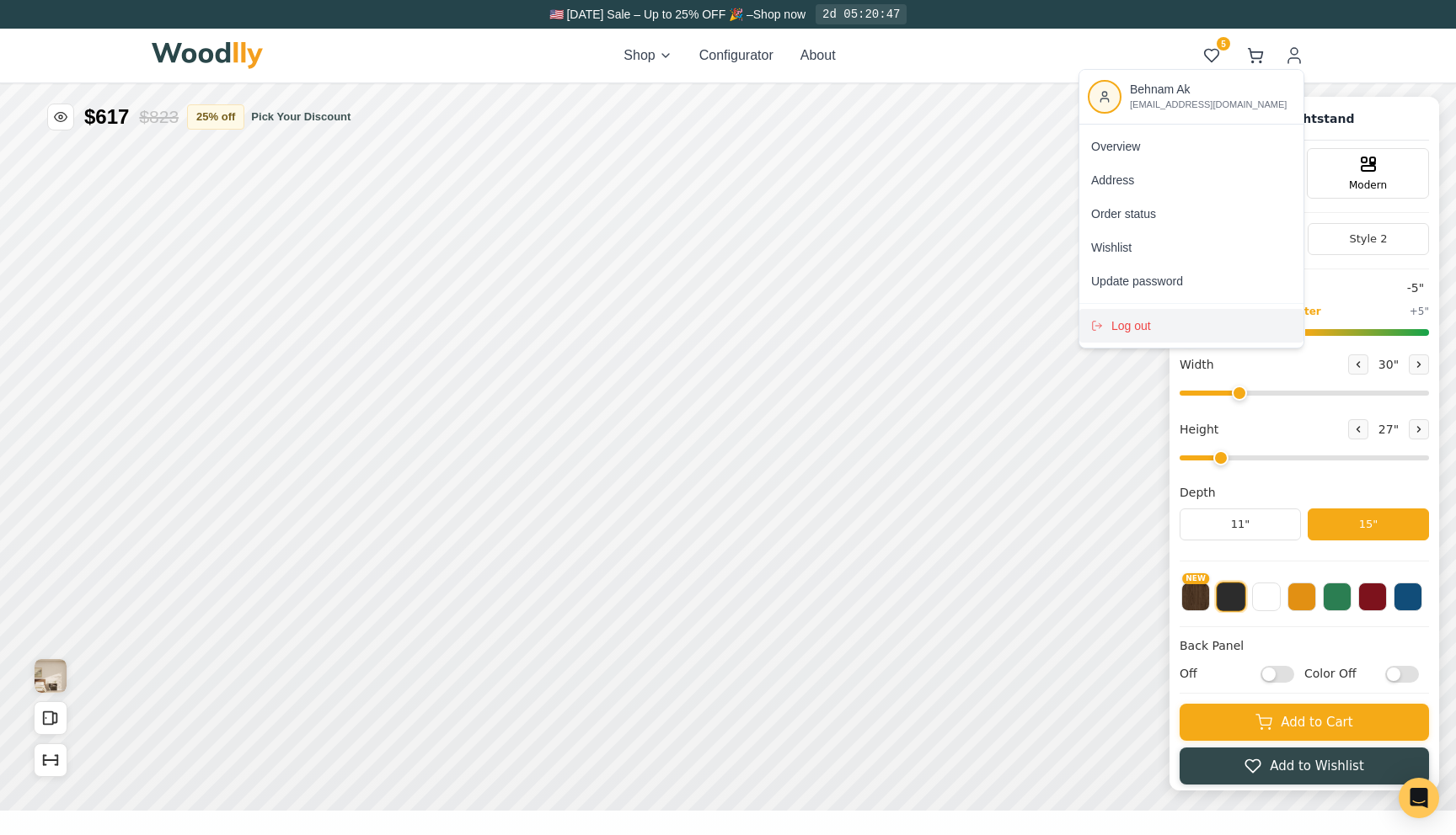
click at [1123, 328] on span "Log out" at bounding box center [1131, 326] width 40 height 17
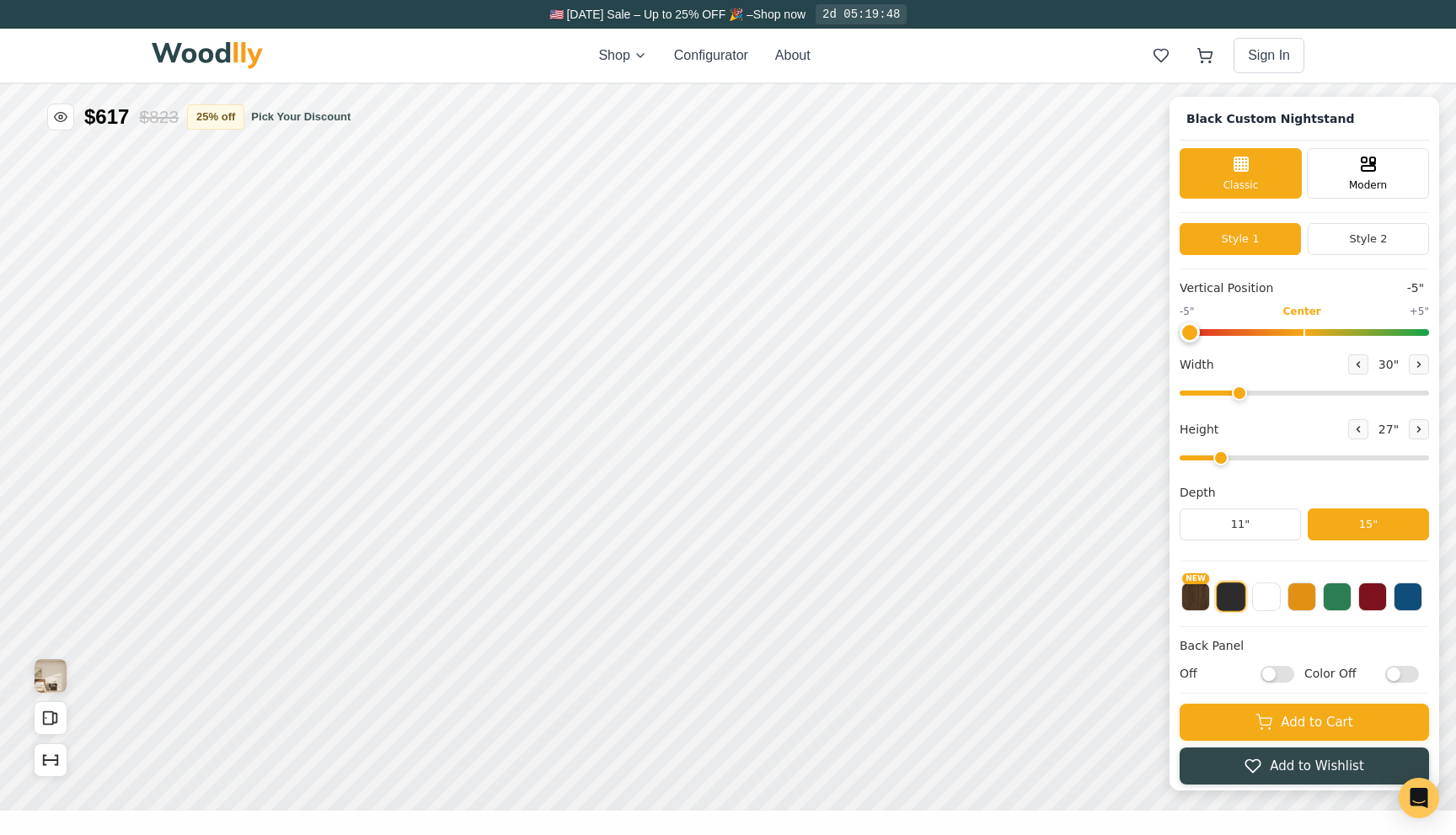
click at [182, 63] on img at bounding box center [207, 55] width 111 height 27
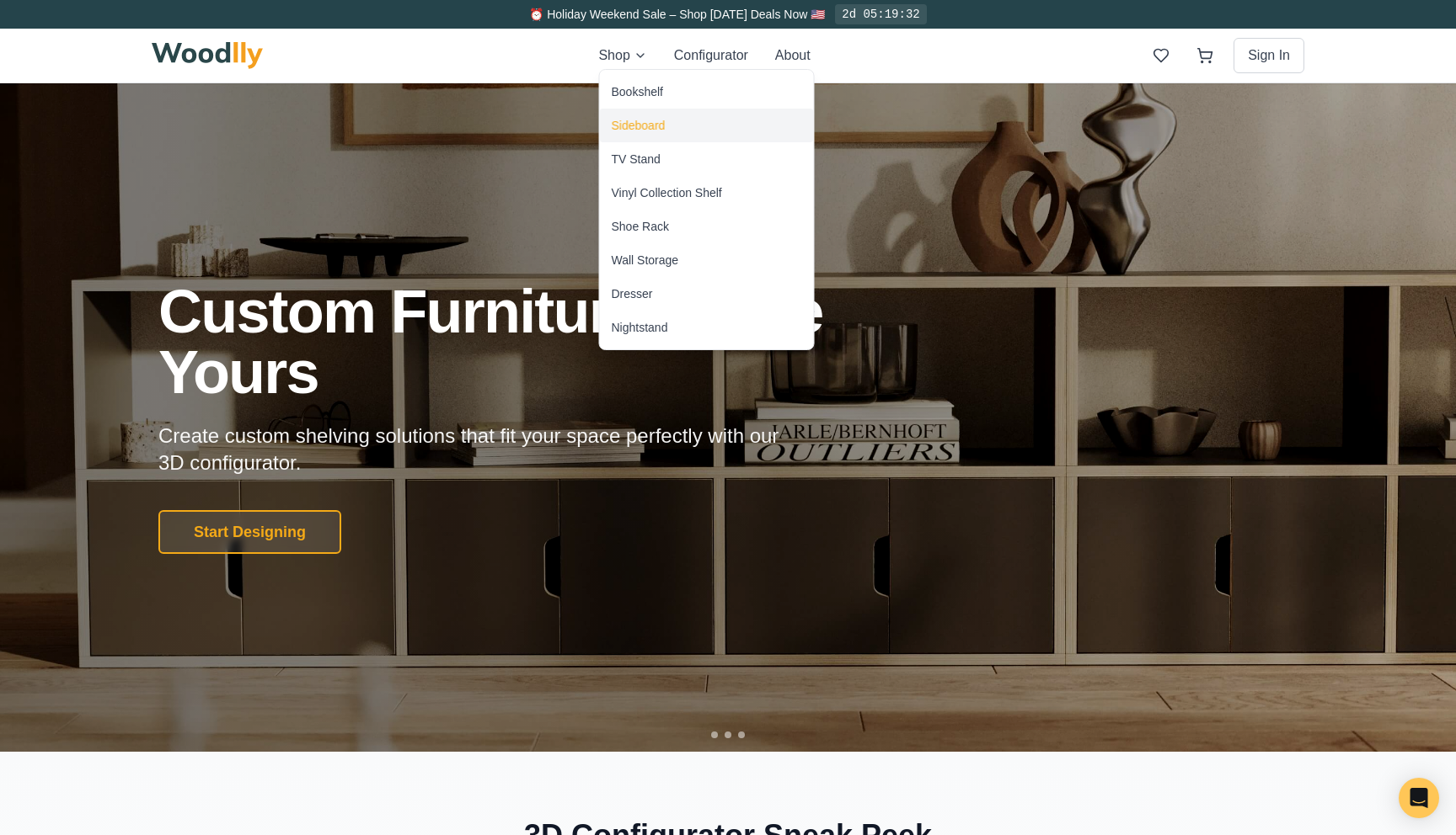
click at [646, 112] on div "Sideboard" at bounding box center [707, 125] width 214 height 33
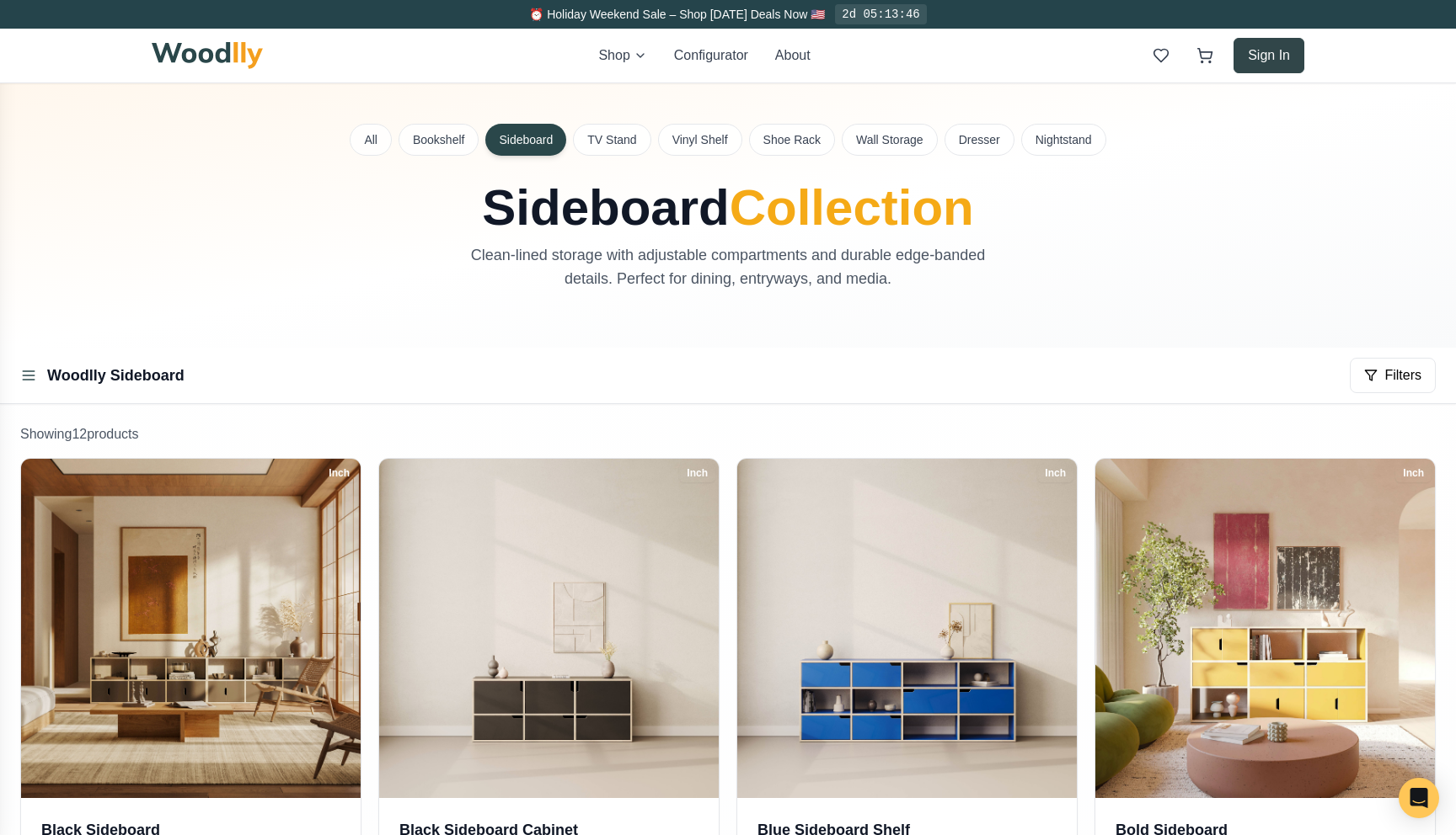
click at [1271, 60] on button "Sign In" at bounding box center [1269, 56] width 70 height 35
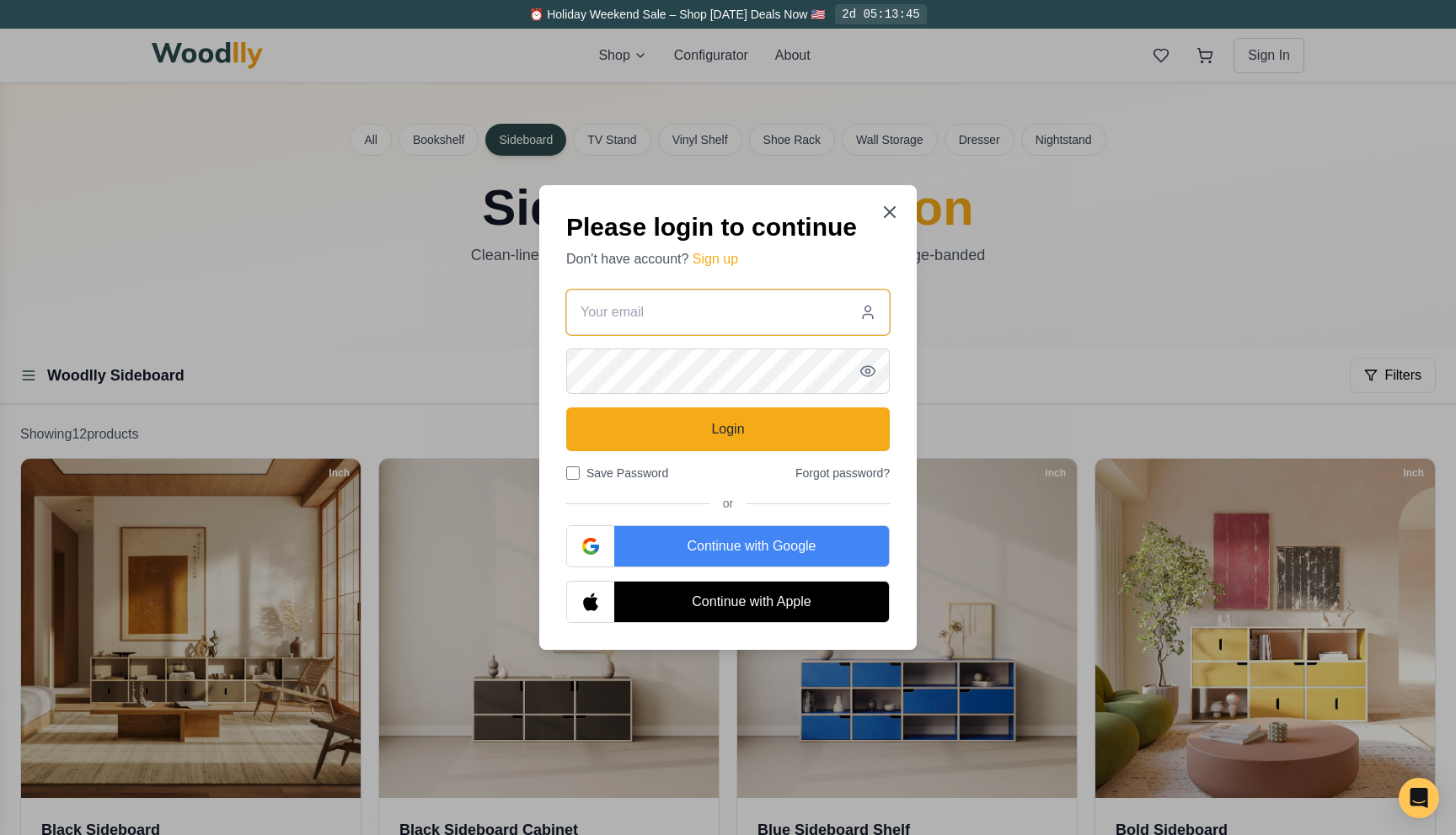
click at [741, 316] on input "email" at bounding box center [727, 312] width 323 height 45
type input "[EMAIL_ADDRESS][DOMAIN_NAME]"
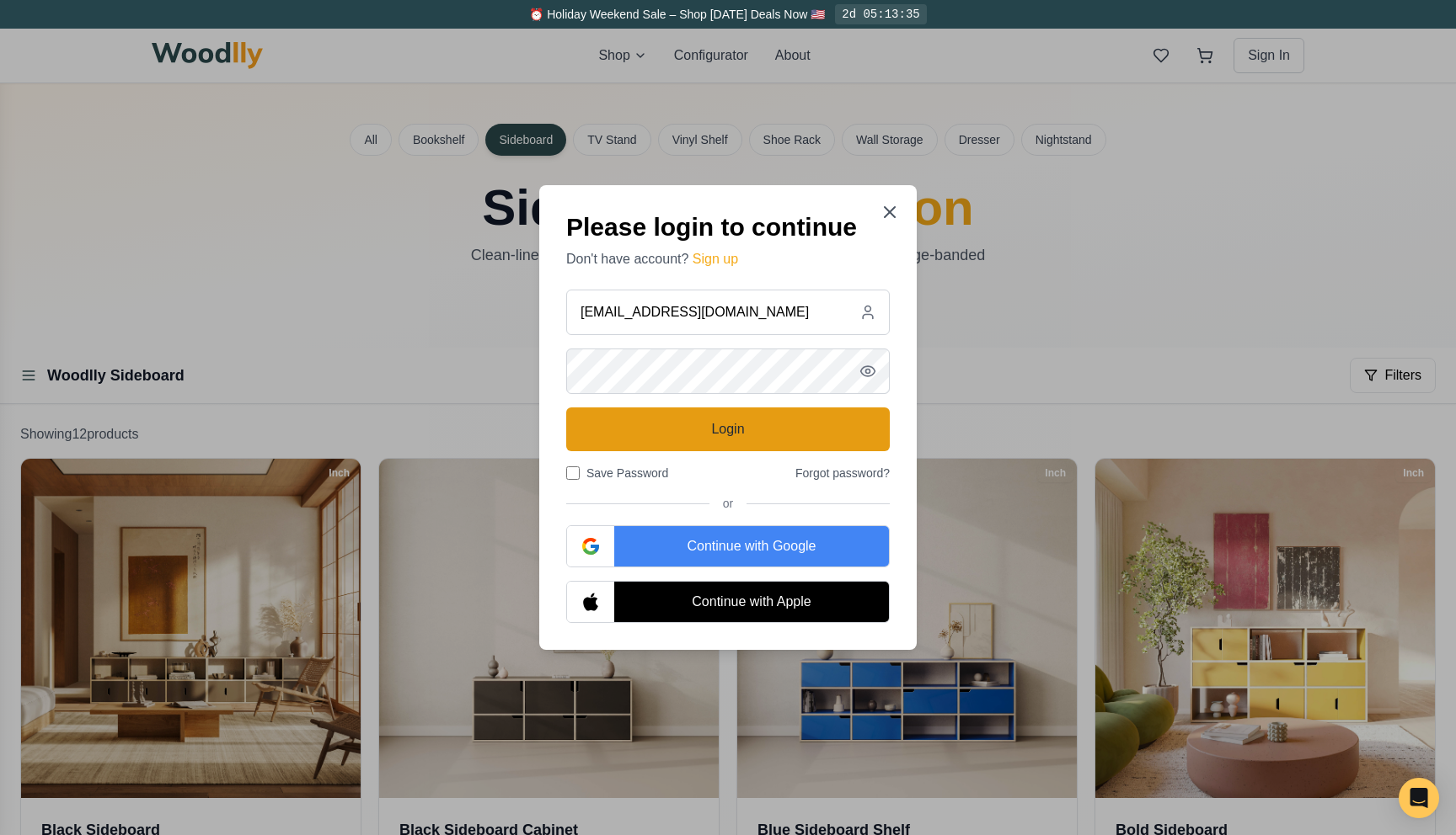
click at [620, 429] on button "Login" at bounding box center [727, 429] width 323 height 44
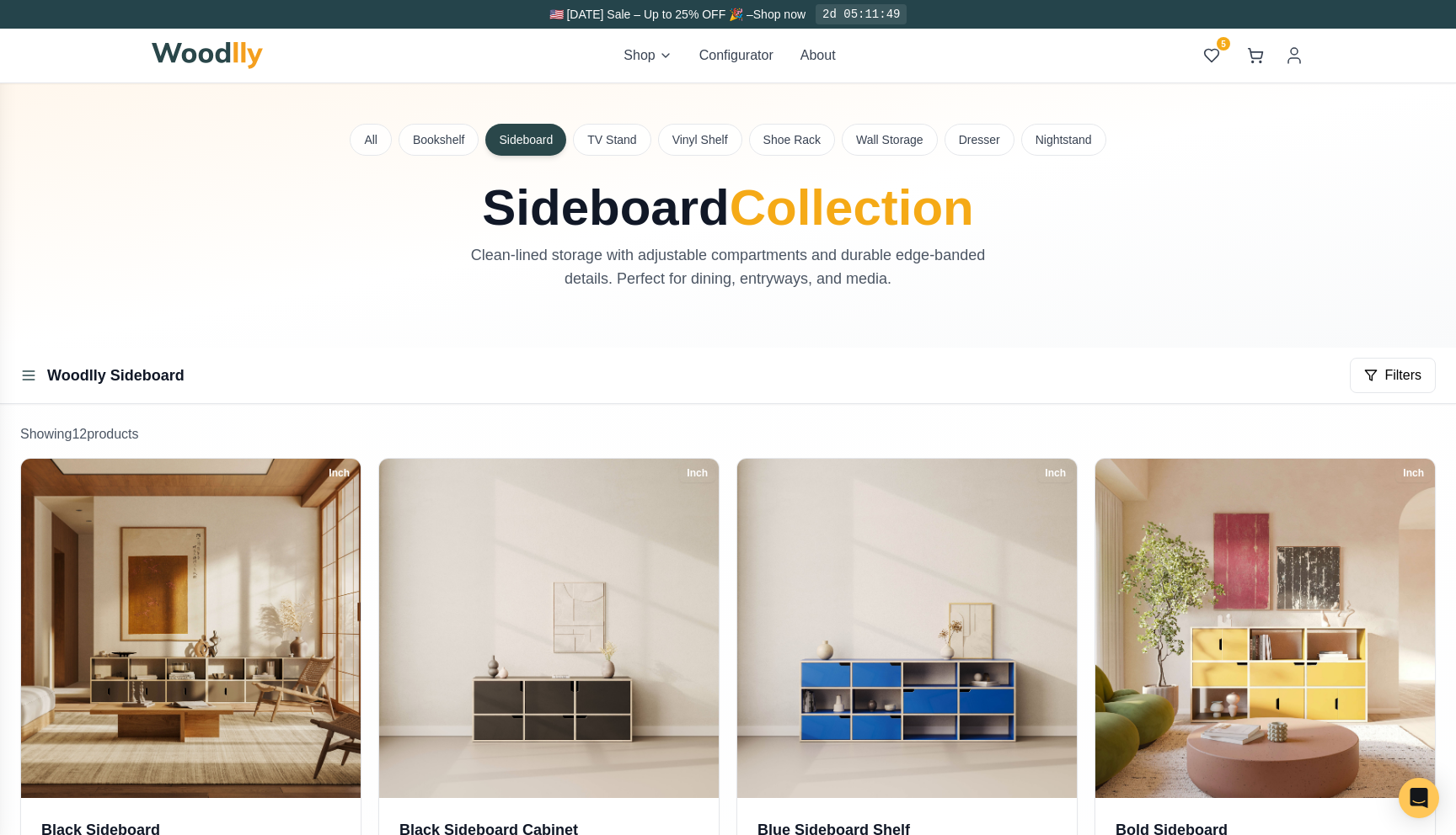
click at [1310, 60] on div "Shop Configurator About 5 5" at bounding box center [727, 56] width 1179 height 54
click at [1305, 60] on div "Shop Configurator About 5 5" at bounding box center [727, 56] width 1179 height 54
click at [1139, 320] on span "Log out" at bounding box center [1131, 326] width 40 height 17
click at [1139, 320] on div "All Bookshelf Sideboard TV Stand Vinyl Shelf Shoe Rack Wall Storage Dresser Nig…" at bounding box center [727, 216] width 1179 height 265
